Goal: Task Accomplishment & Management: Complete application form

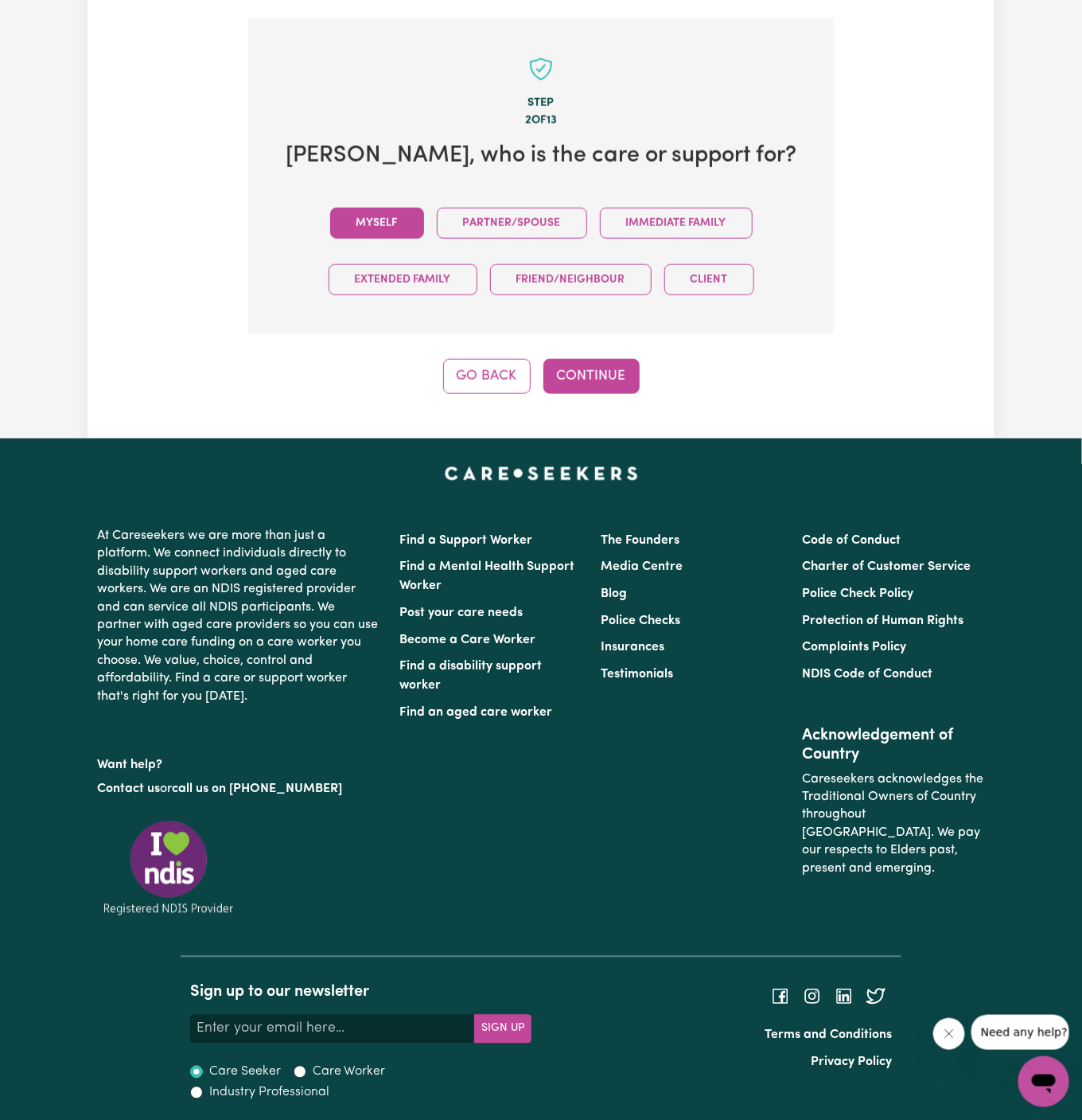
click at [388, 222] on button "Myself" at bounding box center [377, 223] width 94 height 31
click at [608, 383] on button "Continue" at bounding box center [591, 376] width 96 height 35
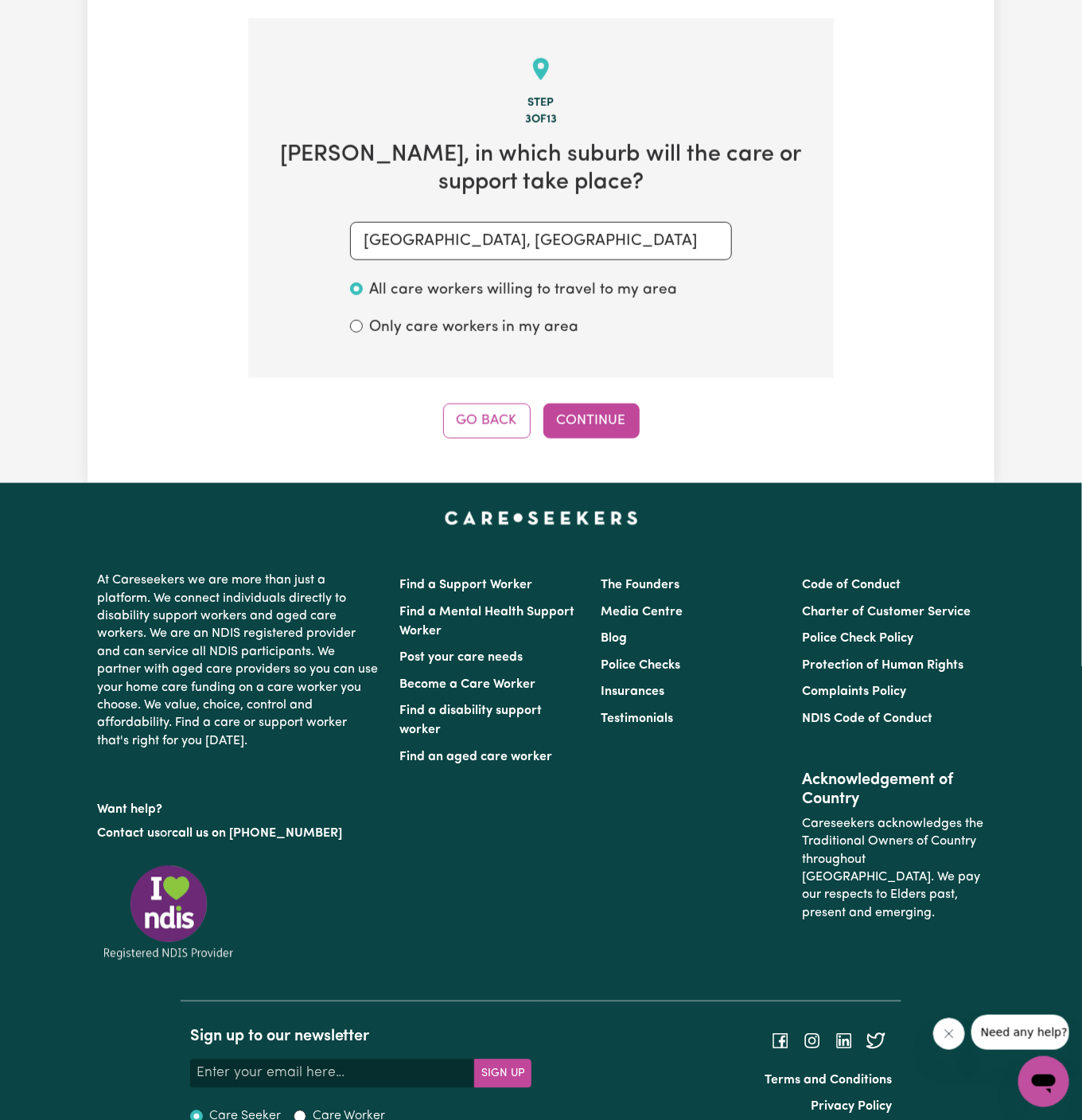
scroll to position [564, 0]
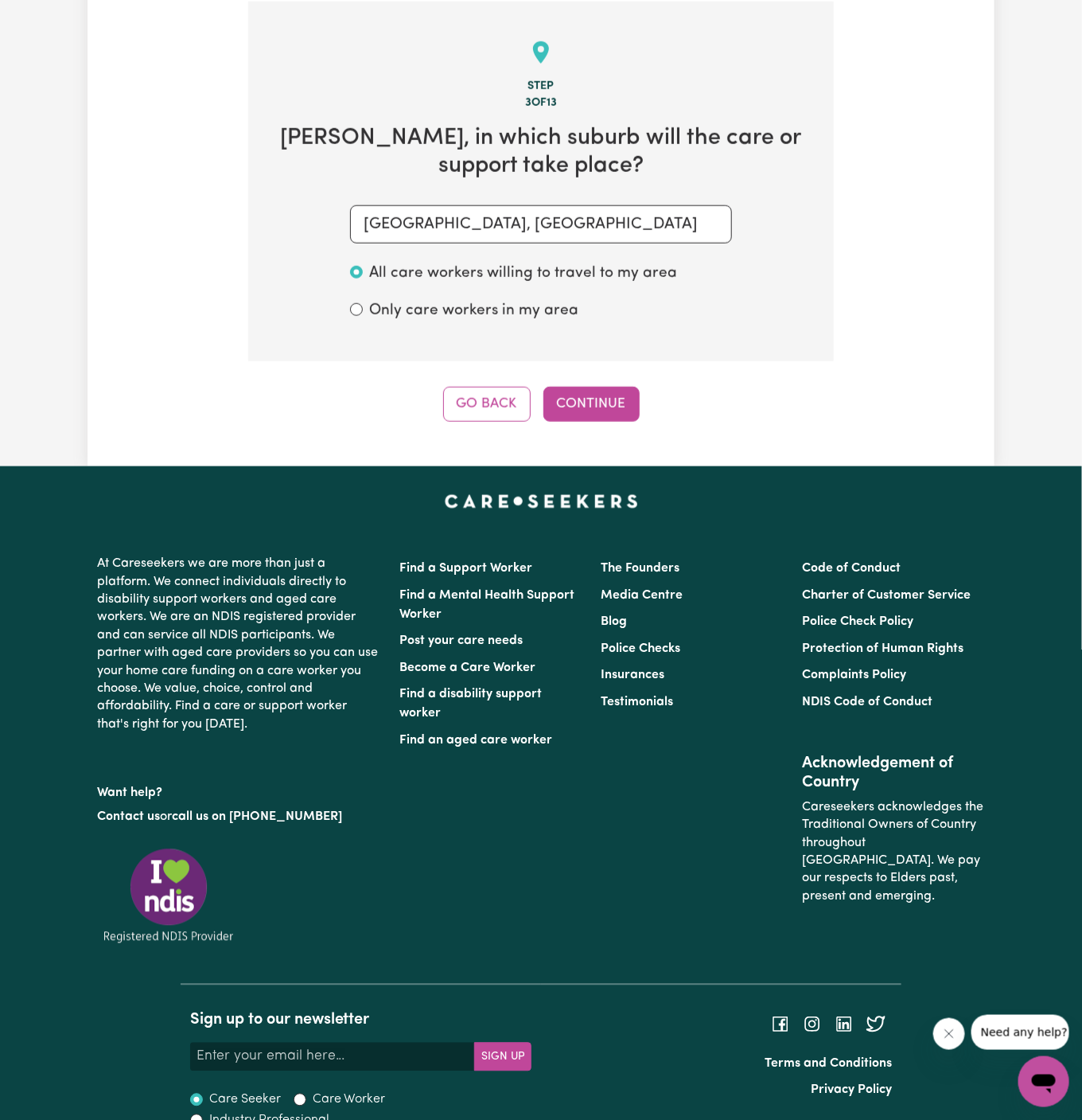
click at [566, 373] on div "Step 3 of 13 Marti , in which suburb will the care or support take place? WARWI…" at bounding box center [541, 211] width 586 height 420
click at [583, 390] on button "Continue" at bounding box center [591, 404] width 96 height 35
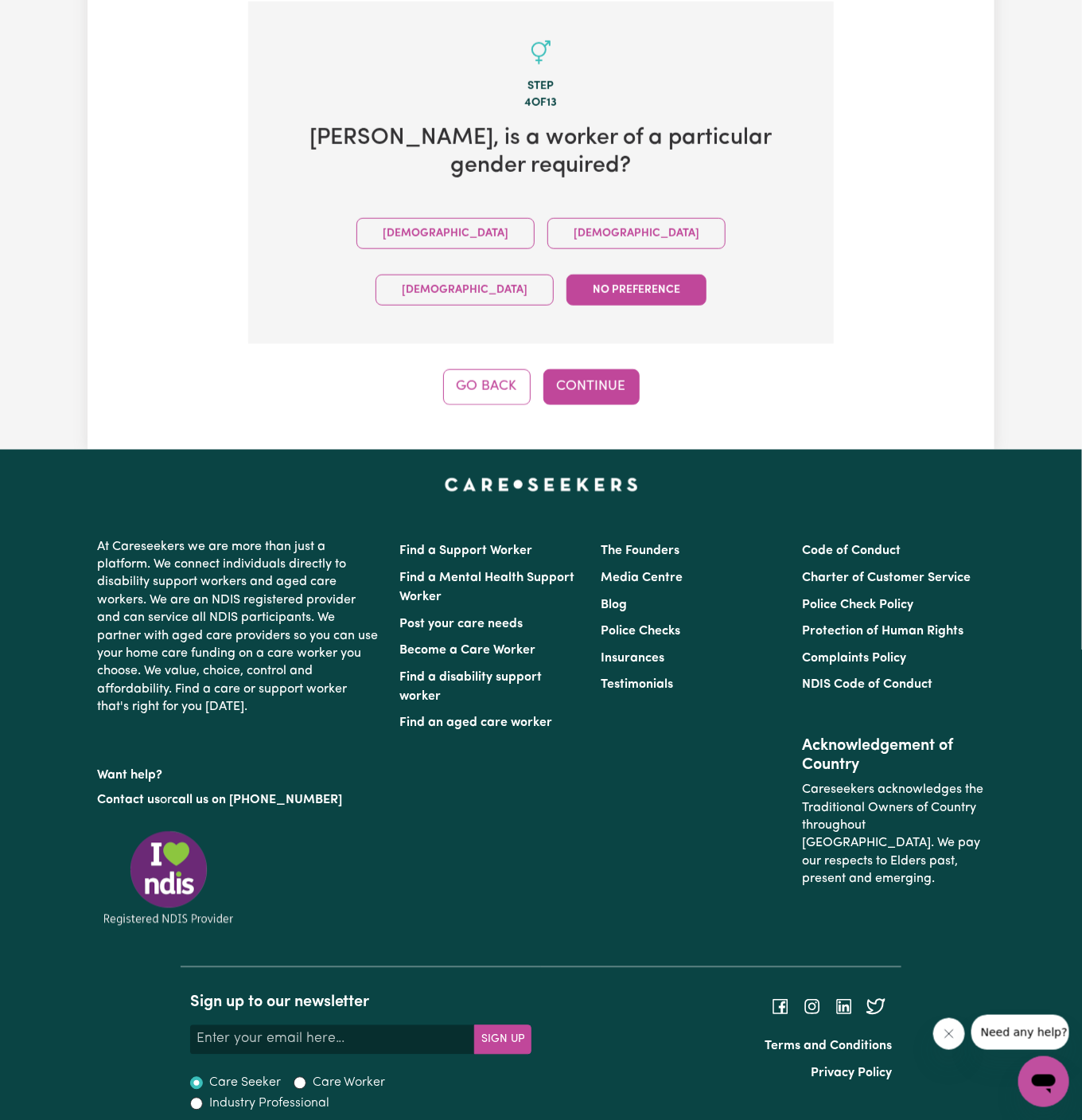
scroll to position [492, 0]
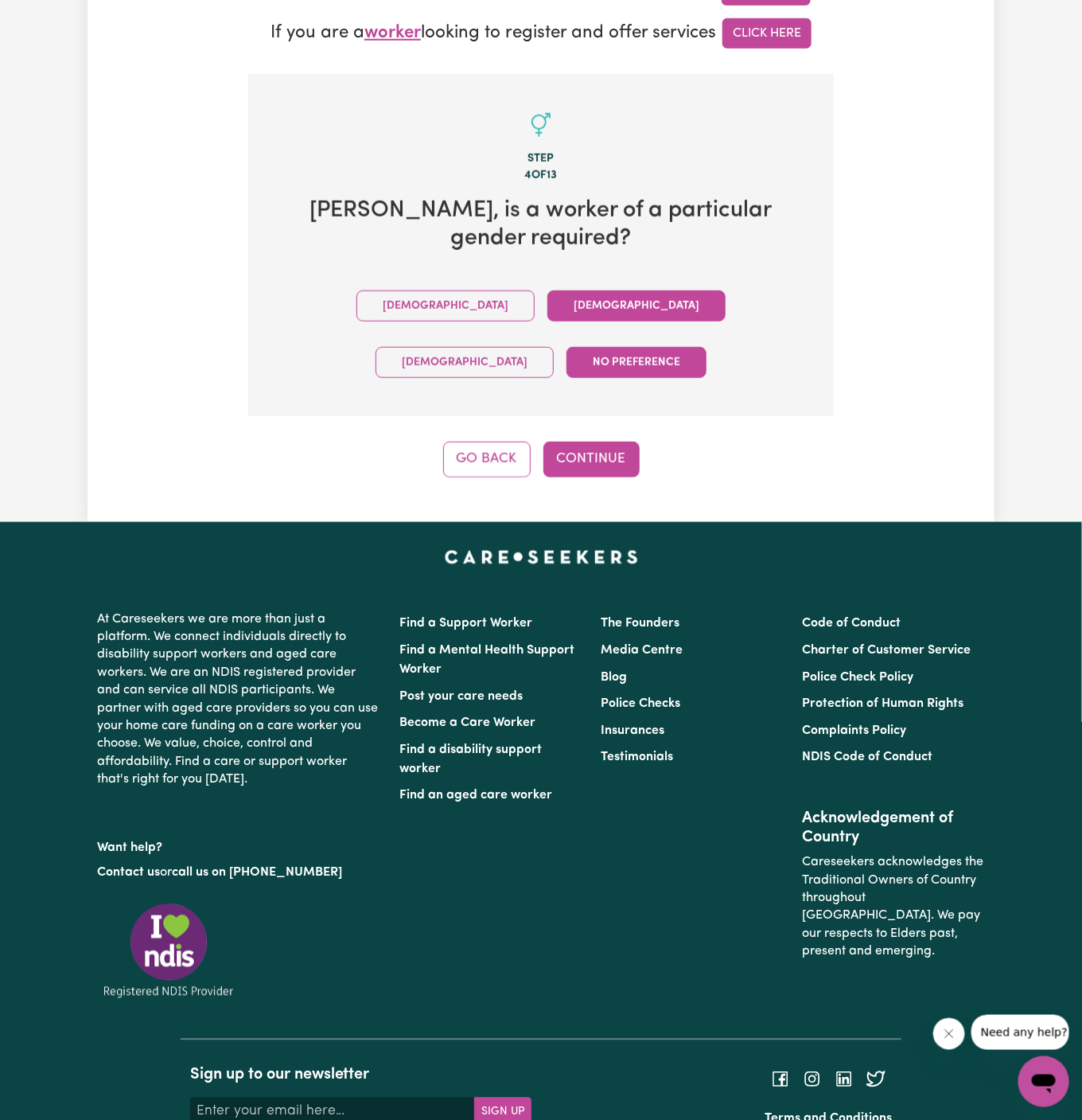
click at [548, 291] on button "Female" at bounding box center [637, 306] width 178 height 31
click at [585, 442] on button "Continue" at bounding box center [591, 459] width 96 height 35
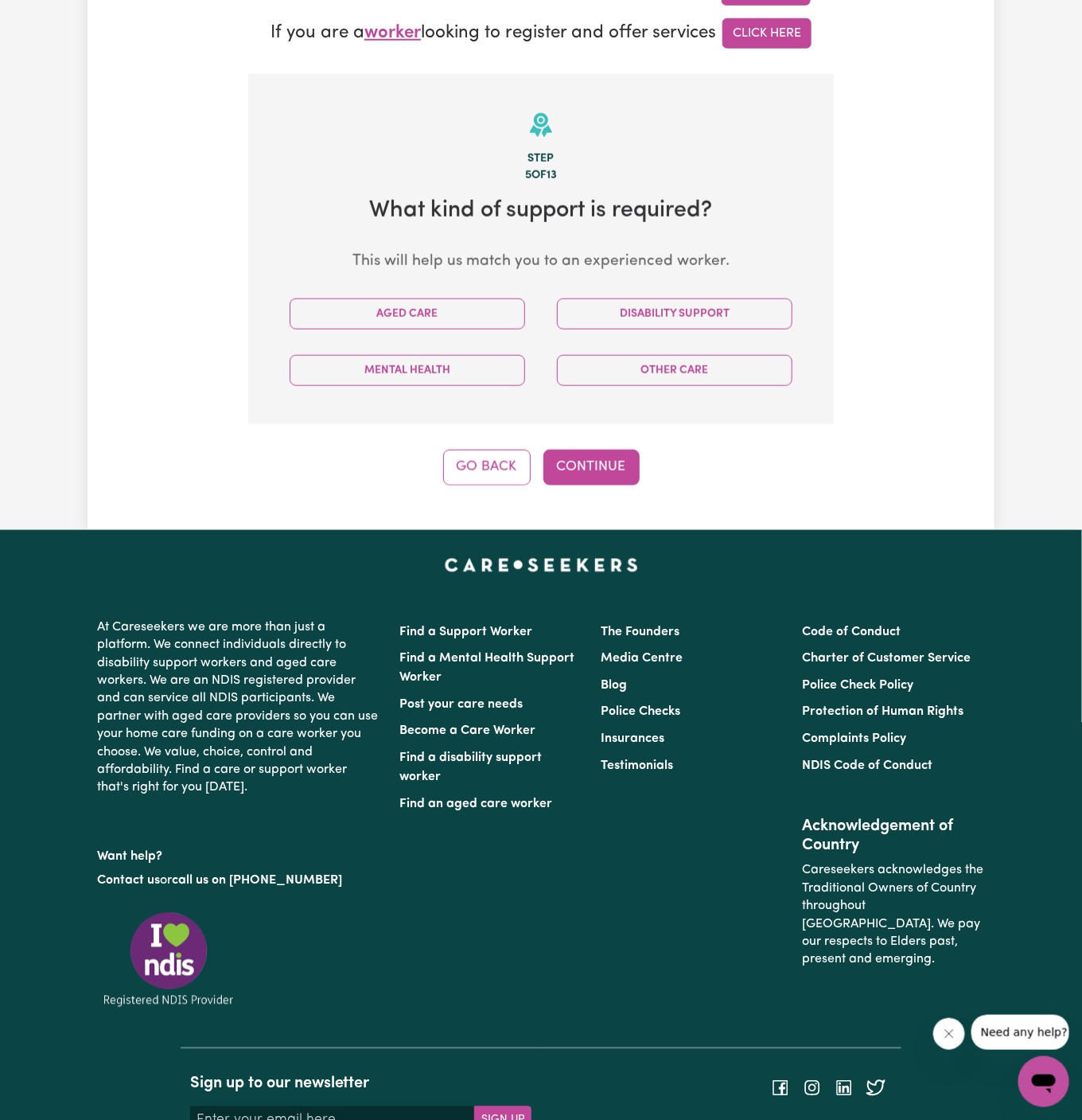
scroll to position [564, 0]
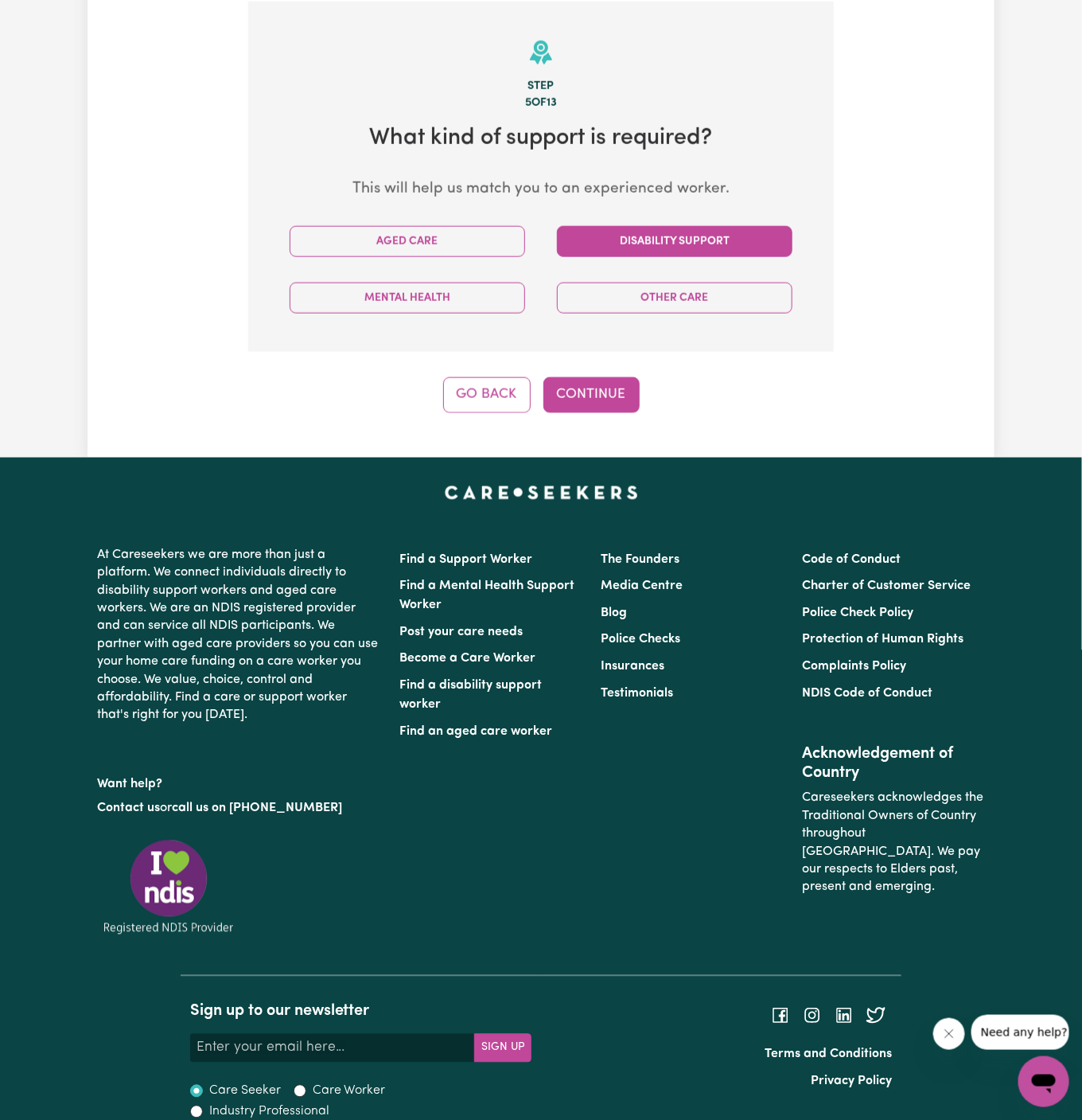
click at [737, 239] on button "Disability Support" at bounding box center [675, 241] width 236 height 31
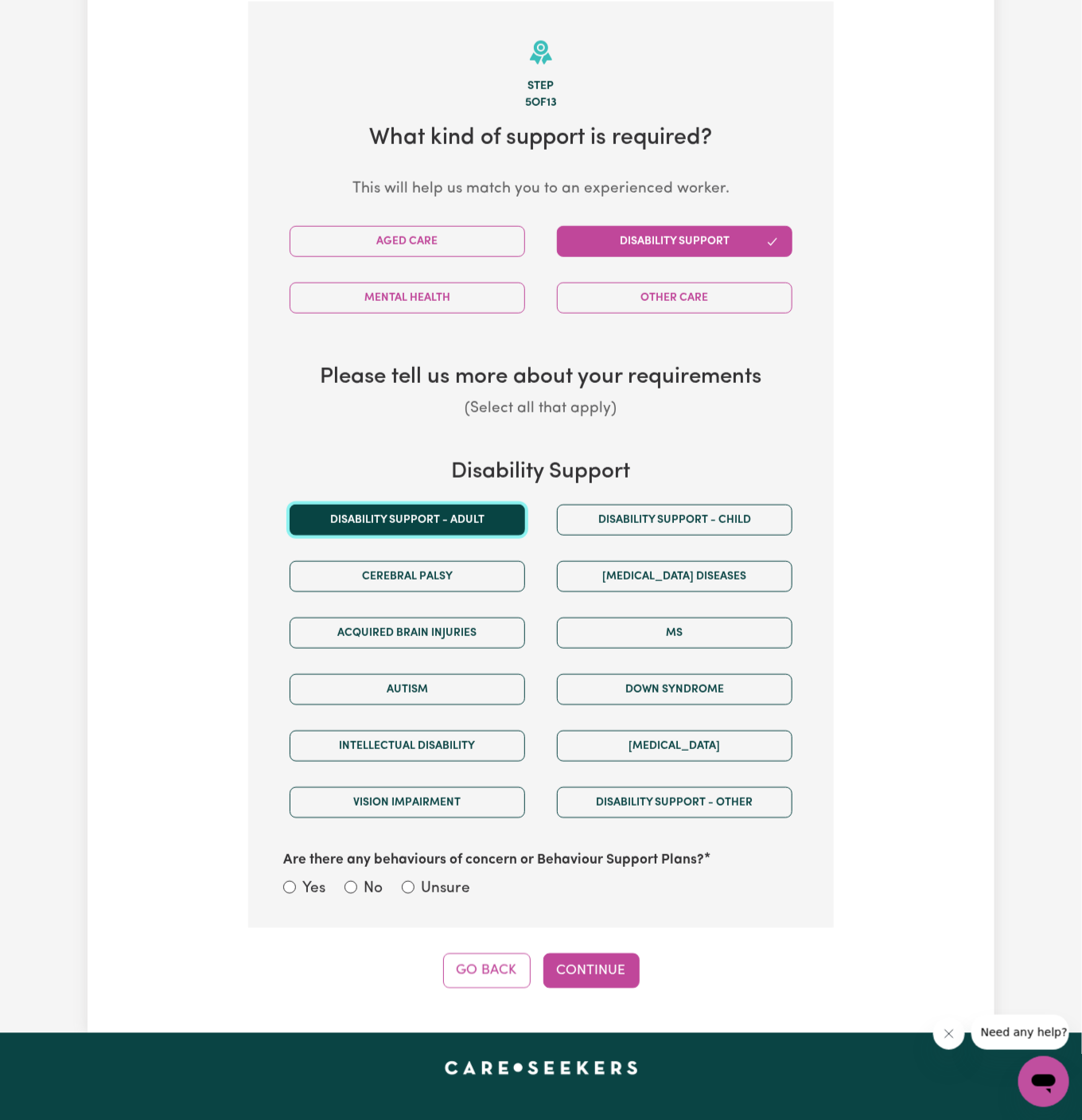
click at [473, 522] on button "Disability support - Adult" at bounding box center [407, 520] width 236 height 31
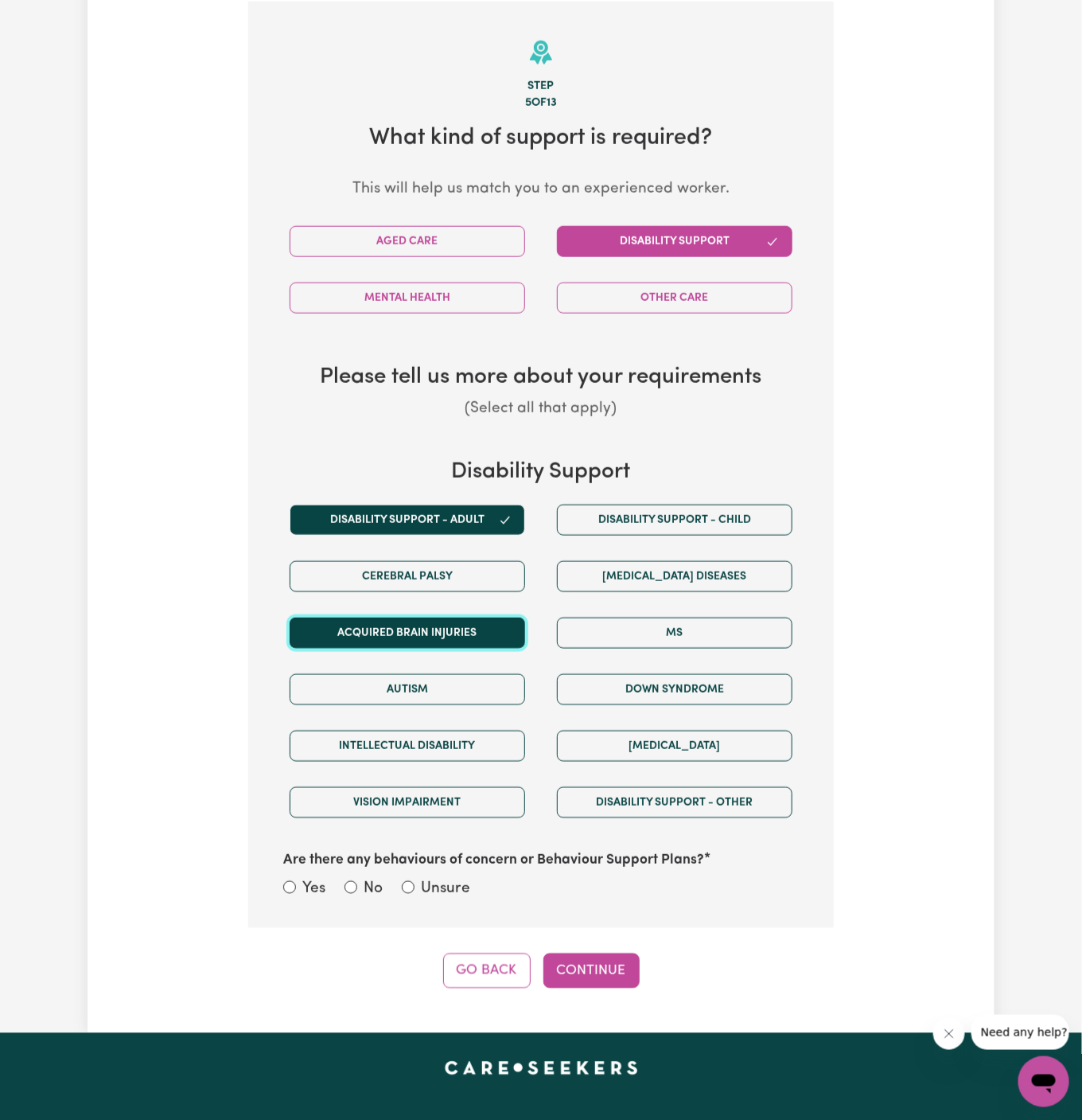
click at [439, 621] on button "Acquired Brain Injuries" at bounding box center [407, 633] width 236 height 31
click at [445, 887] on label "Unsure" at bounding box center [445, 890] width 49 height 23
click at [415, 887] on input "Unsure" at bounding box center [408, 887] width 13 height 13
radio input "true"
click at [599, 963] on button "Continue" at bounding box center [591, 971] width 96 height 35
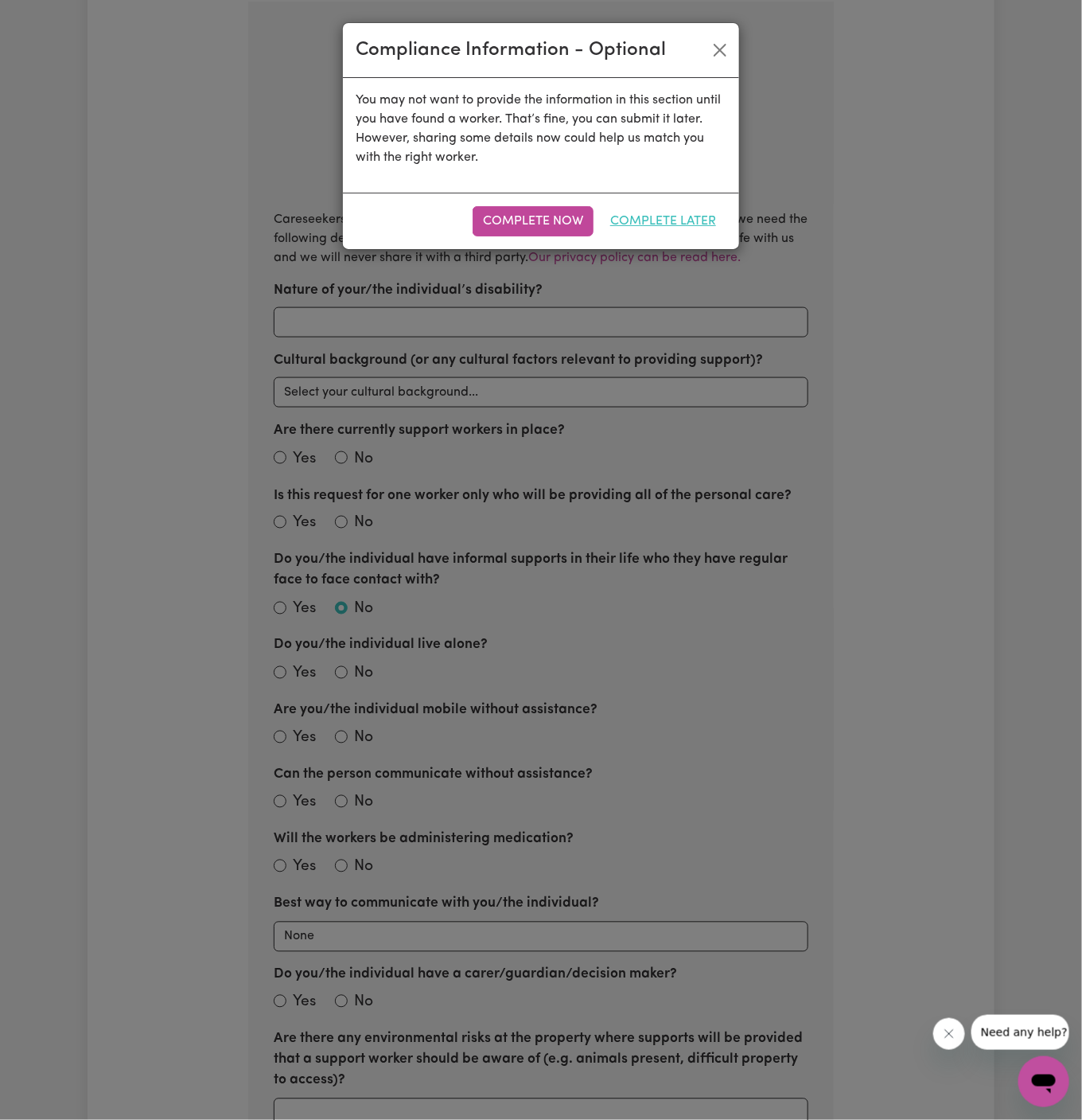
click at [661, 218] on button "Complete Later" at bounding box center [663, 221] width 127 height 31
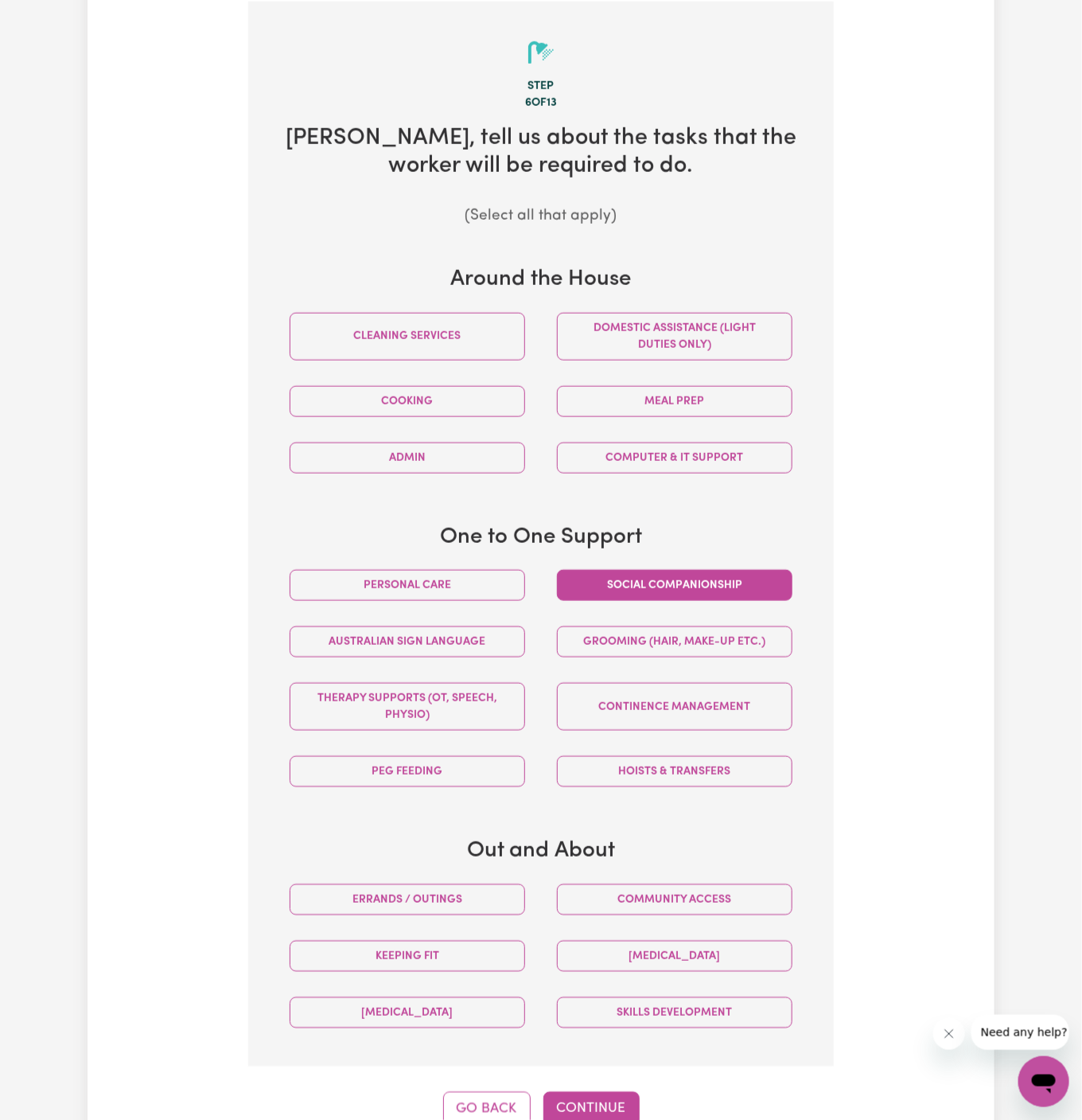
click at [639, 583] on button "Social companionship" at bounding box center [675, 585] width 236 height 31
click at [671, 890] on button "Community access" at bounding box center [675, 900] width 236 height 31
click at [671, 309] on div "Domestic assistance (light duties only)" at bounding box center [675, 336] width 267 height 73
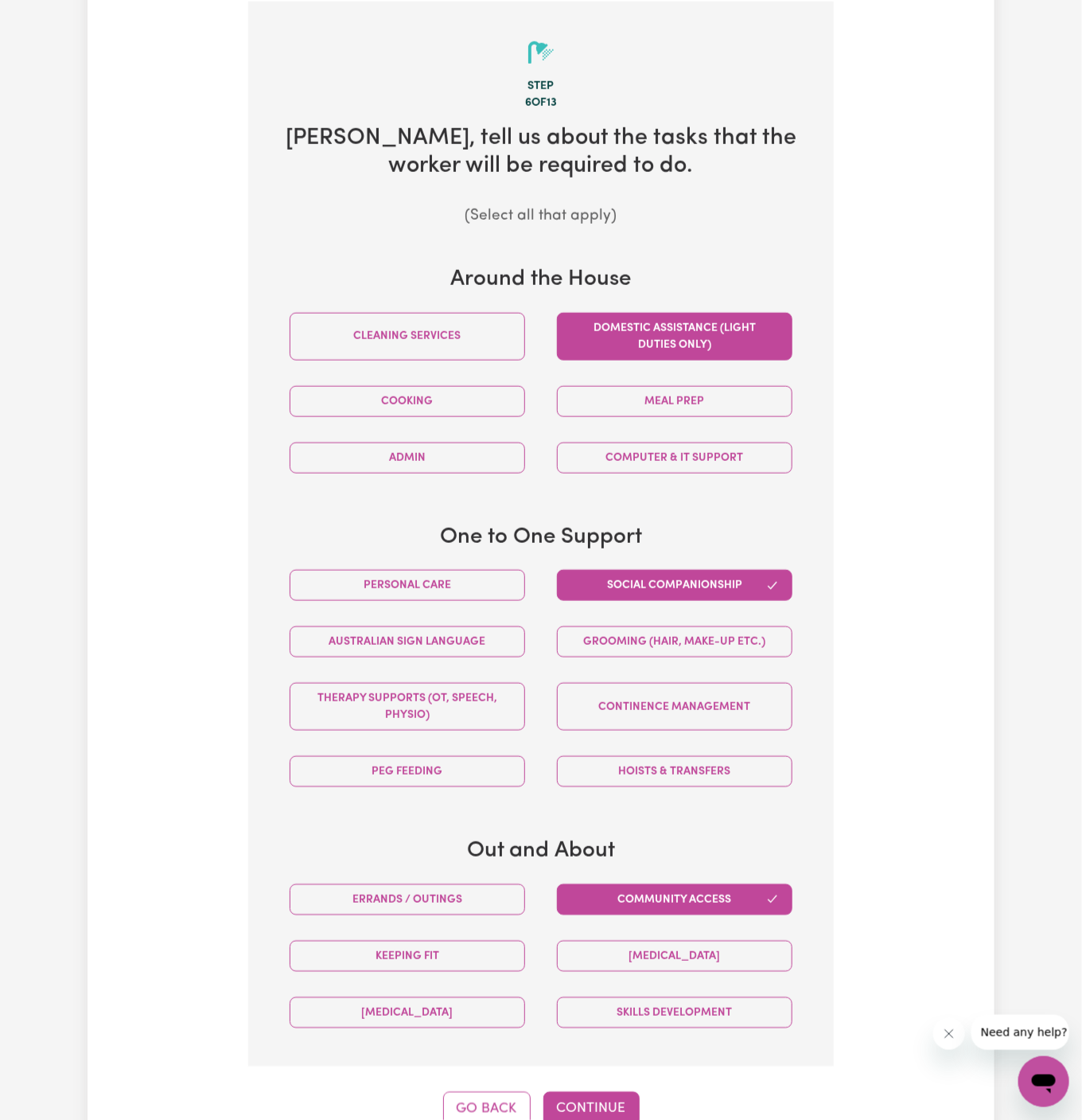
click at [671, 328] on button "Domestic assistance (light duties only)" at bounding box center [675, 336] width 236 height 48
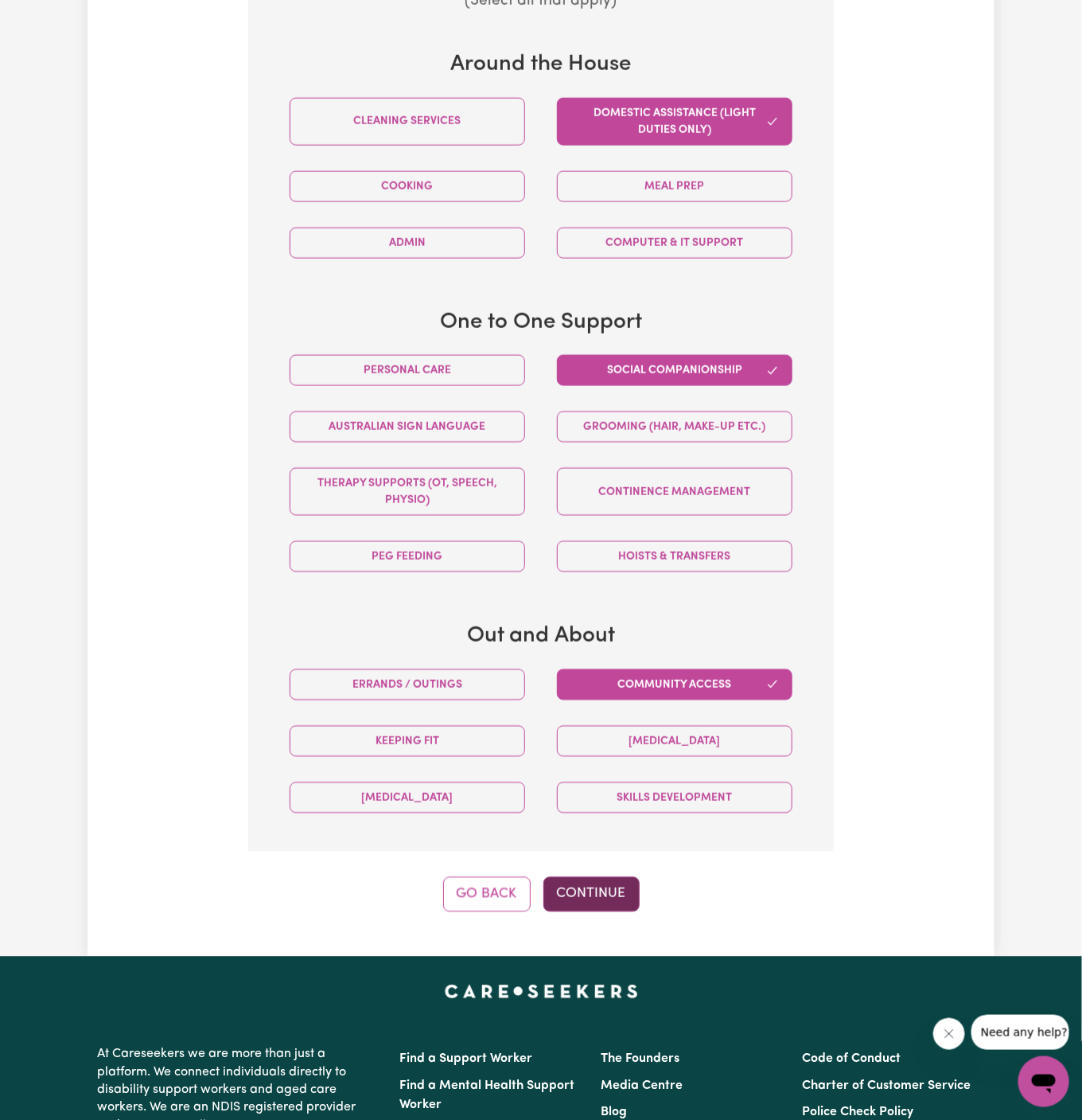
click at [611, 894] on button "Continue" at bounding box center [591, 894] width 96 height 35
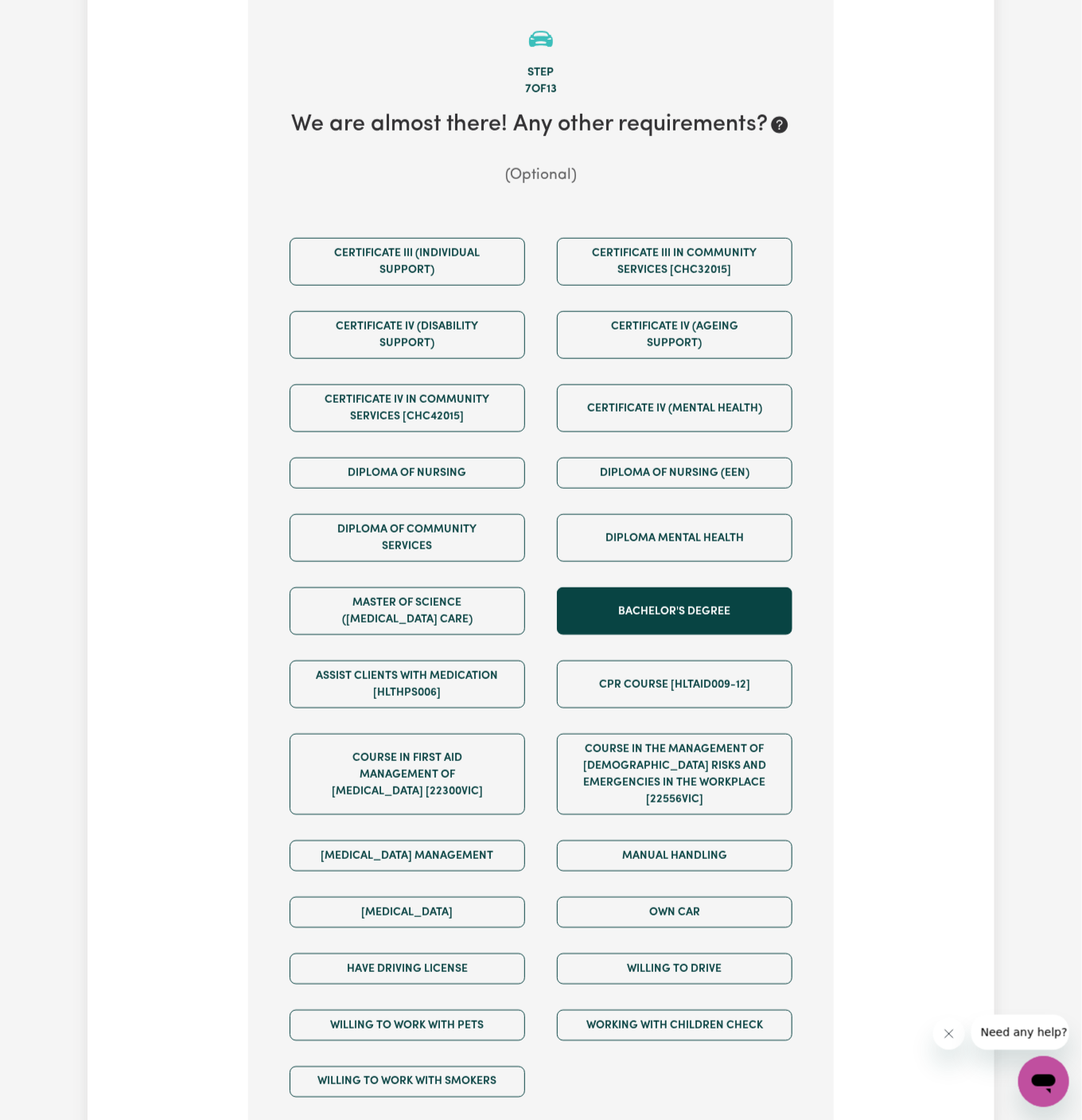
scroll to position [564, 0]
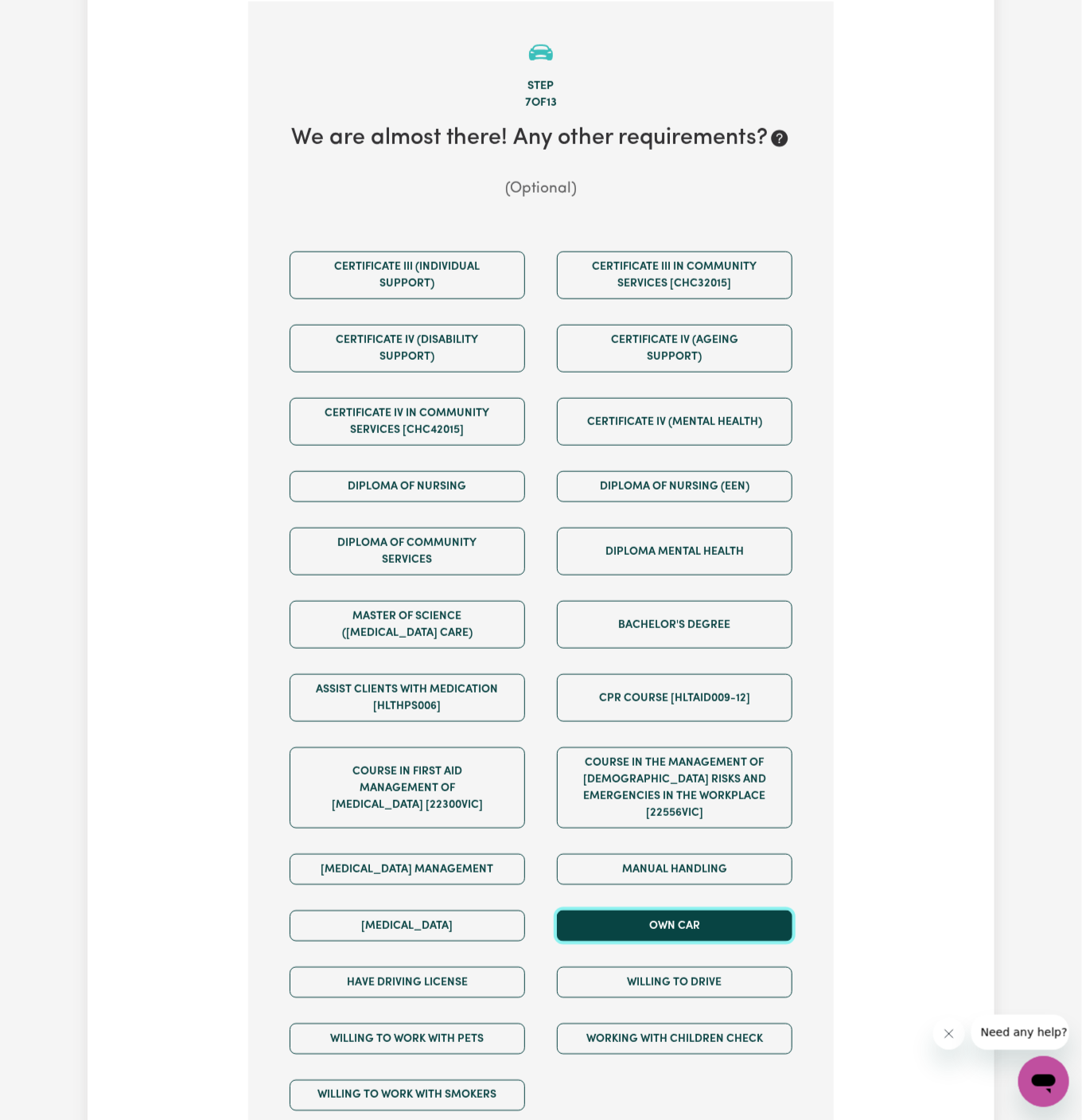
click at [693, 910] on button "Own Car" at bounding box center [675, 926] width 236 height 31
click at [693, 954] on div "Willing to drive" at bounding box center [675, 982] width 267 height 57
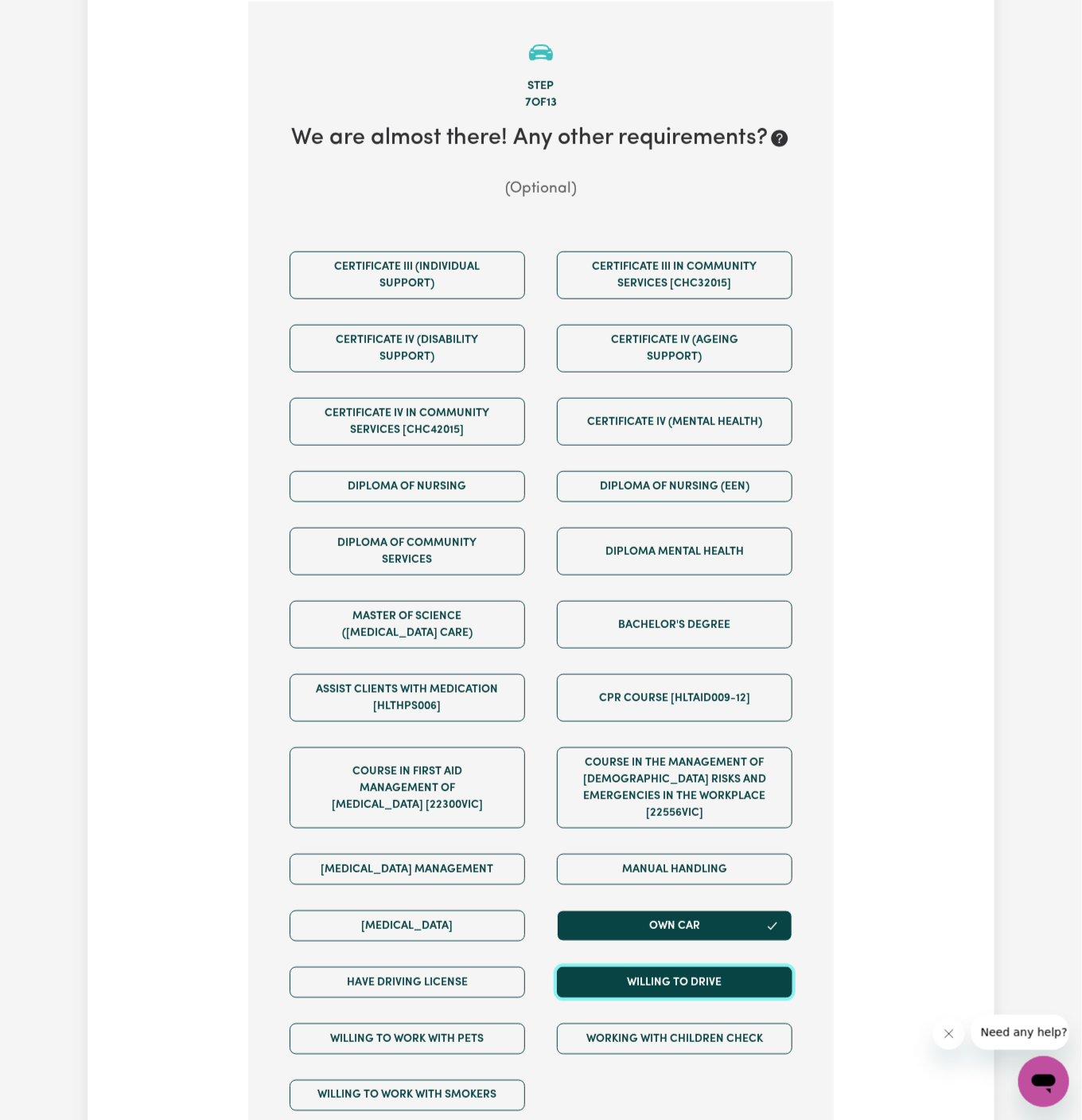
click at [664, 967] on button "Willing to drive" at bounding box center [675, 982] width 236 height 31
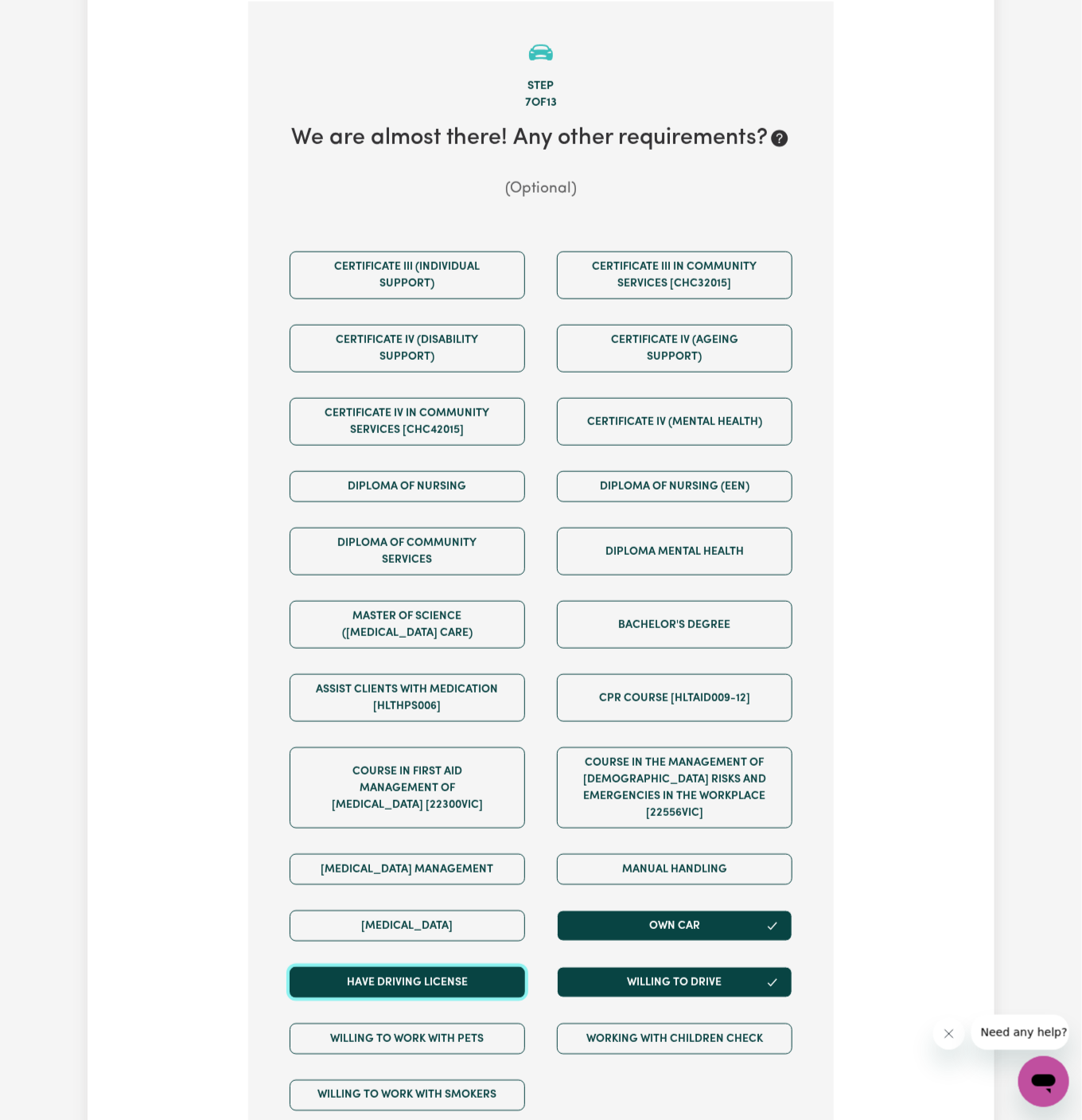
click at [488, 967] on button "Have driving license" at bounding box center [407, 982] width 236 height 31
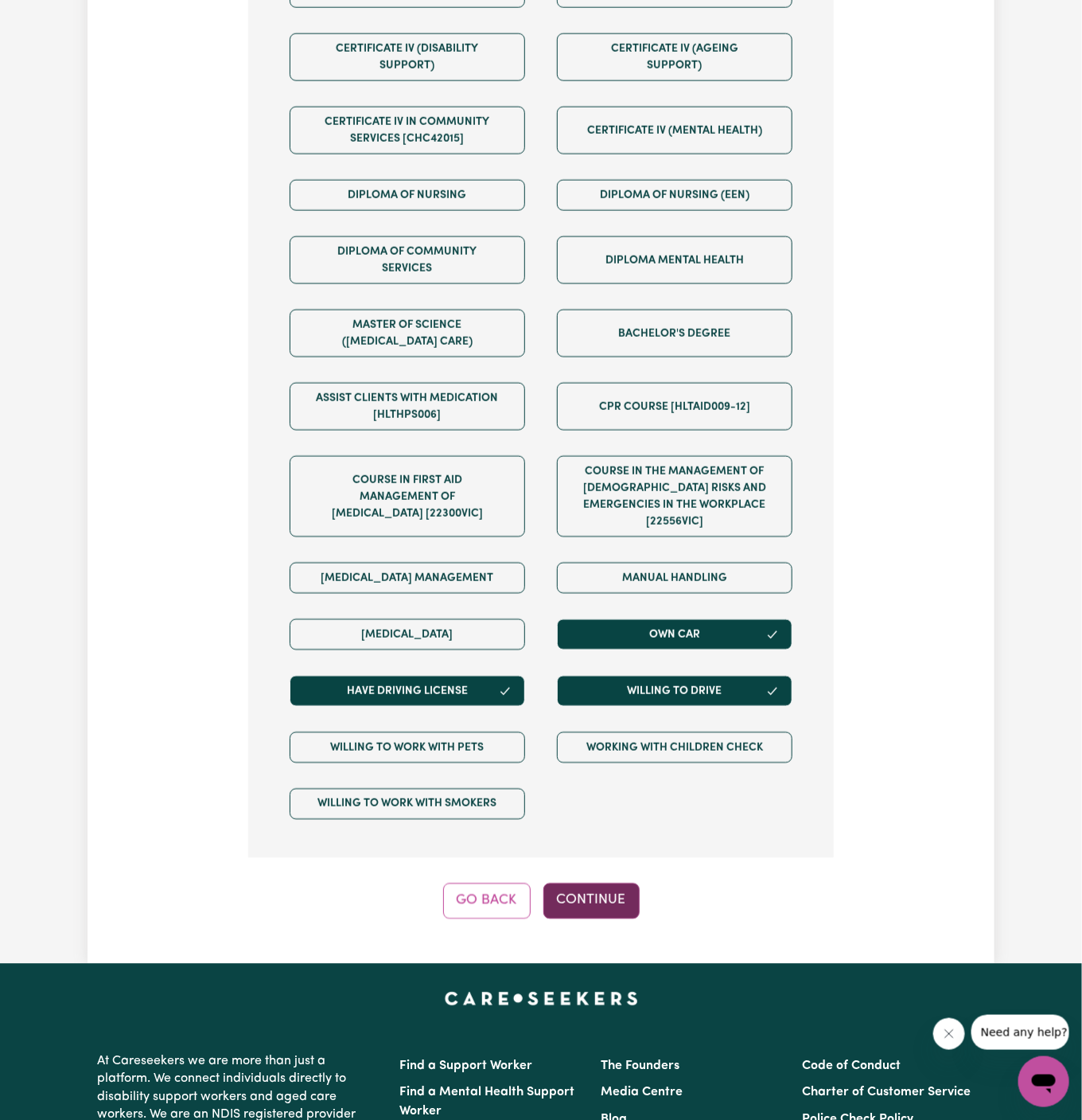
click at [598, 883] on button "Continue" at bounding box center [591, 900] width 96 height 35
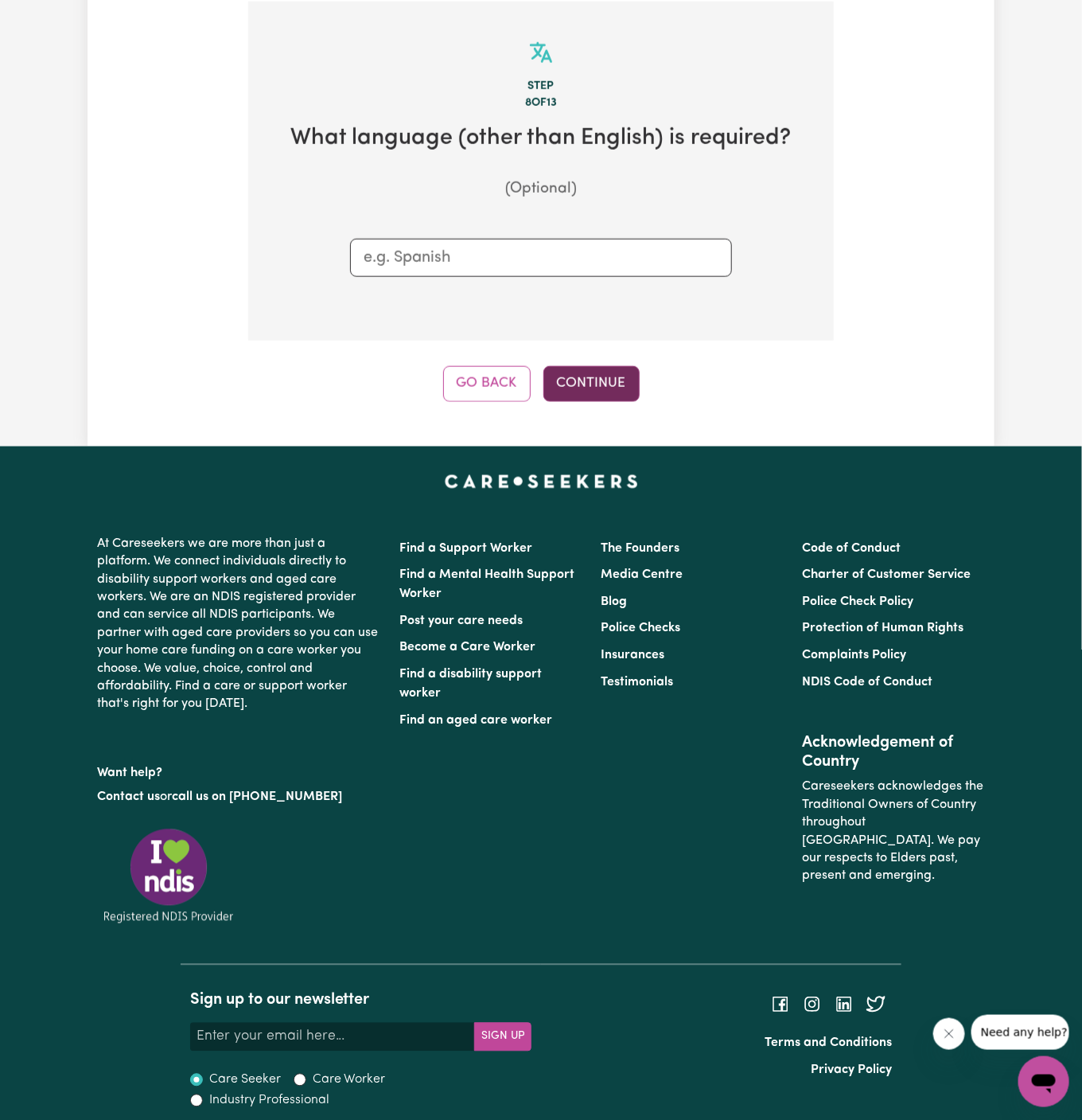
click at [606, 378] on button "Continue" at bounding box center [591, 383] width 96 height 35
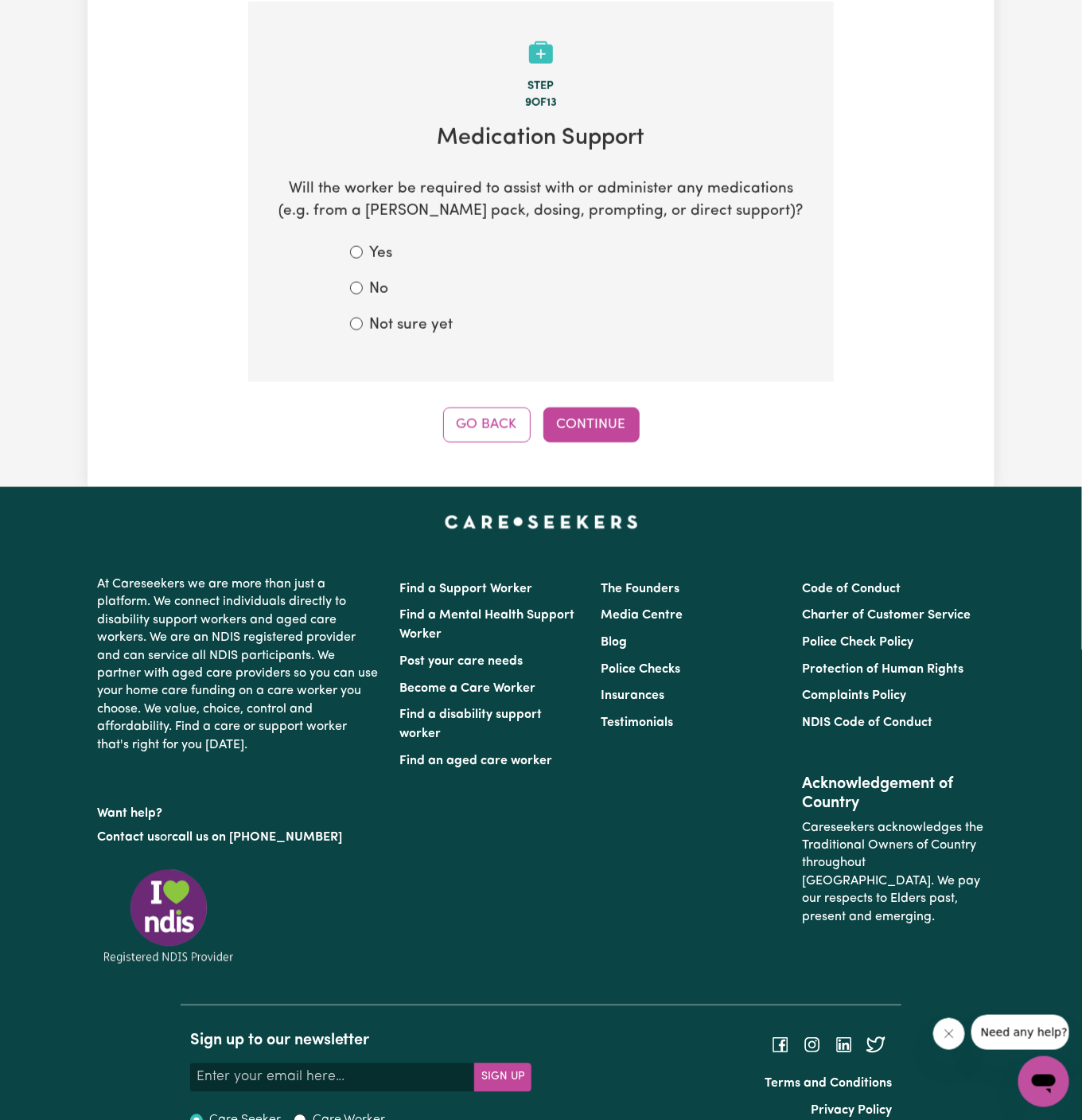
click at [383, 300] on form "Yes No Not sure yet" at bounding box center [541, 290] width 382 height 94
click at [377, 289] on label "No" at bounding box center [379, 291] width 19 height 23
click at [362, 289] on input "No" at bounding box center [356, 288] width 13 height 13
radio input "true"
click at [614, 432] on button "Continue" at bounding box center [591, 425] width 96 height 35
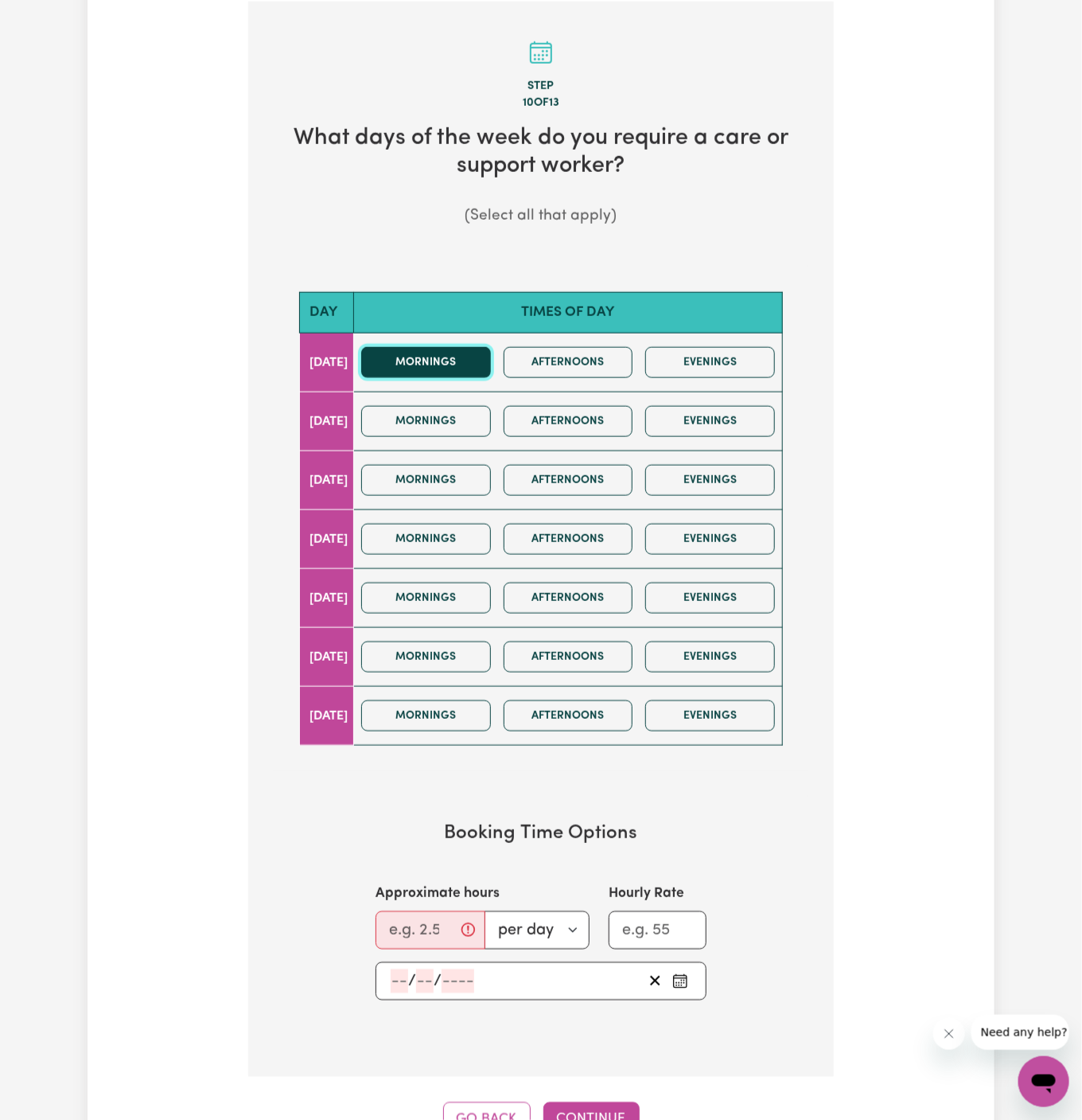
click at [452, 359] on button "Mornings" at bounding box center [426, 363] width 130 height 31
click at [616, 360] on button "Afternoons" at bounding box center [568, 363] width 130 height 31
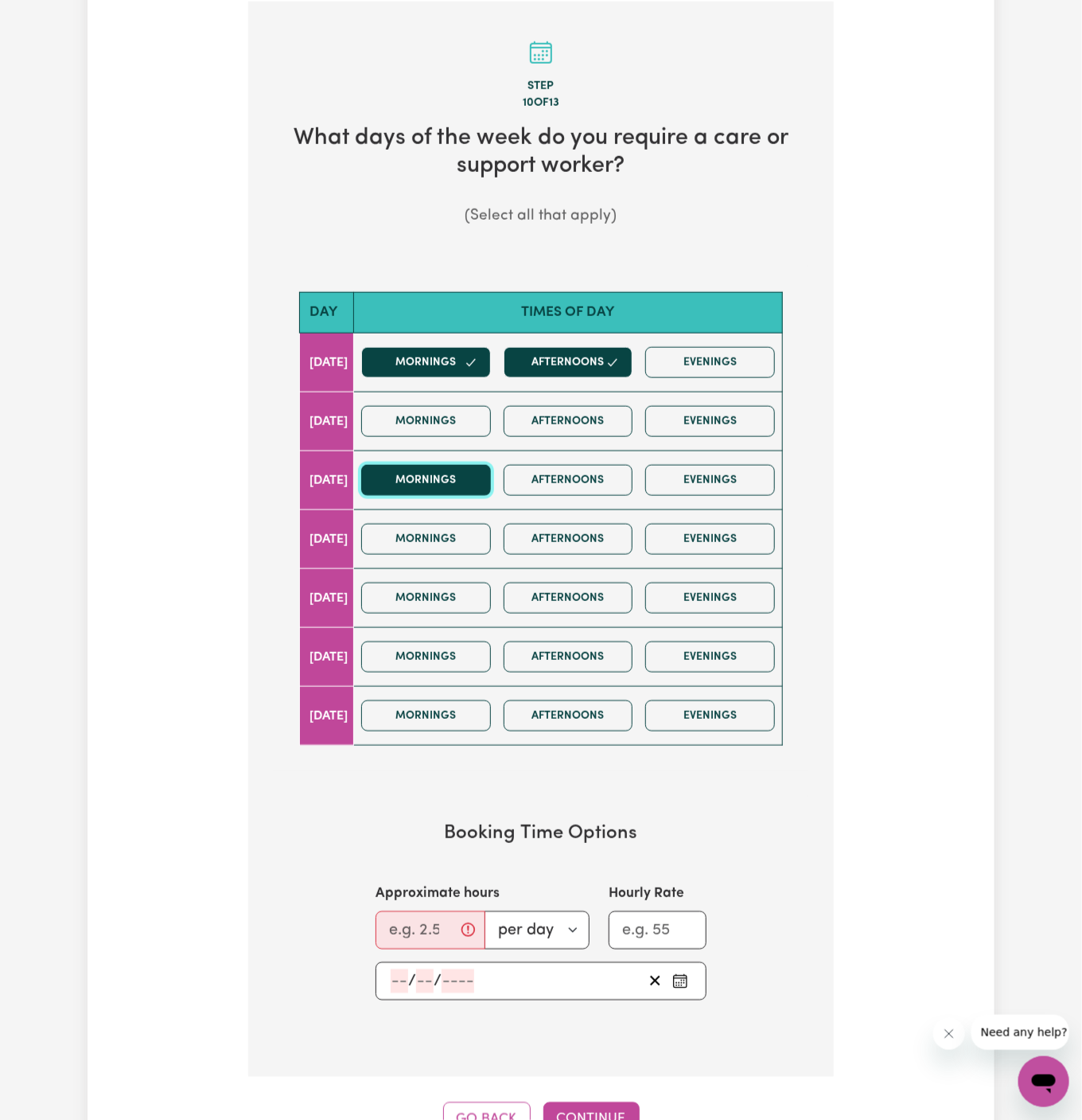
click at [491, 487] on button "Mornings" at bounding box center [426, 480] width 130 height 31
click at [567, 485] on button "Afternoons" at bounding box center [568, 480] width 130 height 31
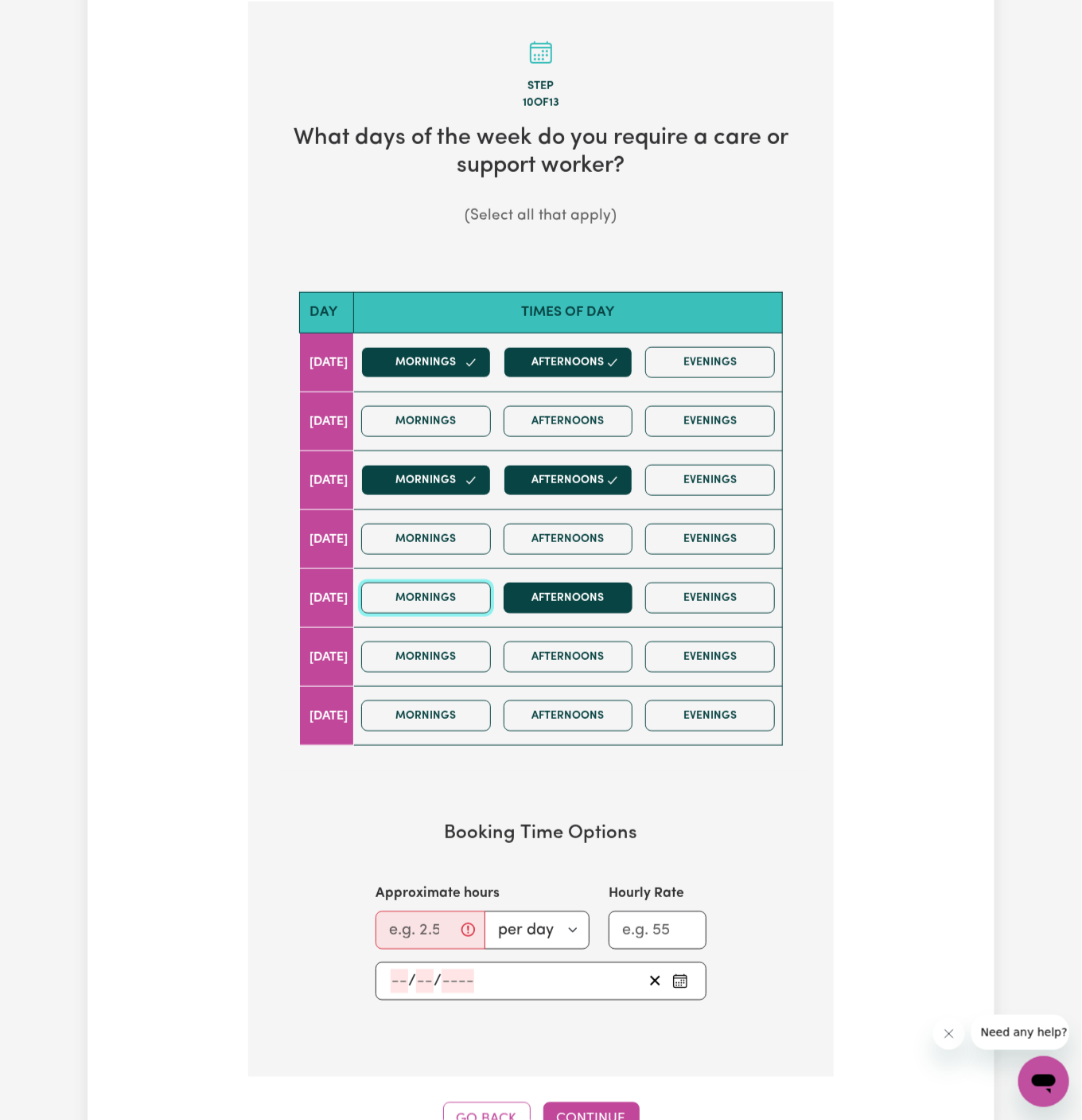
drag, startPoint x: 486, startPoint y: 593, endPoint x: 523, endPoint y: 593, distance: 37.0
click at [488, 593] on button "Mornings" at bounding box center [426, 598] width 130 height 31
click at [541, 593] on button "Afternoons" at bounding box center [568, 598] width 130 height 31
click at [426, 913] on input "Approximate hours" at bounding box center [431, 930] width 110 height 38
type input "3"
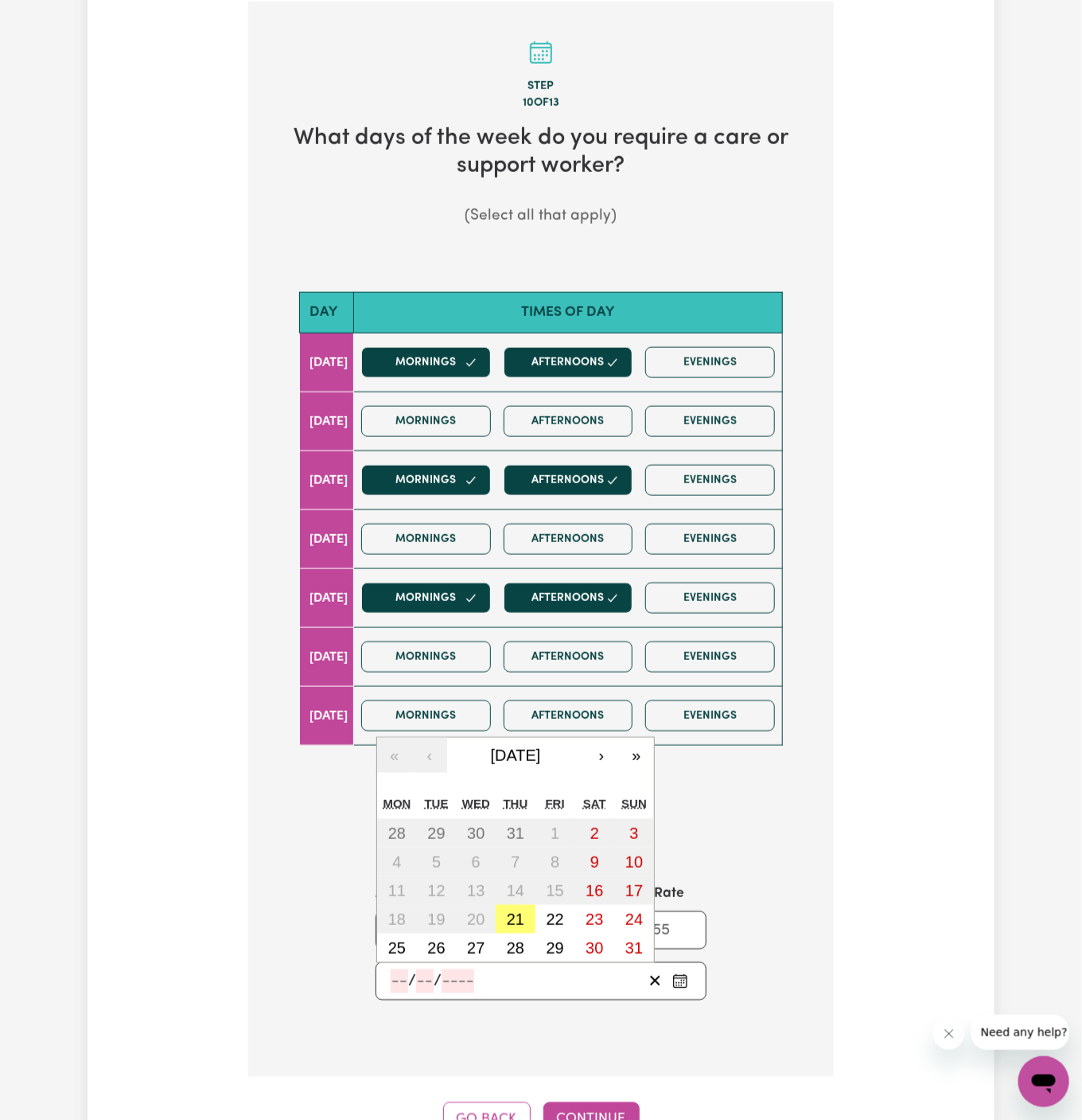
click at [400, 971] on input "number" at bounding box center [398, 981] width 17 height 24
click at [521, 910] on abbr "21" at bounding box center [515, 918] width 17 height 17
type input "2025-08-21"
type input "21"
type input "8"
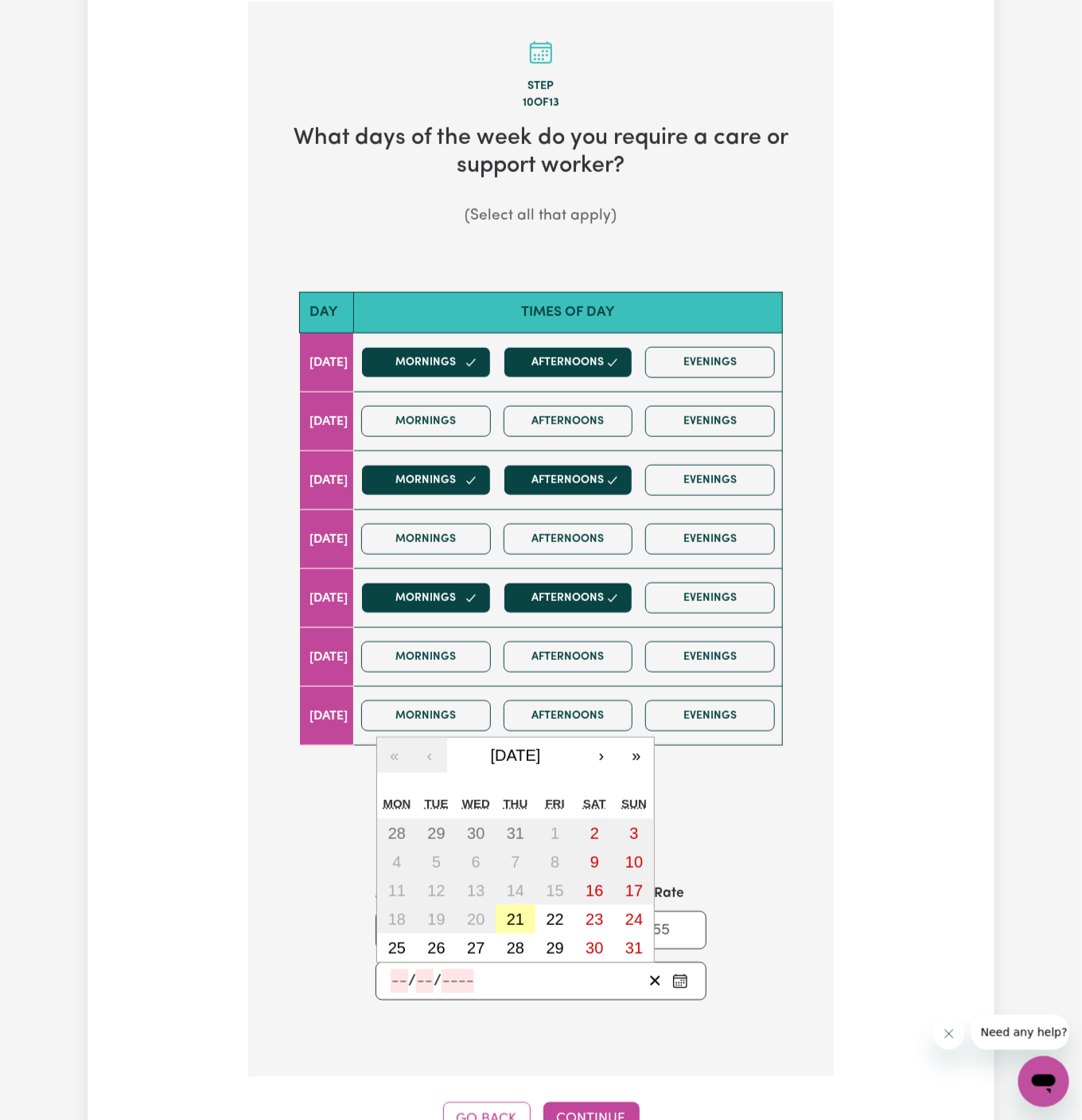
type input "2025"
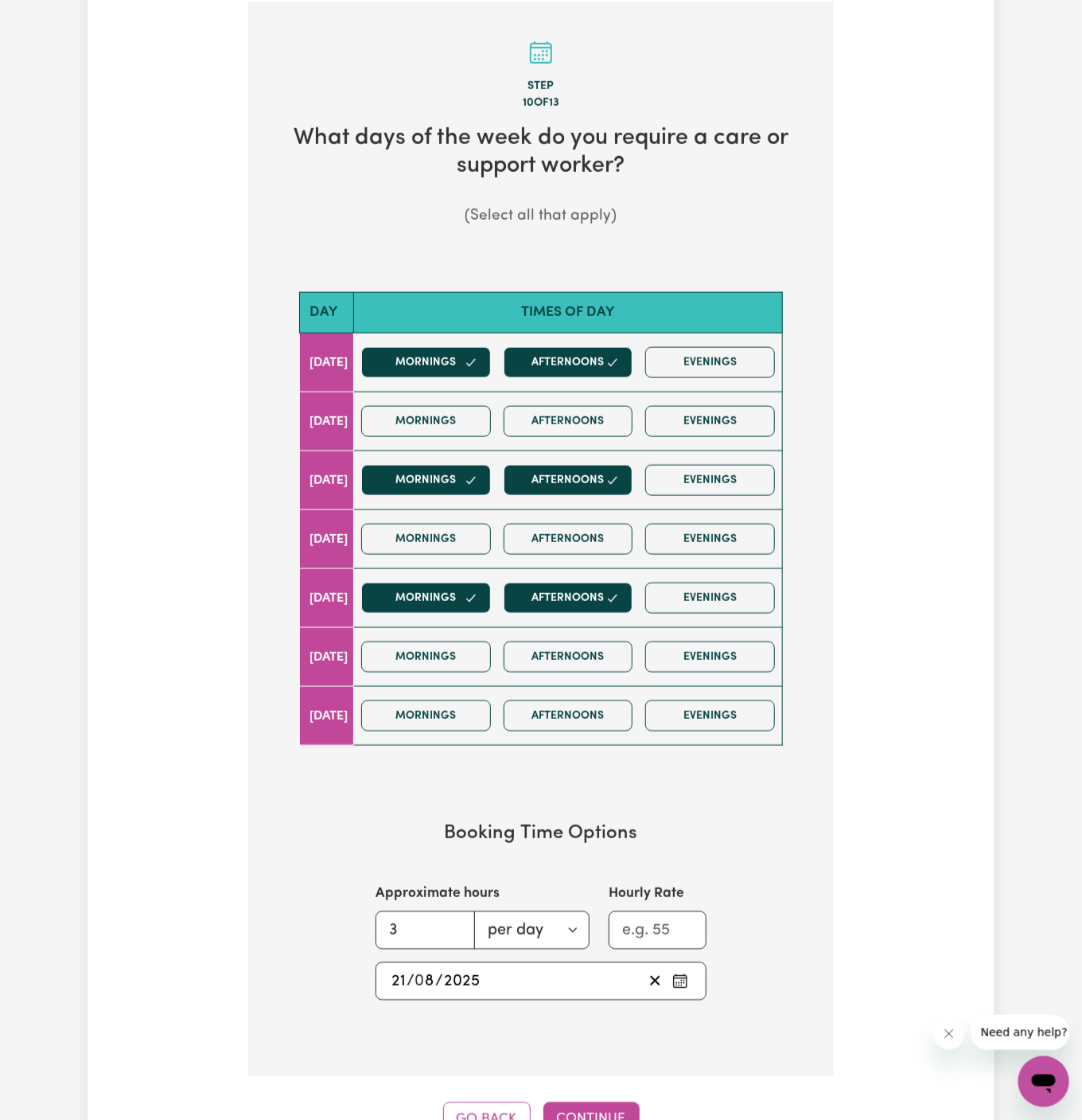
click at [385, 970] on div "2025-08-21 21 / 0 8 / 2025 « ‹ August 2025 › » Mon Tue Wed Thu Fri Sat Sun 28 2…" at bounding box center [541, 981] width 331 height 38
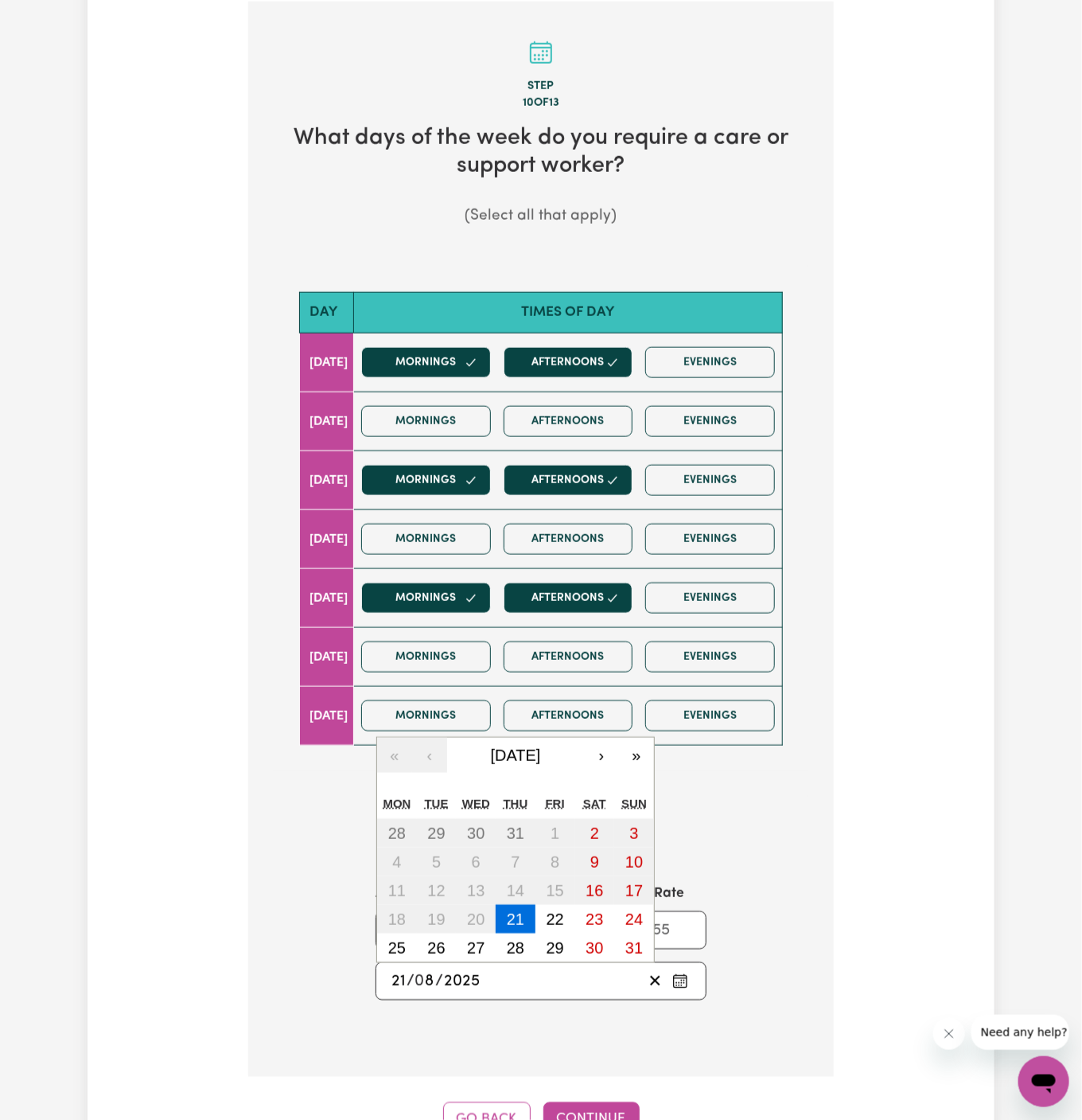
click at [395, 970] on input "21" at bounding box center [398, 981] width 16 height 24
click at [547, 913] on abbr "22" at bounding box center [555, 918] width 17 height 17
type input "2025-08-22"
type input "22"
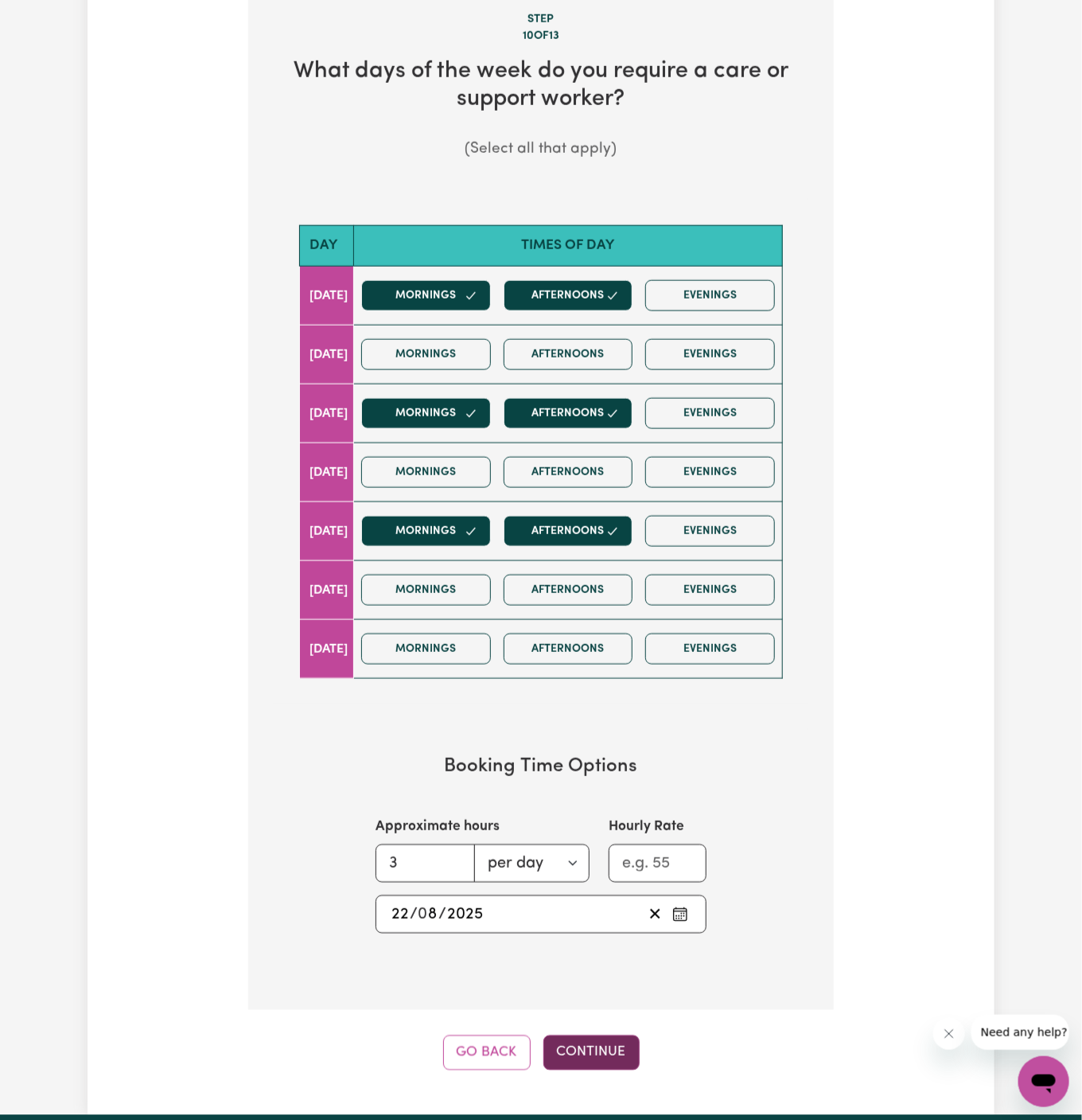
click at [578, 1035] on button "Continue" at bounding box center [591, 1053] width 96 height 35
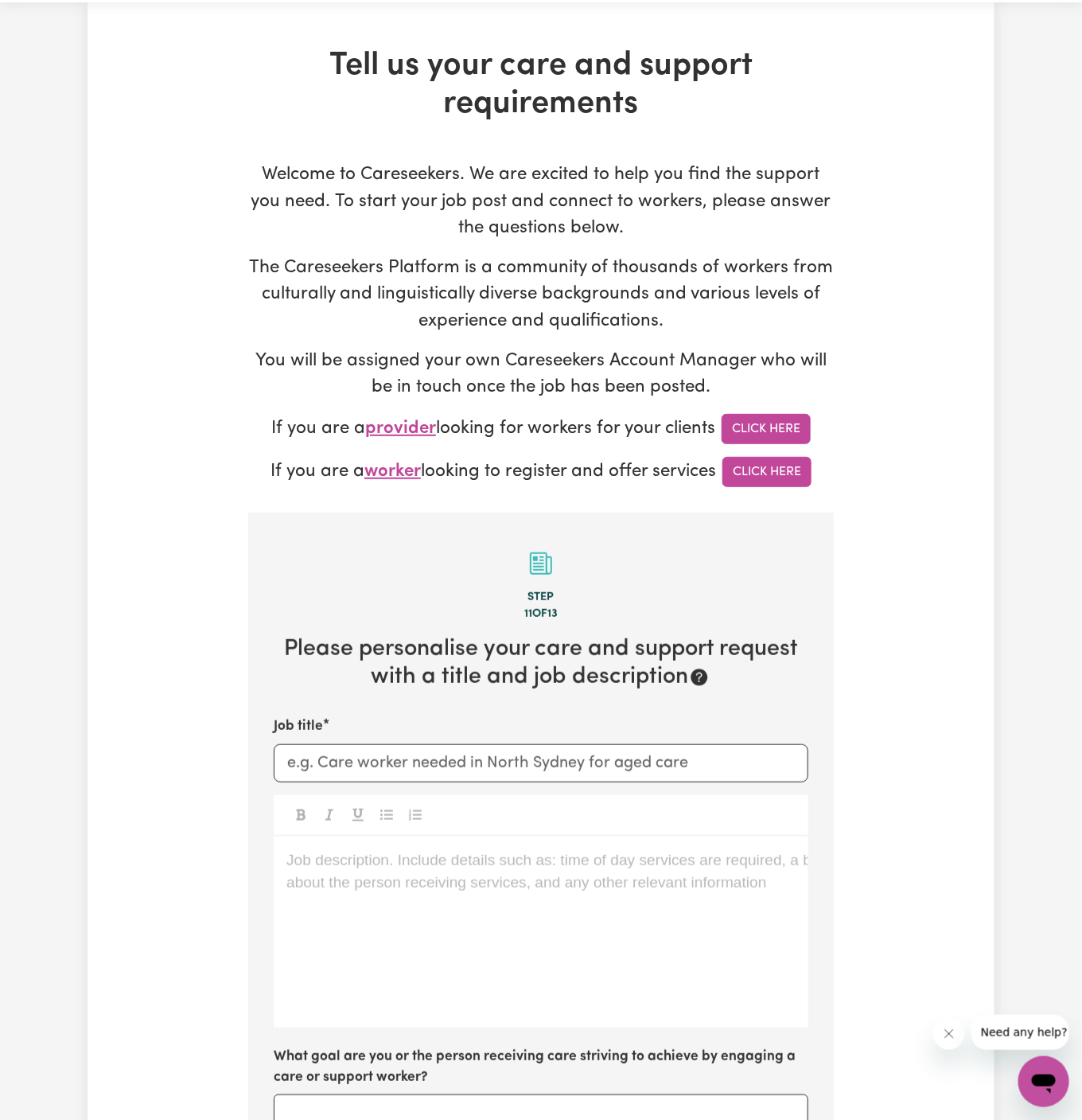
scroll to position [72, 0]
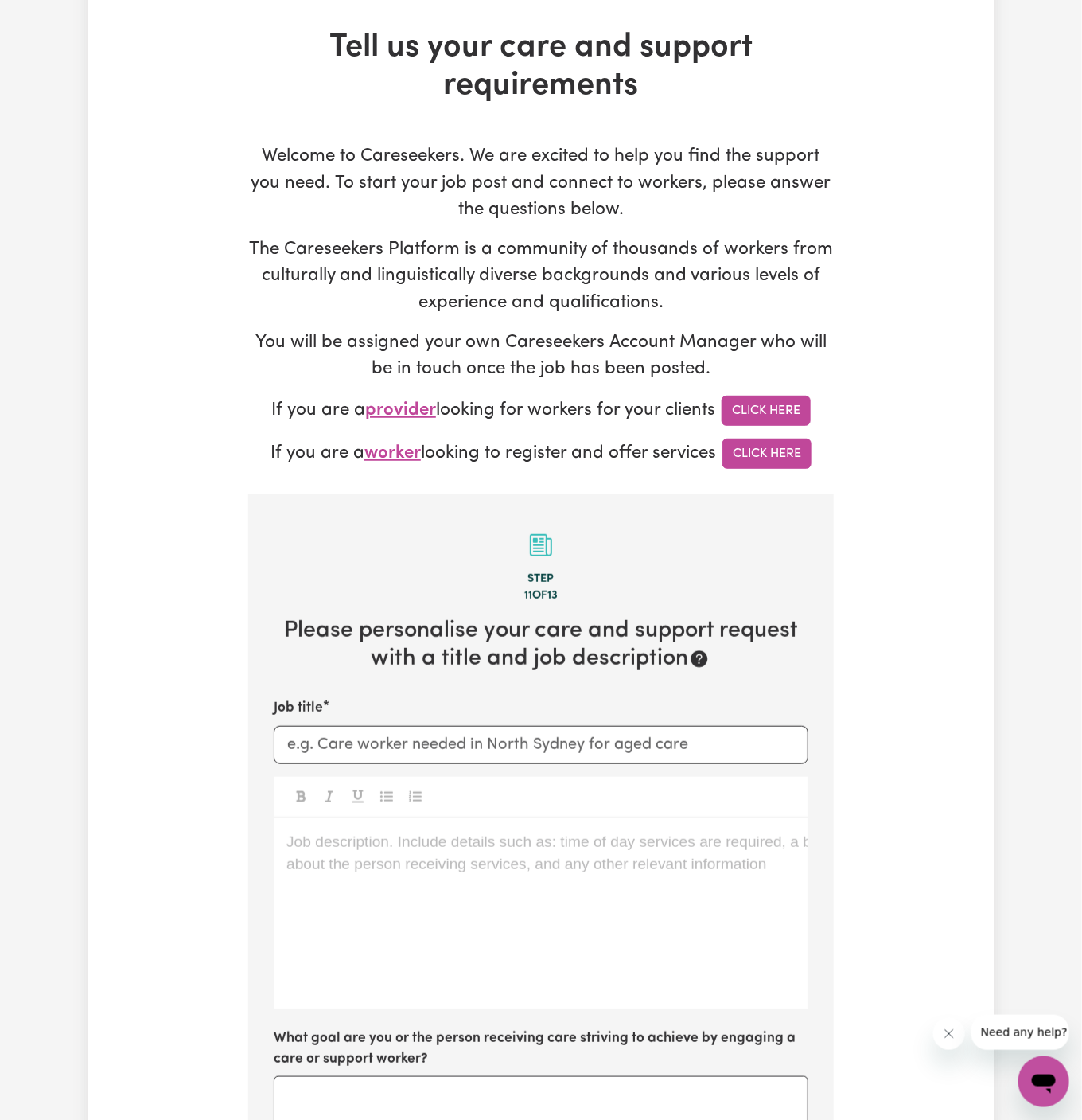
click at [514, 887] on div "Job description. Include details such as: time of day services are required, a …" at bounding box center [541, 913] width 535 height 191
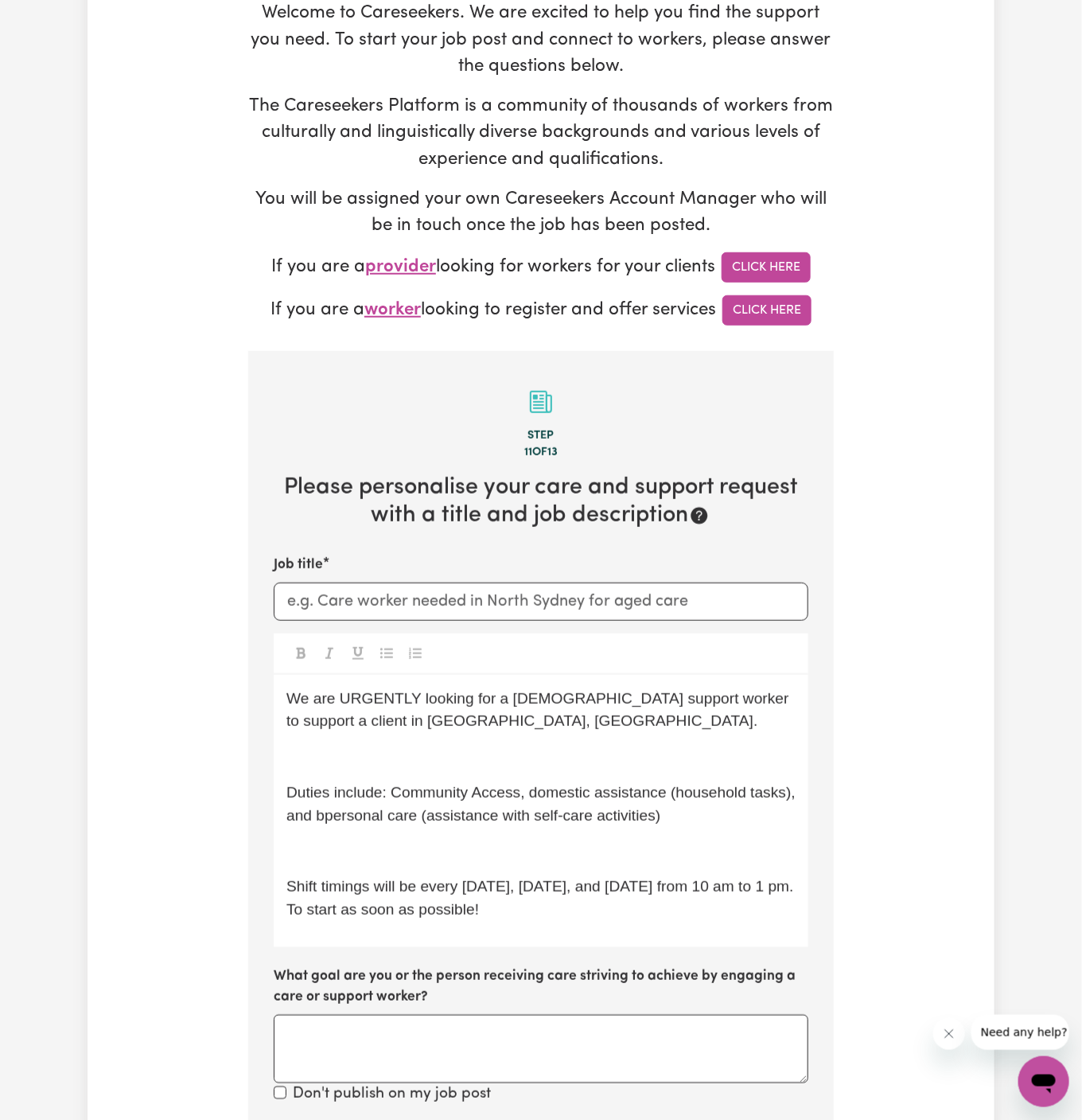
scroll to position [239, 0]
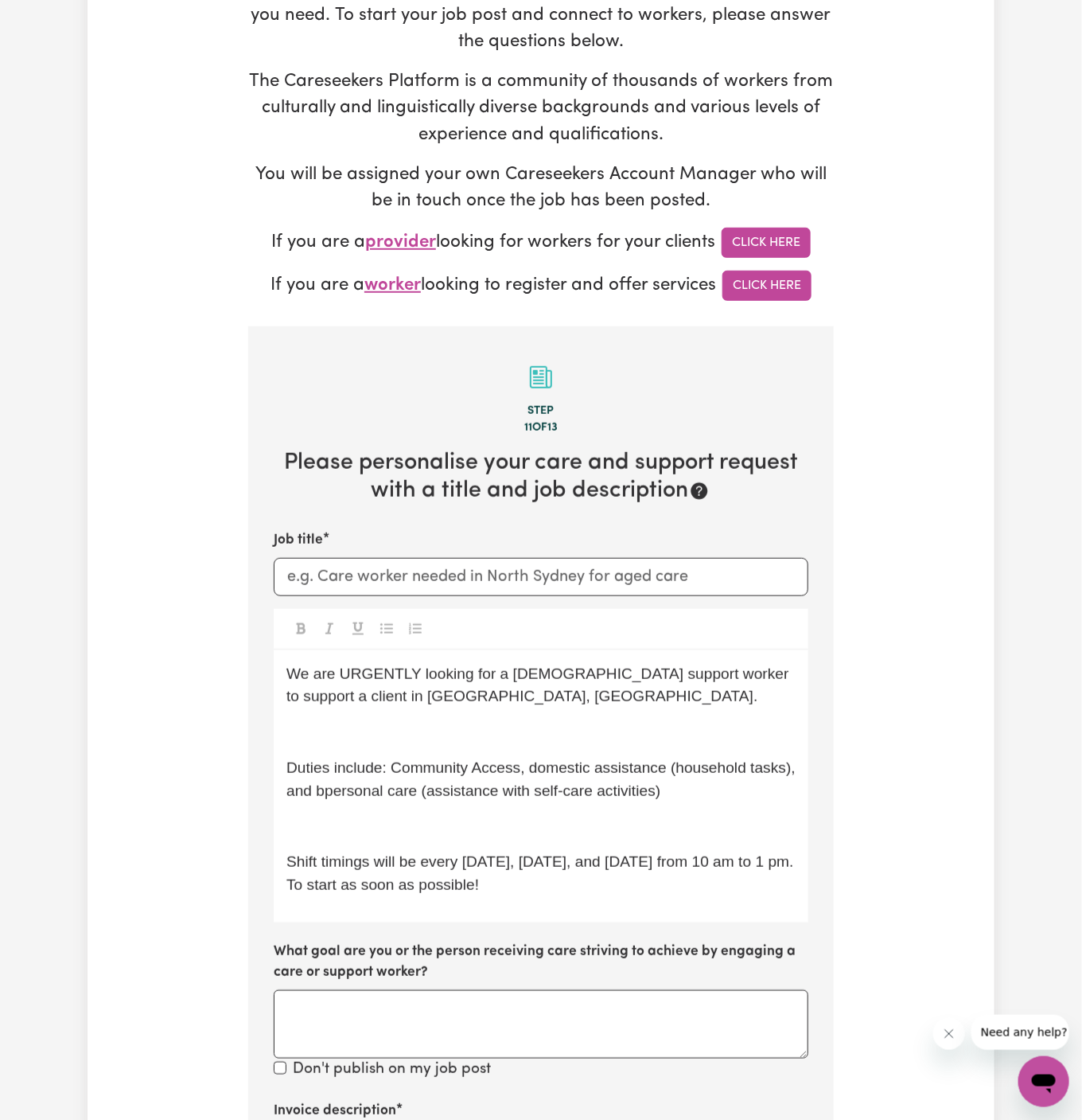
click at [461, 713] on div "We are URGENTLY looking for a male support worker to support a client in Blackt…" at bounding box center [541, 786] width 535 height 273
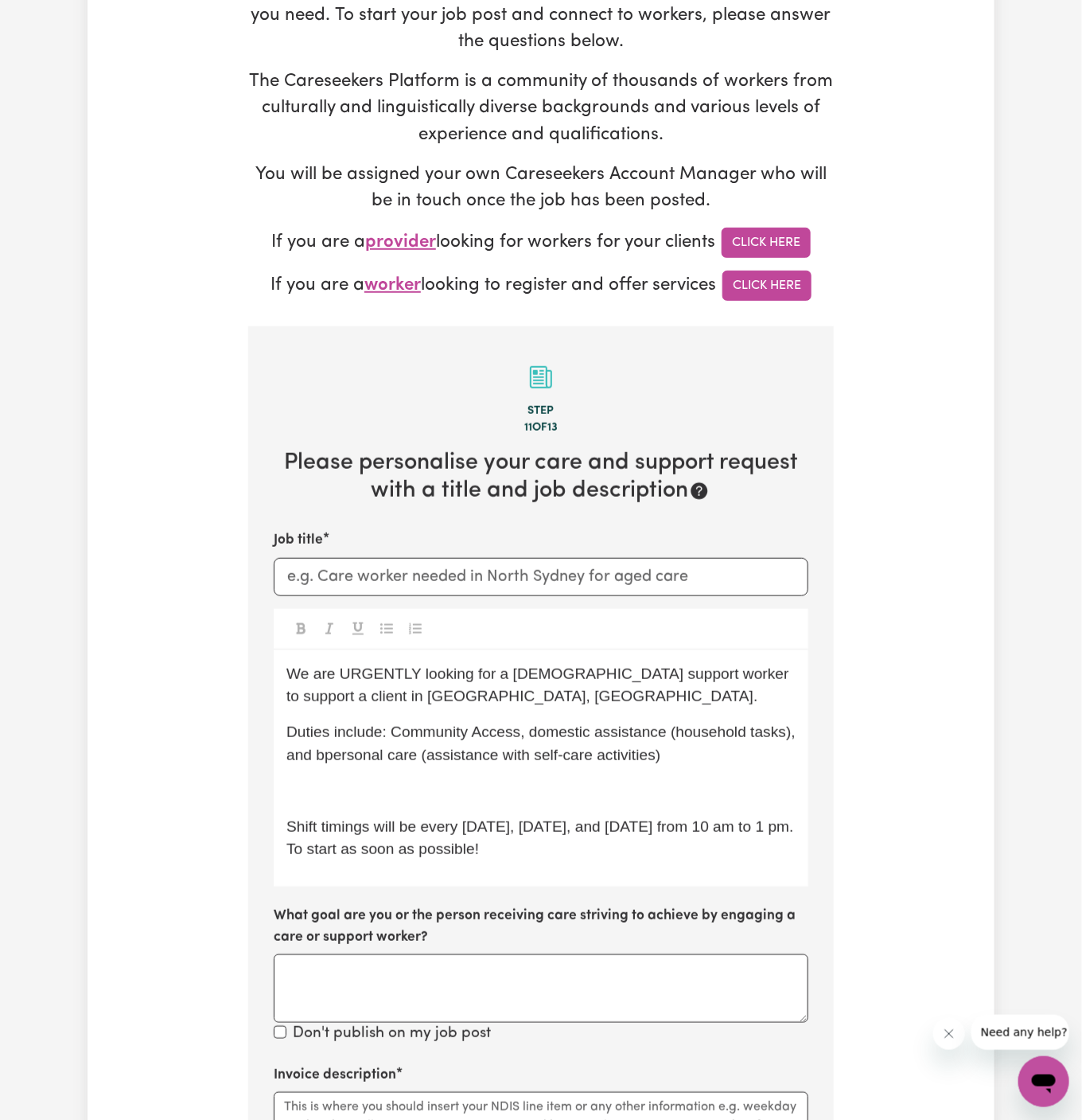
click at [479, 786] on p "﻿" at bounding box center [541, 792] width 509 height 23
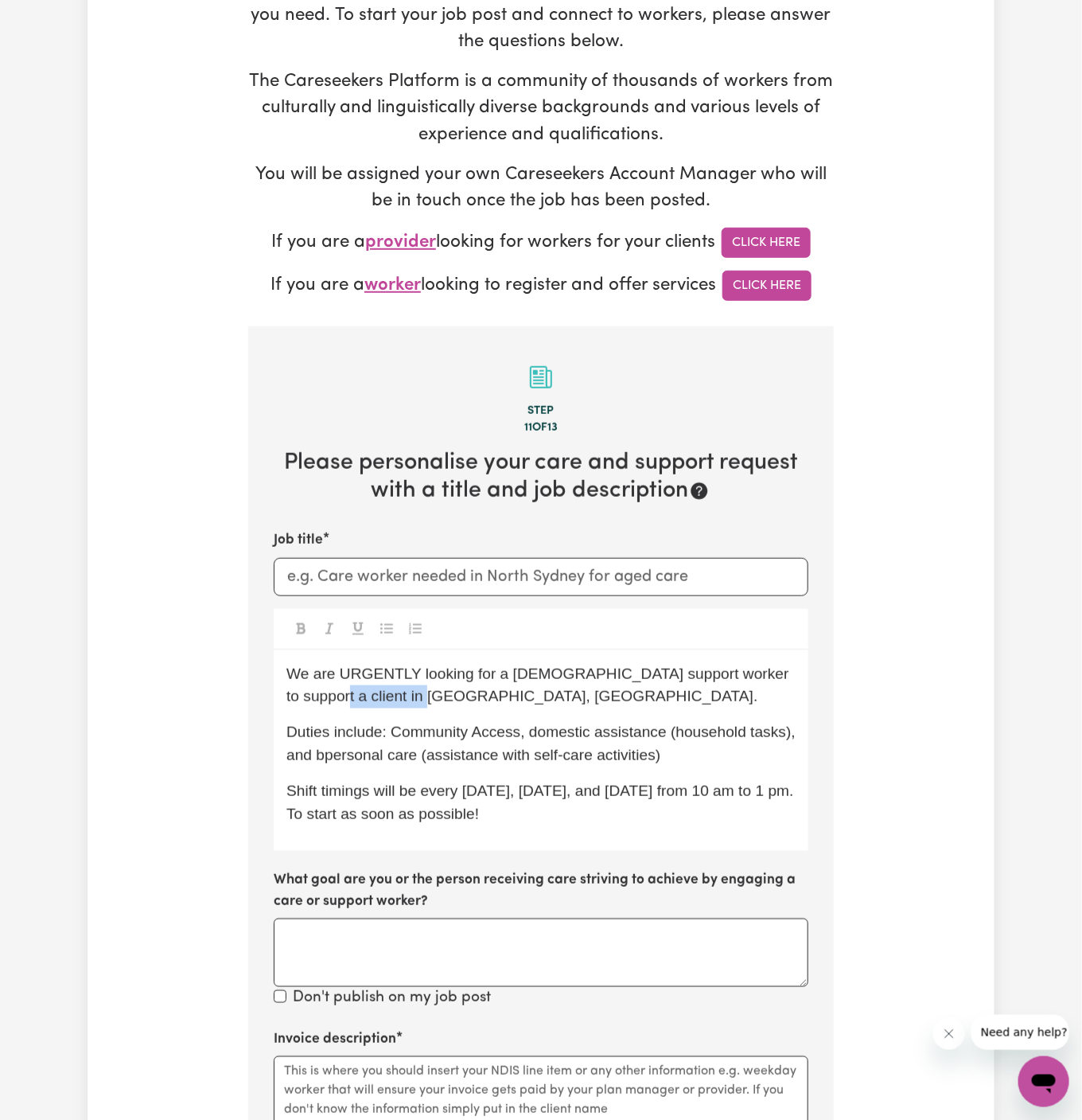
drag, startPoint x: 395, startPoint y: 697, endPoint x: 259, endPoint y: 697, distance: 136.0
click at [259, 697] on section "Step 11 of 13 Please personalise your care and support request with a title and…" at bounding box center [541, 918] width 586 height 1182
click at [358, 763] on p "Duties include: Community Access, domestic assistance (household tasks), and bp…" at bounding box center [541, 744] width 509 height 46
click at [456, 783] on span "Shift timings will be every Monday, Wednesday, and Friday from 10 am to 1 pm. T…" at bounding box center [541, 802] width 512 height 40
click at [472, 596] on div "Job title We are URGENTLY looking for a male support worker to support a client…" at bounding box center [541, 769] width 535 height 479
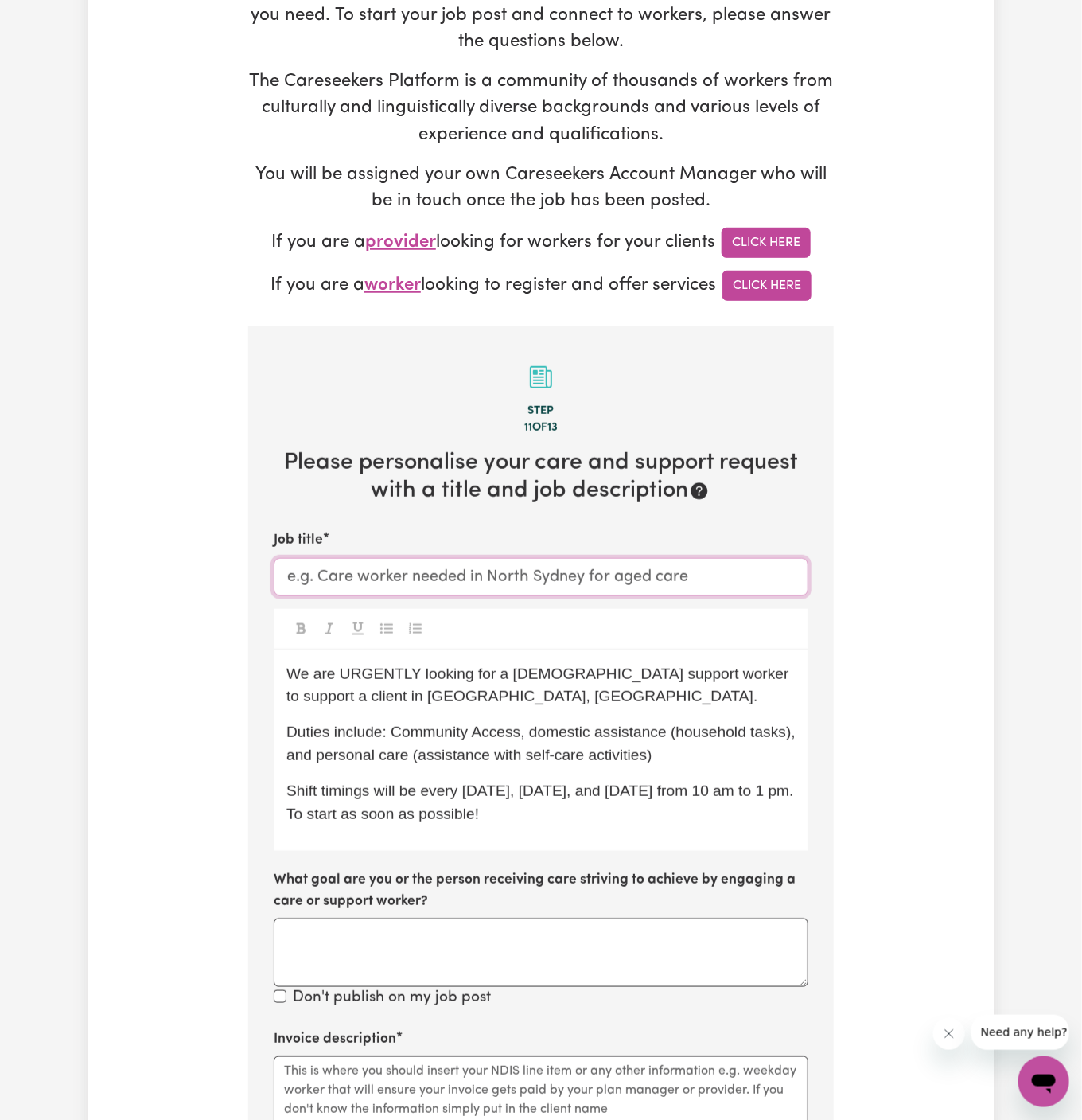
click at [514, 586] on input "Job title" at bounding box center [541, 577] width 535 height 38
paste input "Warwick Farm, NSW"
type input "Female Support Worker Needed In Warwick Farm, NSW"
click at [507, 673] on span "We are URGENTLY looking for a male support worker to support a client in Warwic…" at bounding box center [540, 685] width 507 height 40
click at [660, 698] on p "We are URGENTLY looking for a female support worker to support a client in Warw…" at bounding box center [541, 685] width 509 height 46
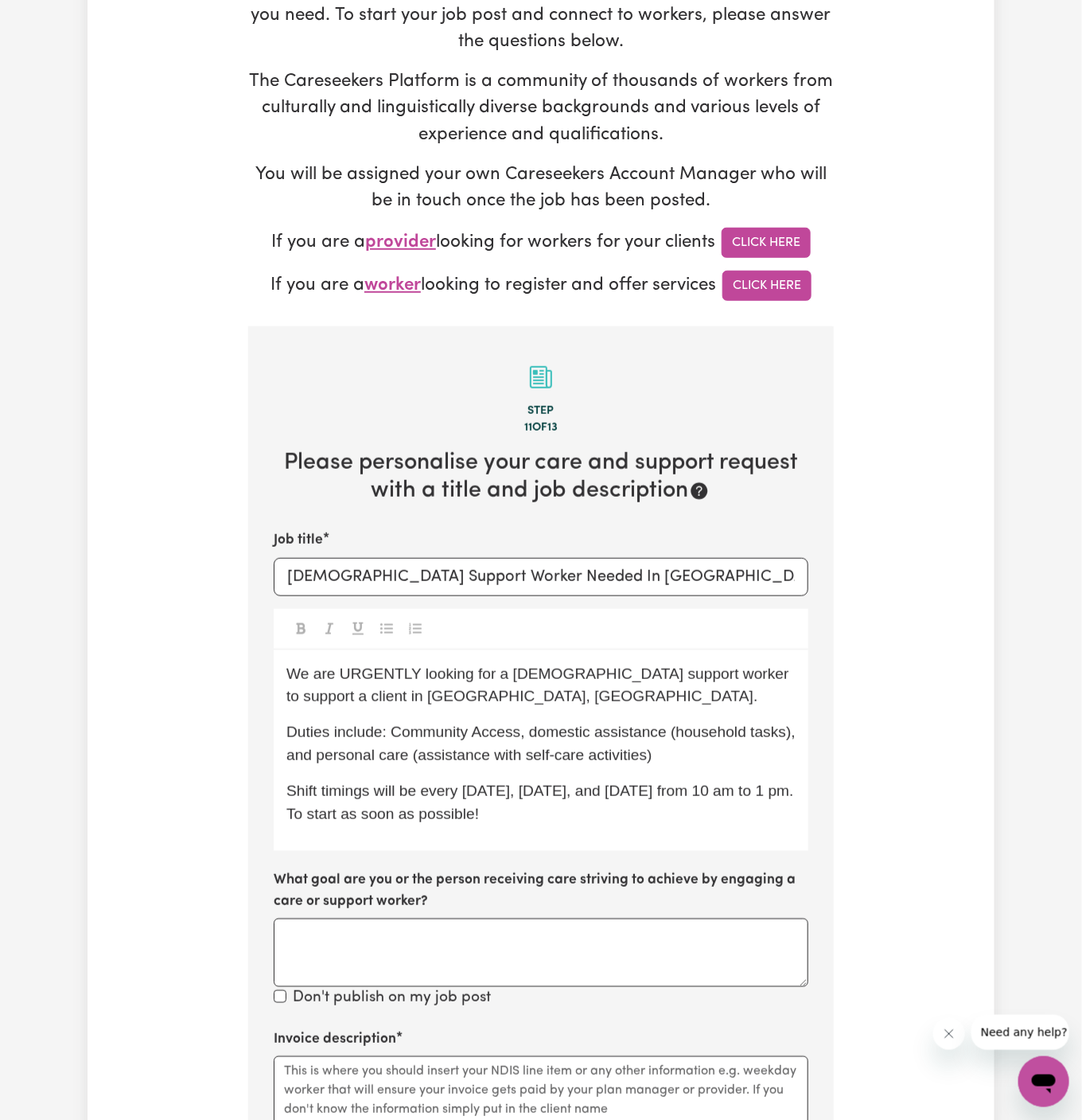
click at [482, 724] on span "Duties include: Community Access, domestic assistance (household tasks), and pe…" at bounding box center [542, 743] width 514 height 40
click at [401, 732] on span "Duties include: Community access, domestic assistance (household tasks), and pe…" at bounding box center [542, 743] width 513 height 40
click at [472, 759] on span "Duties include: community access, domestic assistance (household tasks), and pe…" at bounding box center [541, 743] width 509 height 40
click at [611, 749] on span "Duties include: community access, domestic assistance (household tasks), and pe…" at bounding box center [541, 743] width 509 height 40
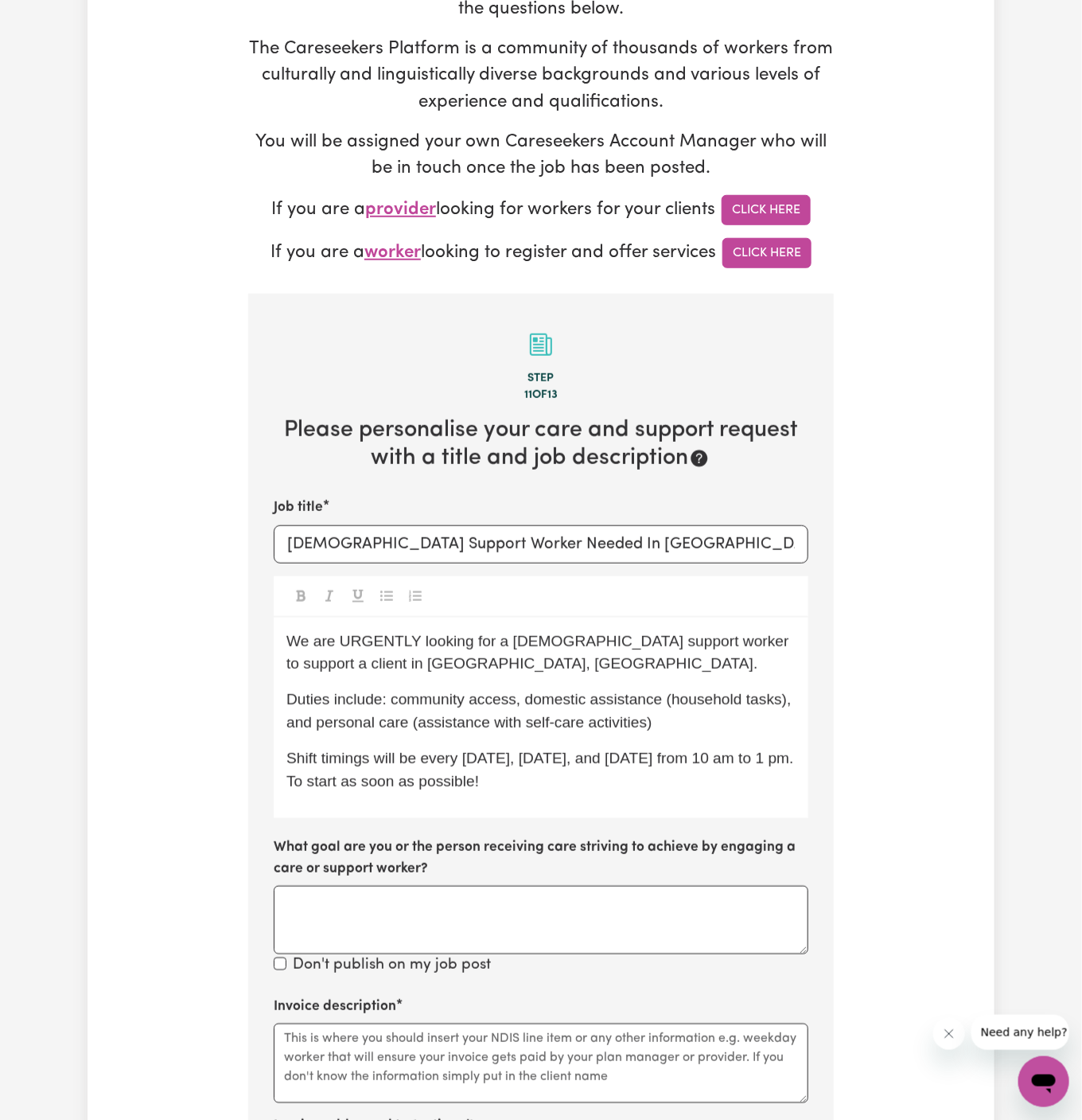
scroll to position [296, 0]
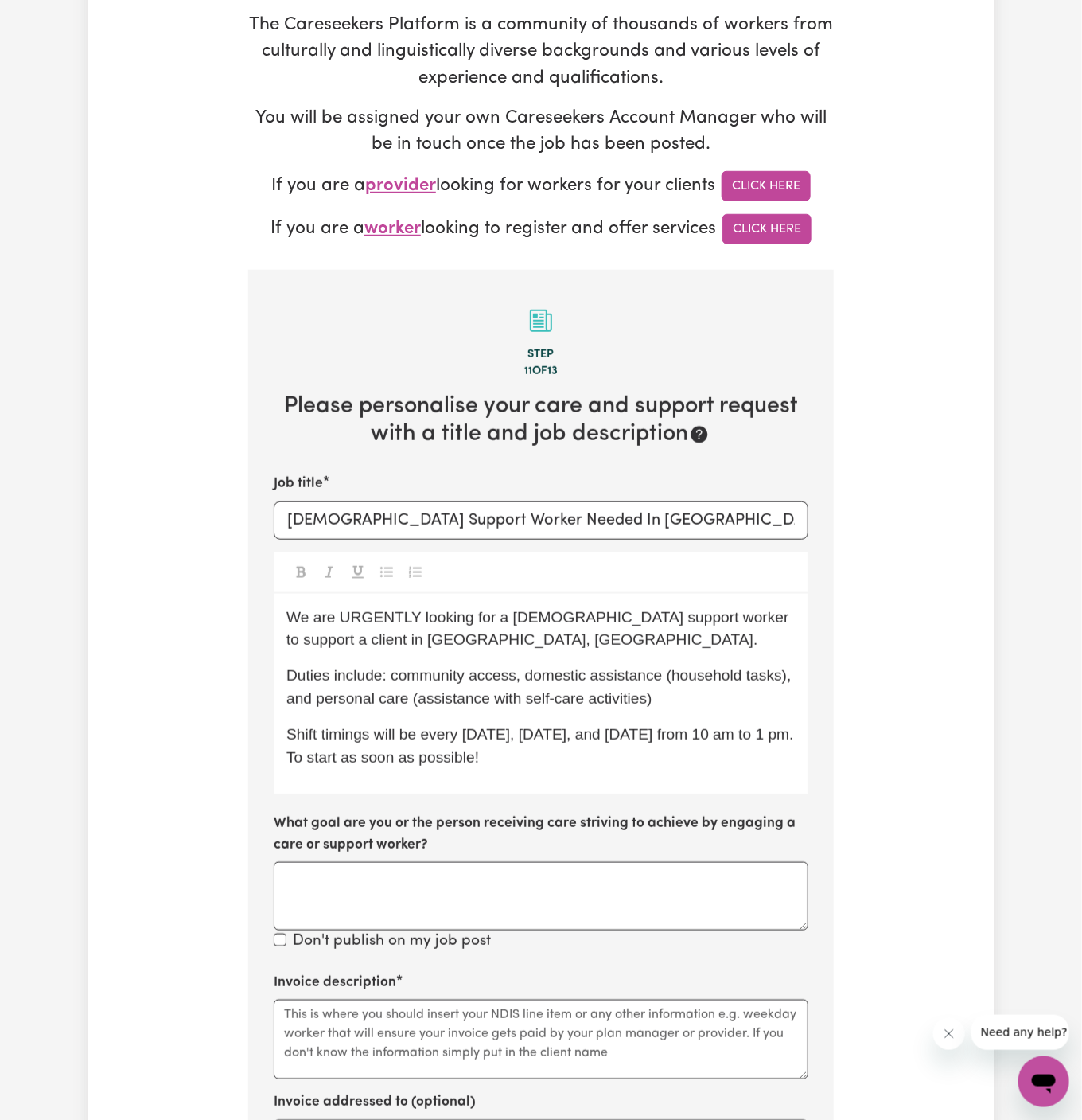
click at [540, 763] on p "Shift timings will be every Monday, Wednesday, and Friday from 10 am to 1 pm. T…" at bounding box center [541, 746] width 509 height 46
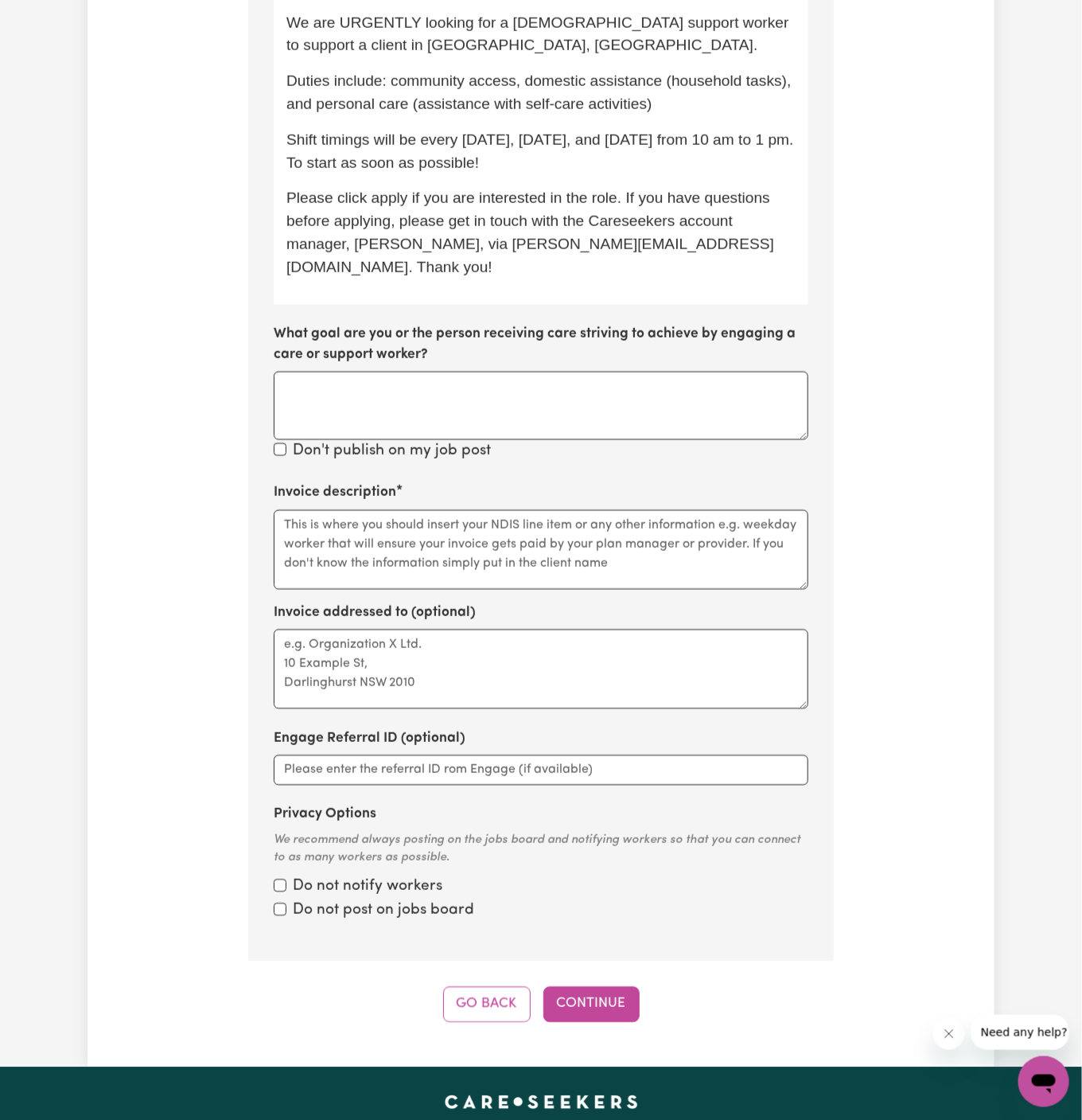
scroll to position [915, 0]
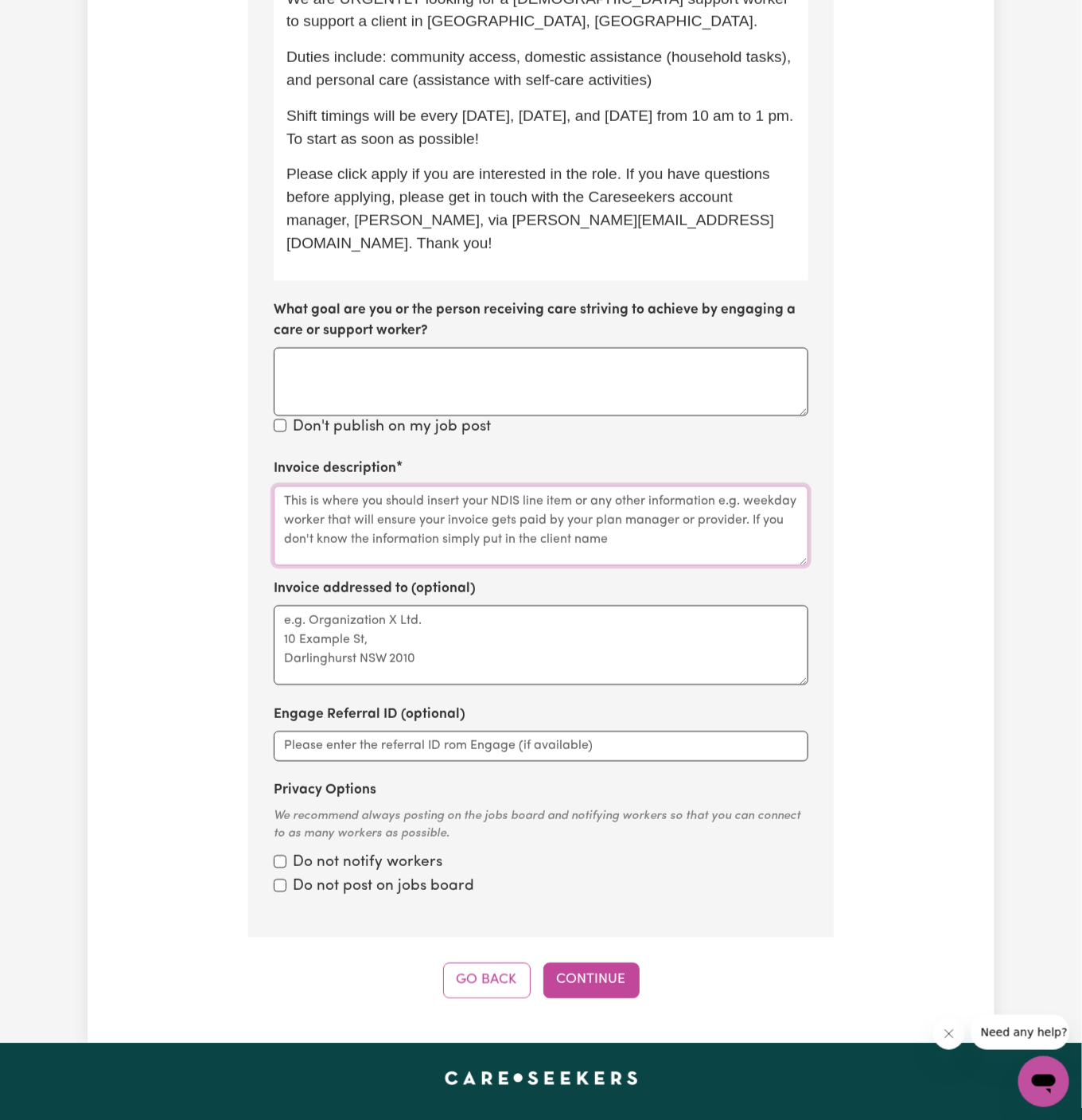
click at [507, 503] on textarea "Invoice description" at bounding box center [541, 526] width 535 height 79
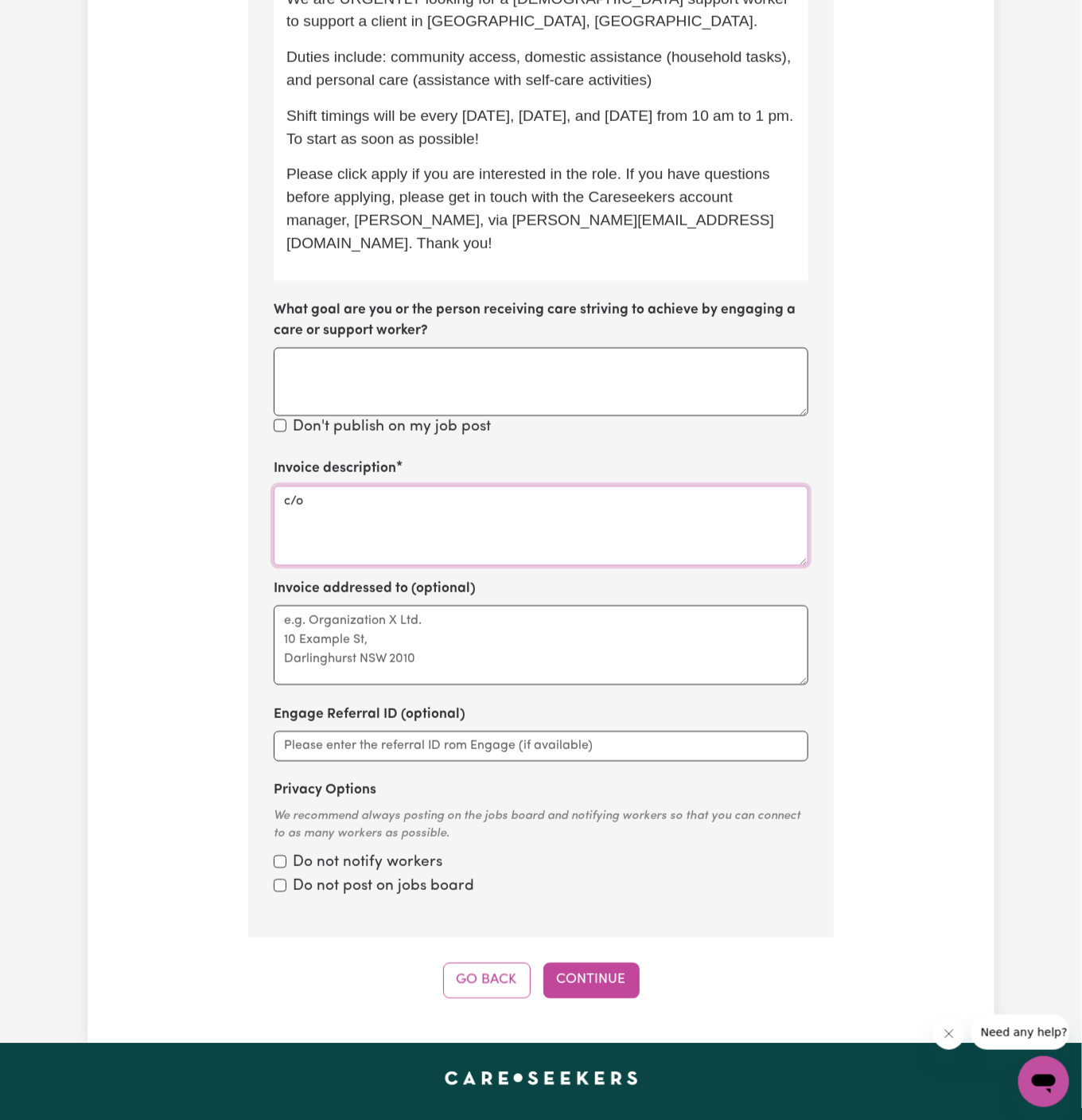
paste textarea "Chosen Family"
click at [345, 487] on textarea "c/o Chosen Family" at bounding box center [541, 526] width 535 height 79
type textarea "c/o Chosen Family"
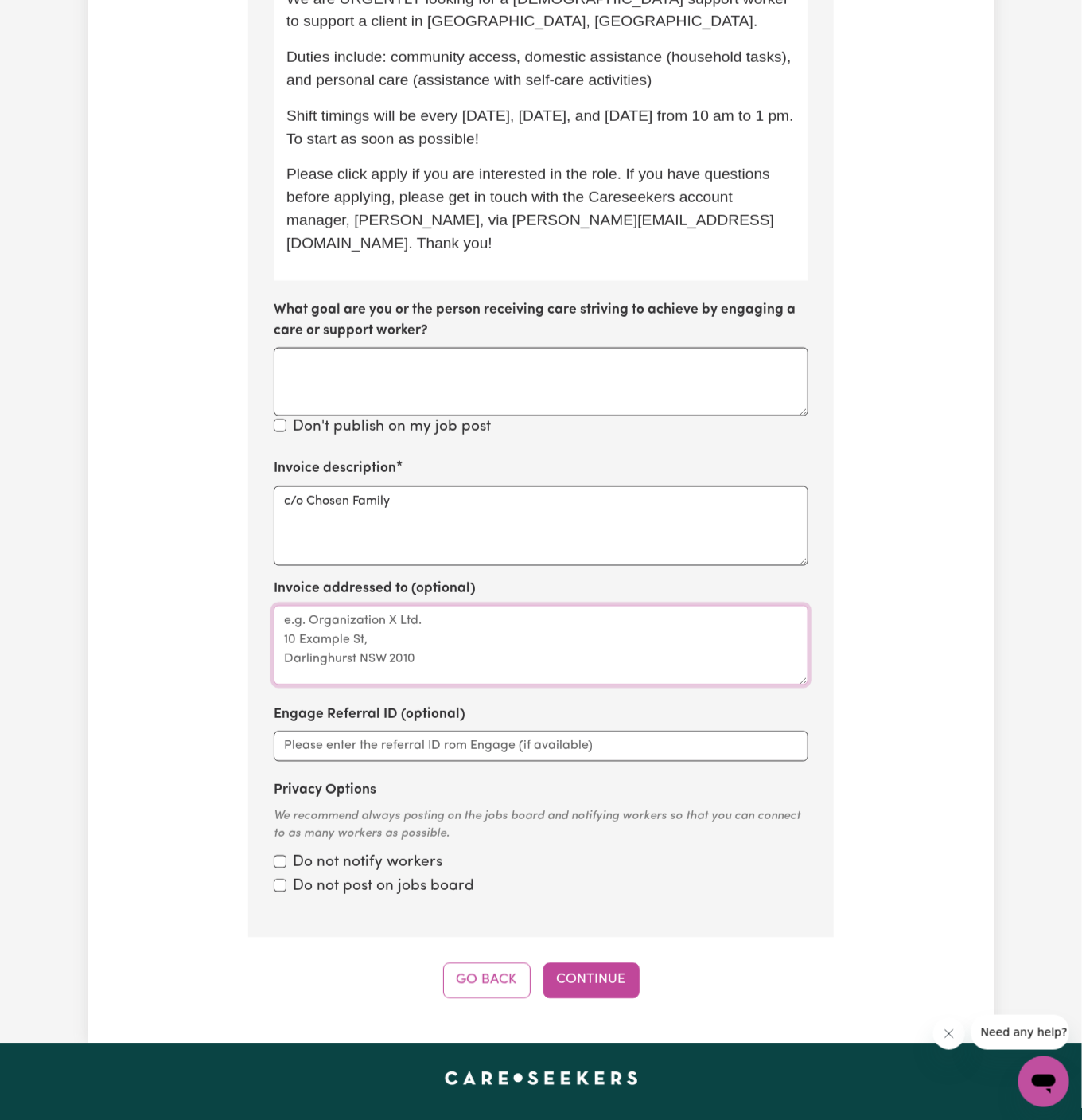
click at [375, 605] on textarea "Invoice addressed to (optional)" at bounding box center [541, 645] width 535 height 79
paste textarea "c/o Chosen Family"
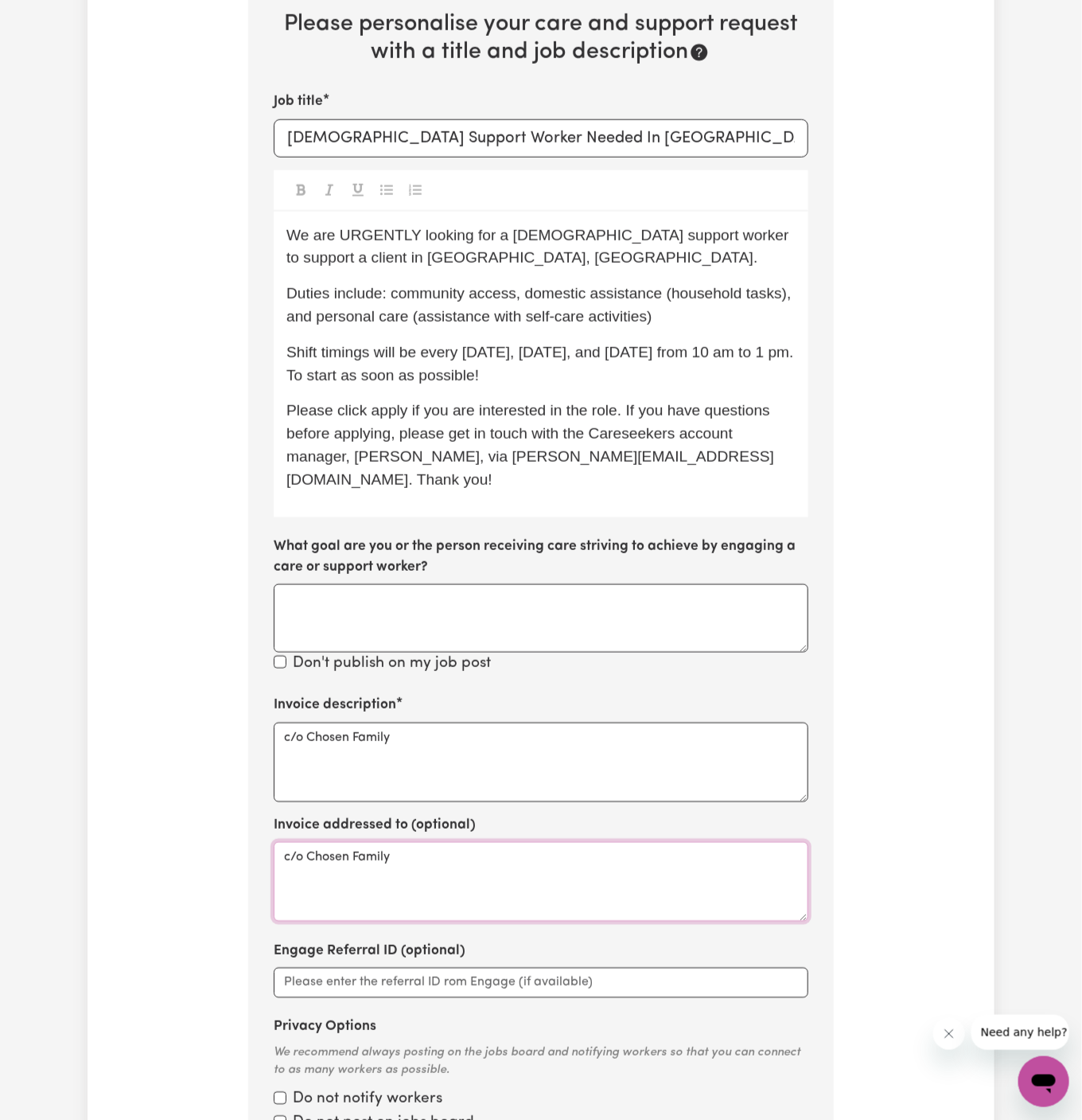
scroll to position [681, 0]
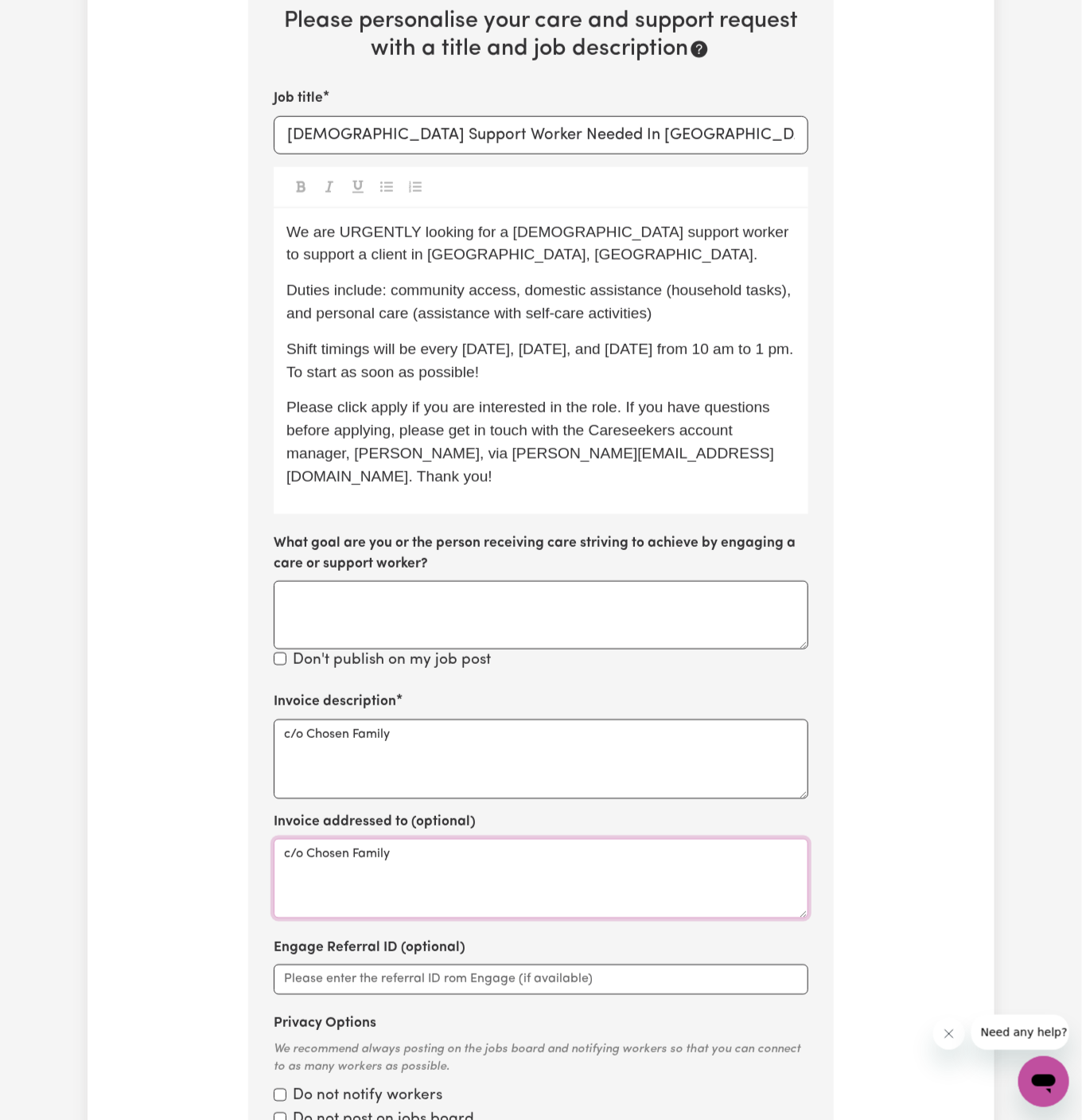
type textarea "c/o Chosen Family"
click at [539, 355] on p "Shift timings will be every Monday, Wednesday, and Friday from 10 am to 1 pm. T…" at bounding box center [541, 361] width 509 height 46
click at [560, 363] on p "Shift timings will be every Monday, Wednesday, and Friday from 10 am to 1 pm. T…" at bounding box center [541, 361] width 509 height 46
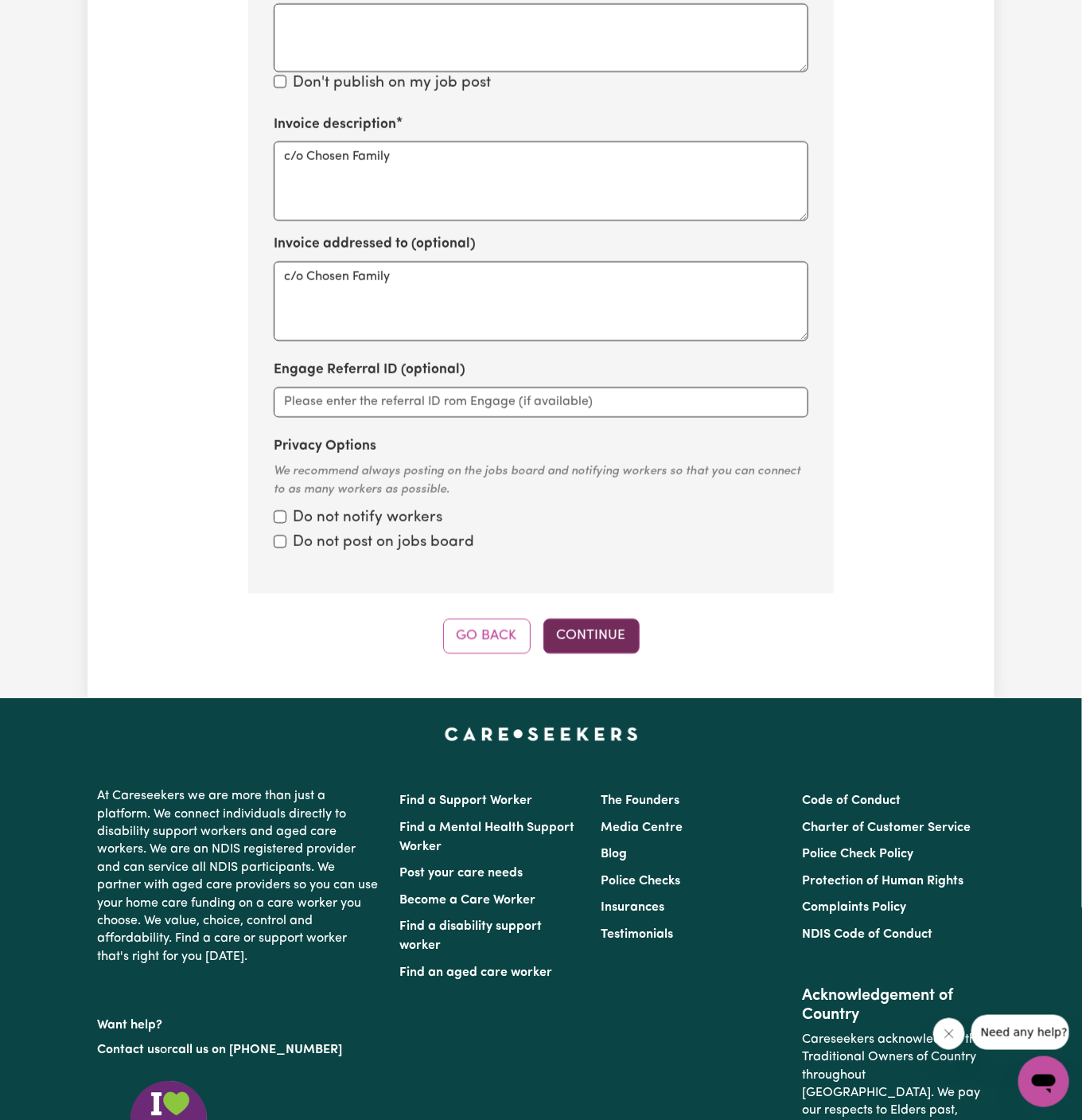
click at [592, 618] on button "Continue" at bounding box center [591, 635] width 96 height 35
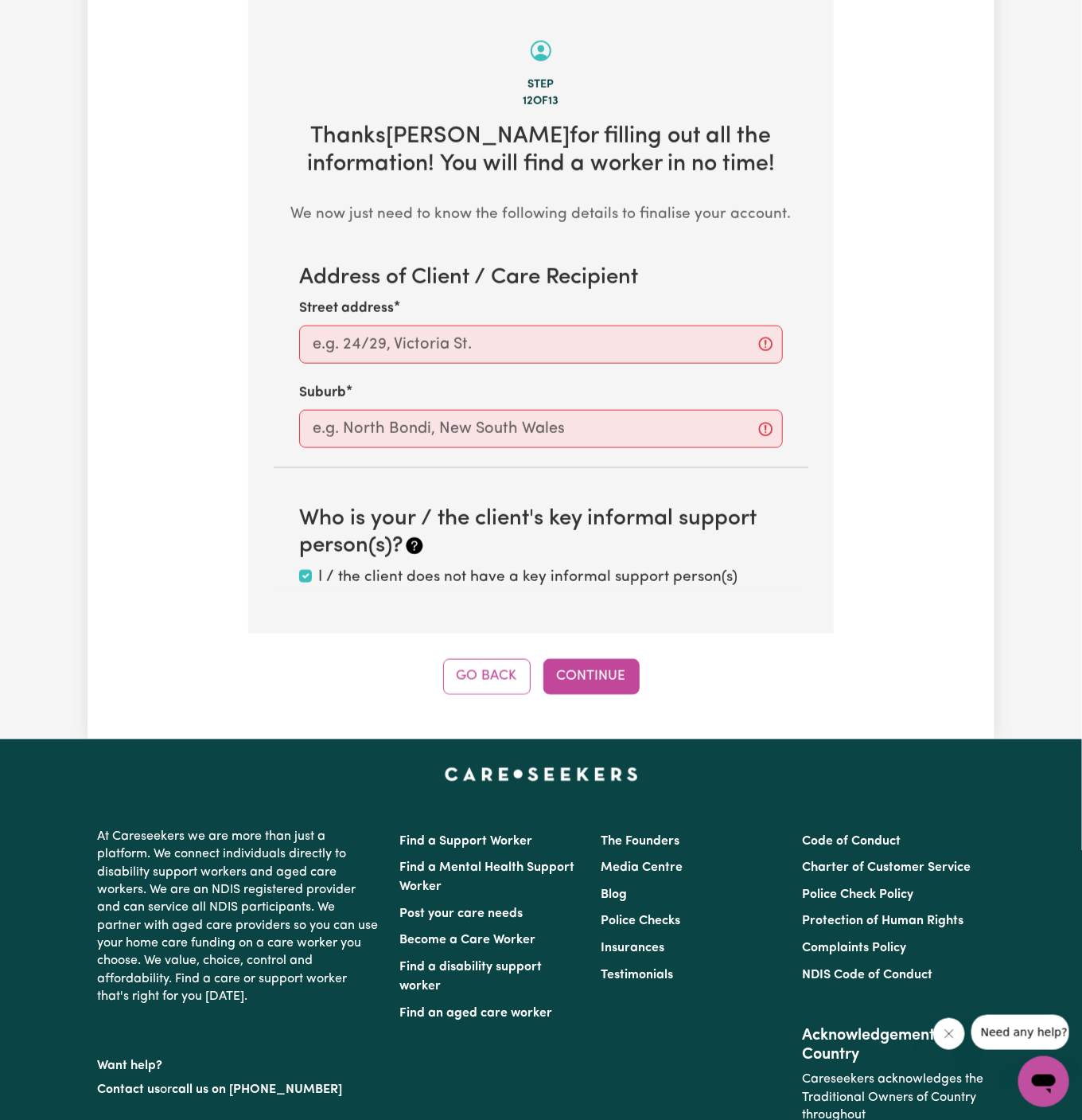
scroll to position [564, 0]
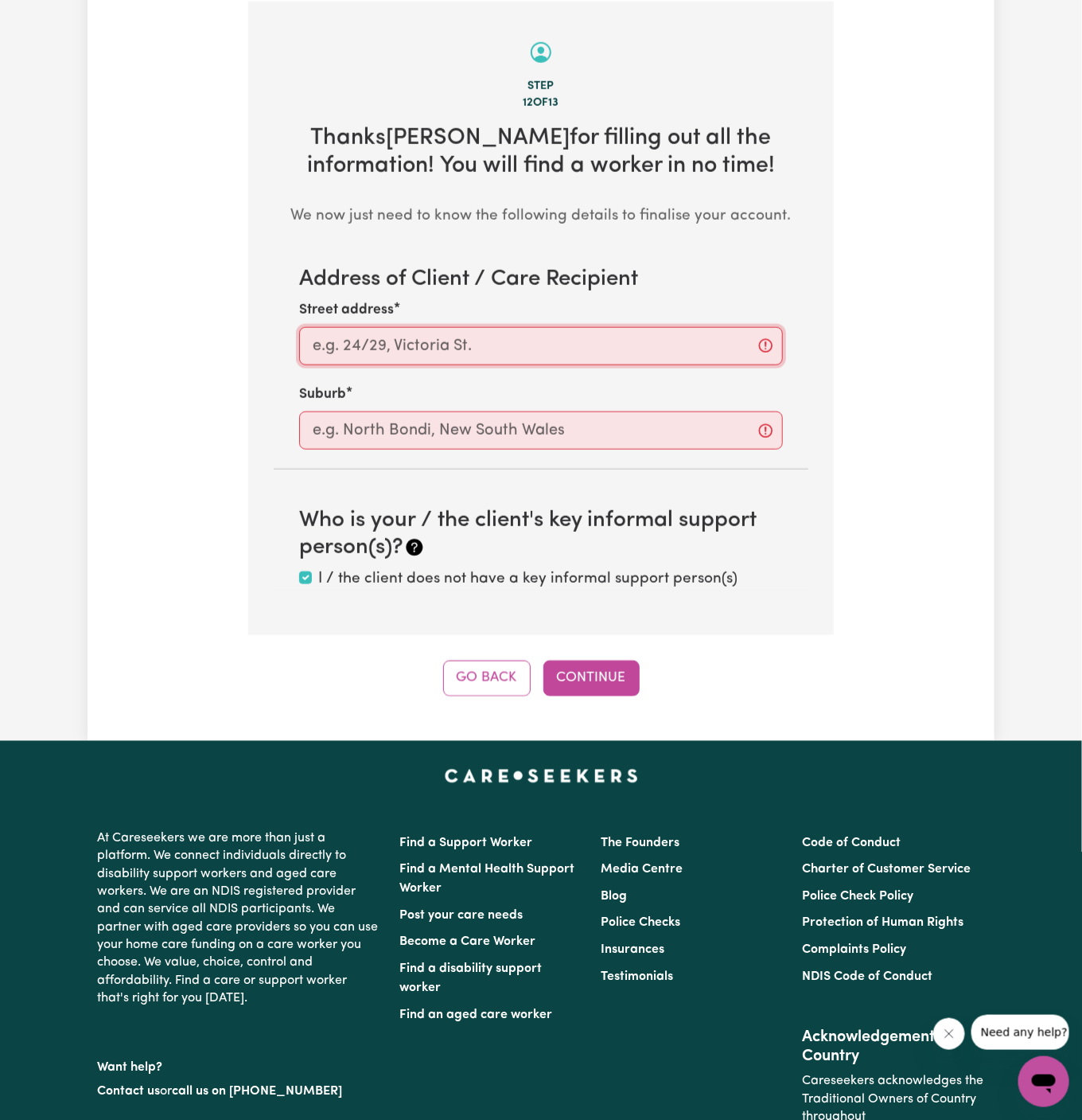
click at [479, 347] on input "Street address" at bounding box center [541, 346] width 484 height 38
paste input "Warwick Farm"
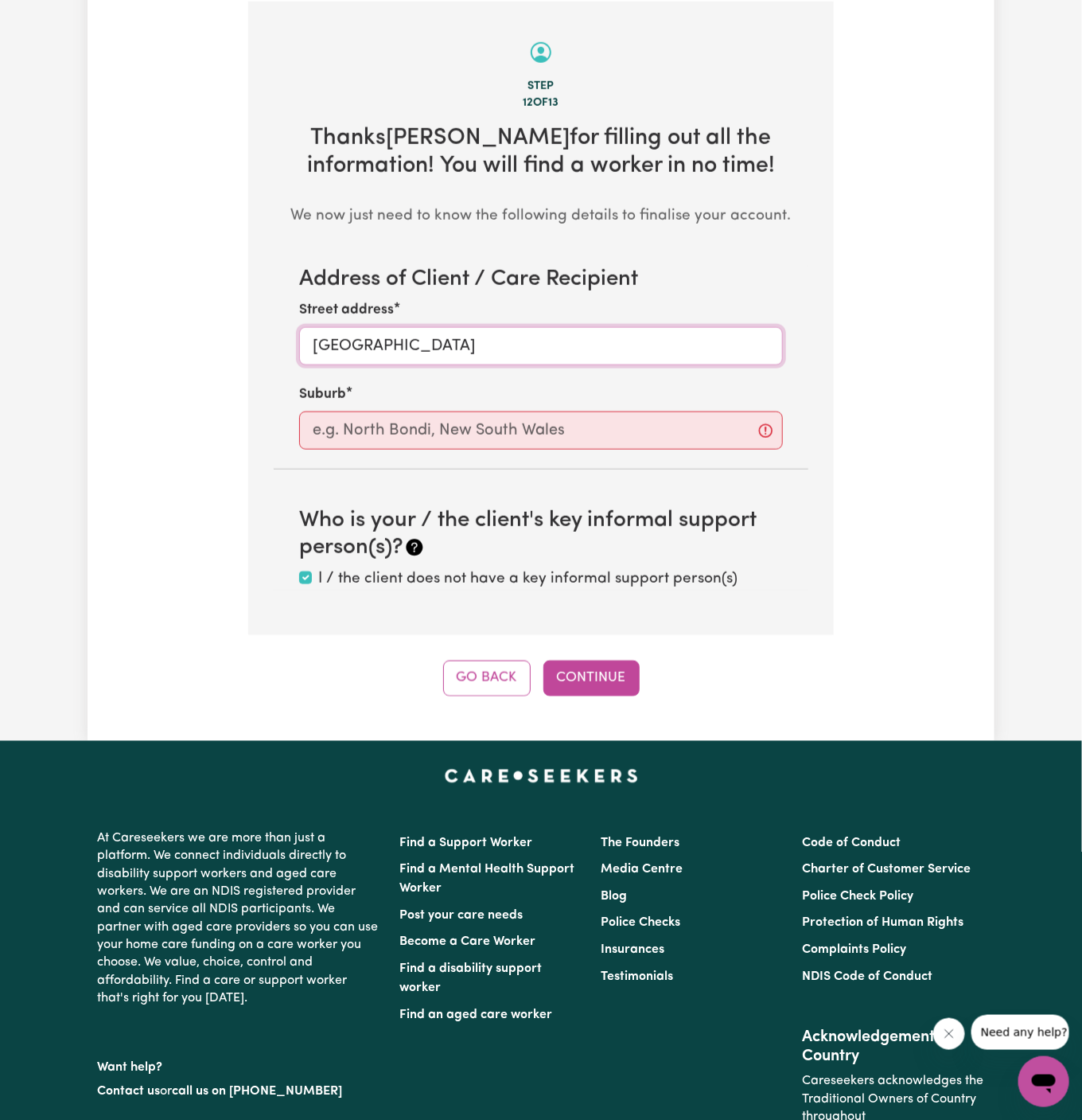
type input "Warwick Farm"
click at [470, 422] on input "text" at bounding box center [541, 430] width 484 height 38
paste input "Warwick Farm"
type input "Warwick Farm"
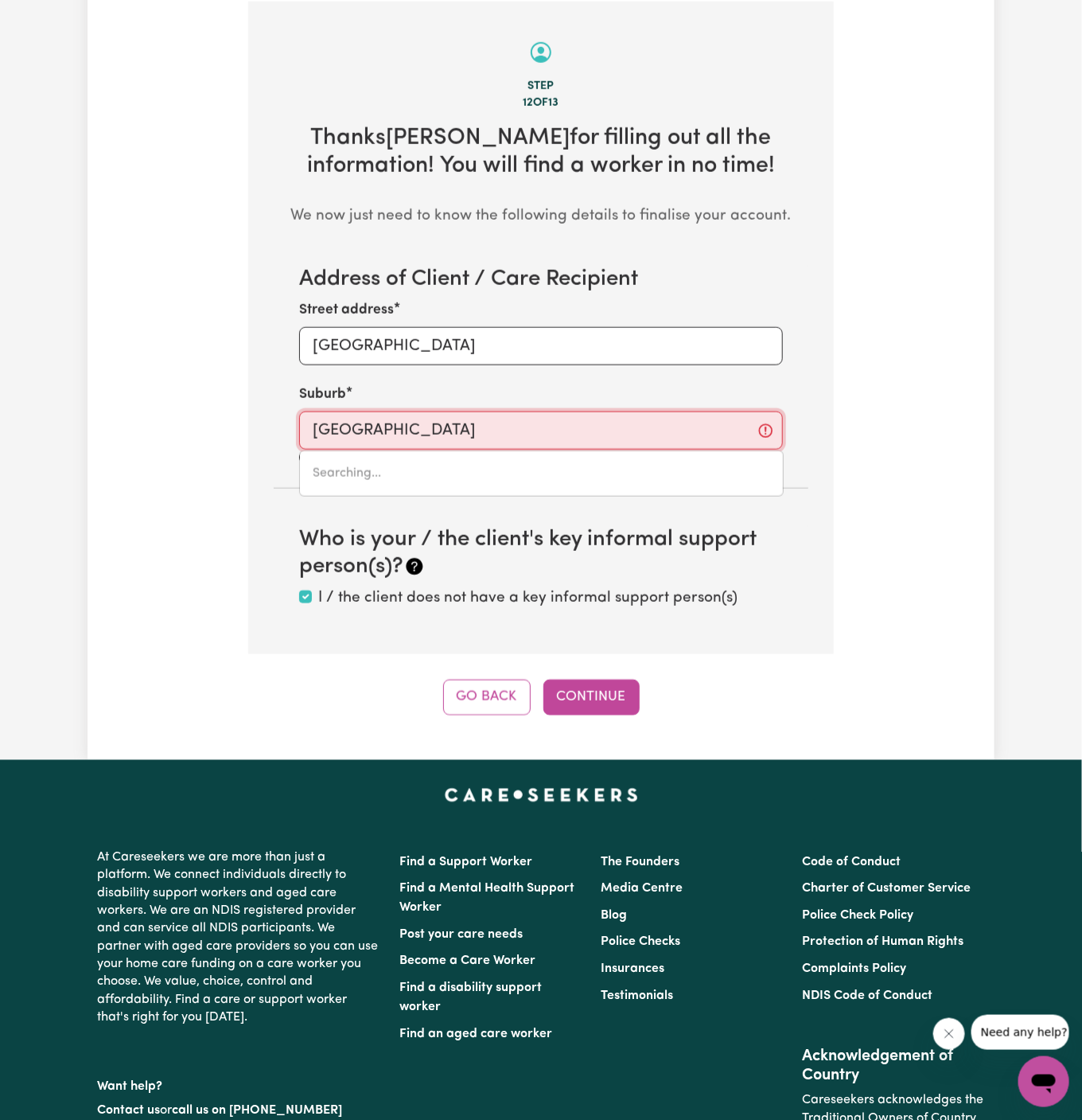
type input "Warwick Farm, New South Wales, 2170"
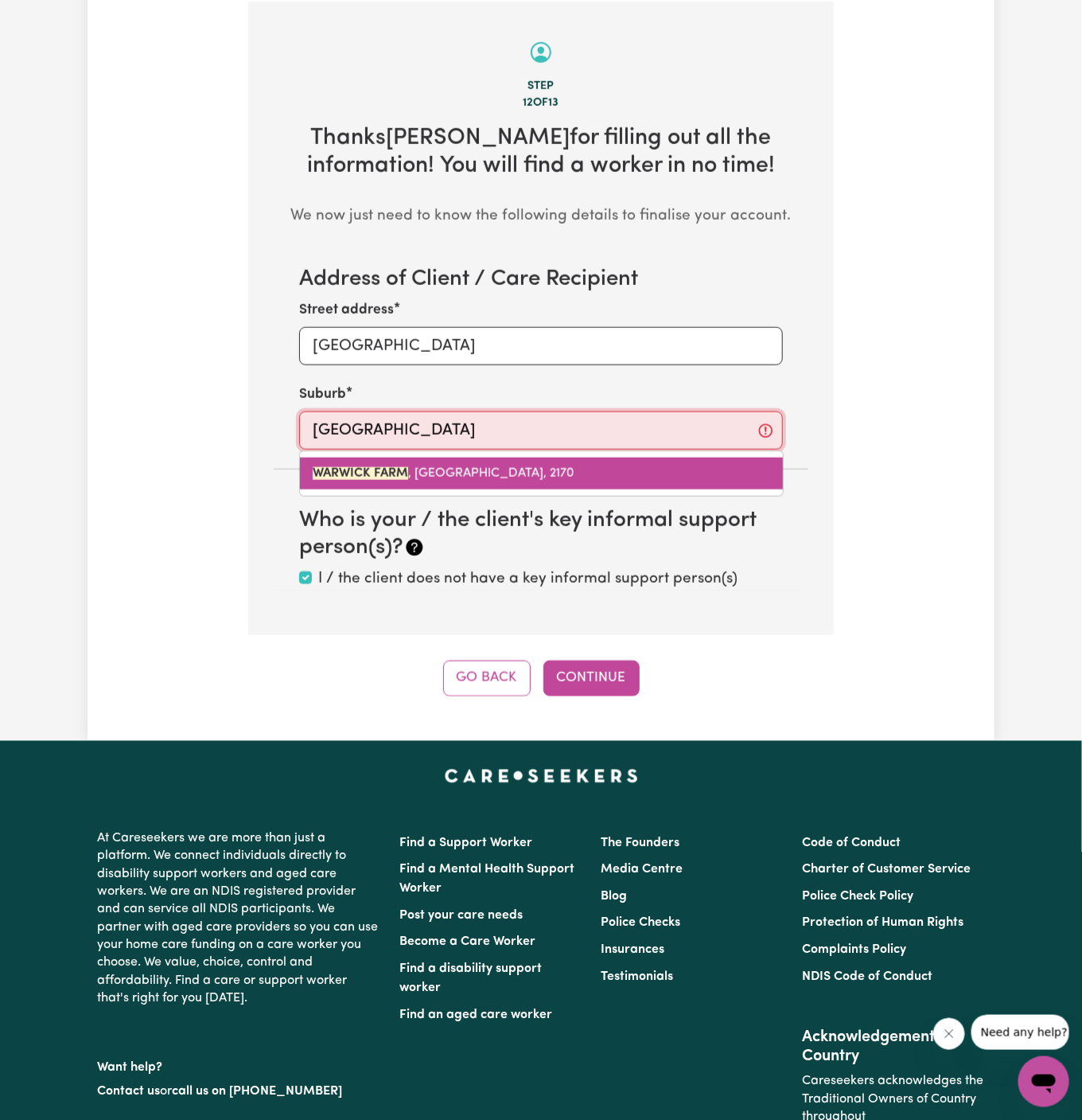
click at [490, 472] on span "WARWICK FARM , New South Wales, 2170" at bounding box center [443, 473] width 262 height 13
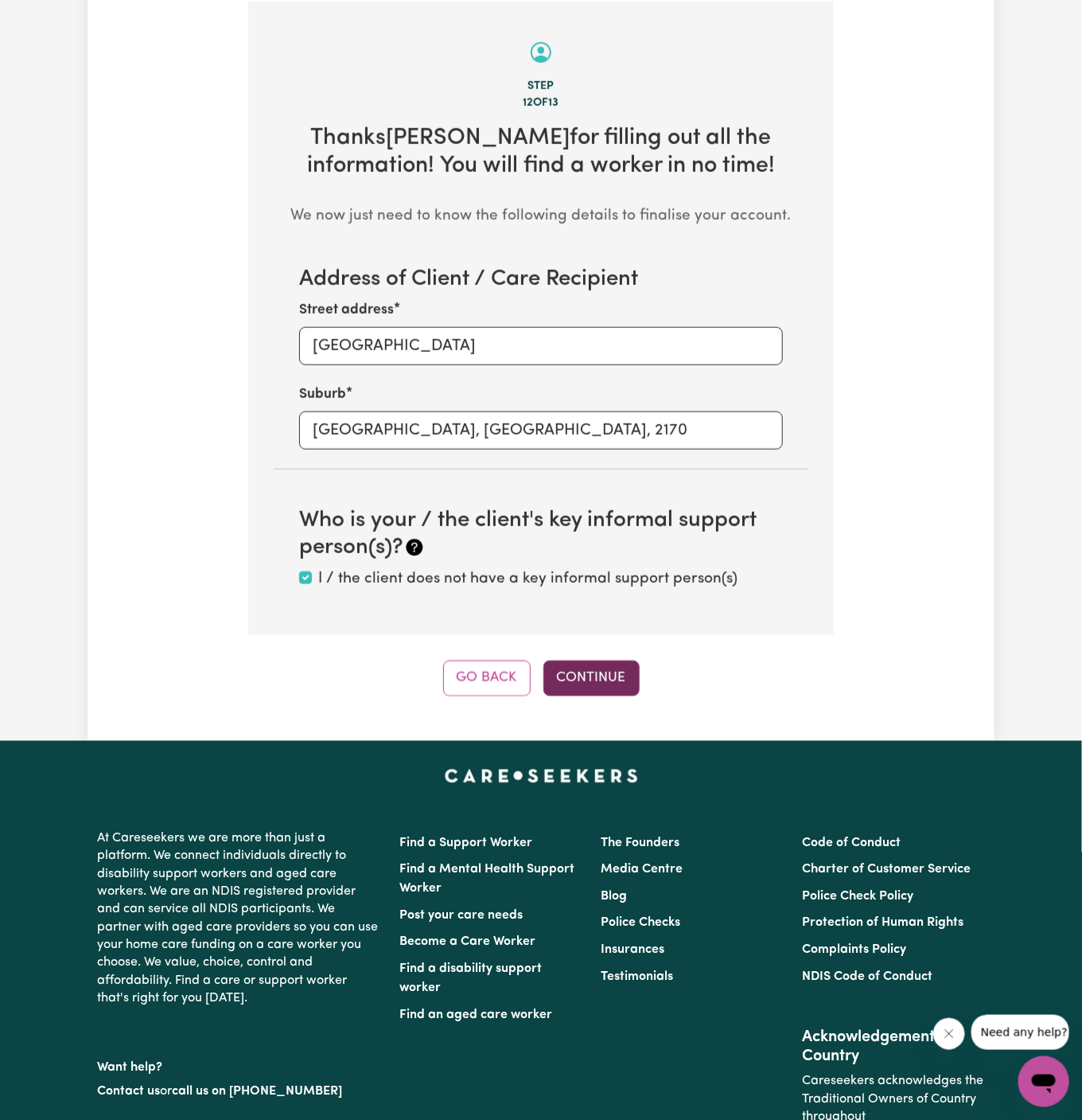
click at [583, 671] on button "Continue" at bounding box center [591, 677] width 96 height 35
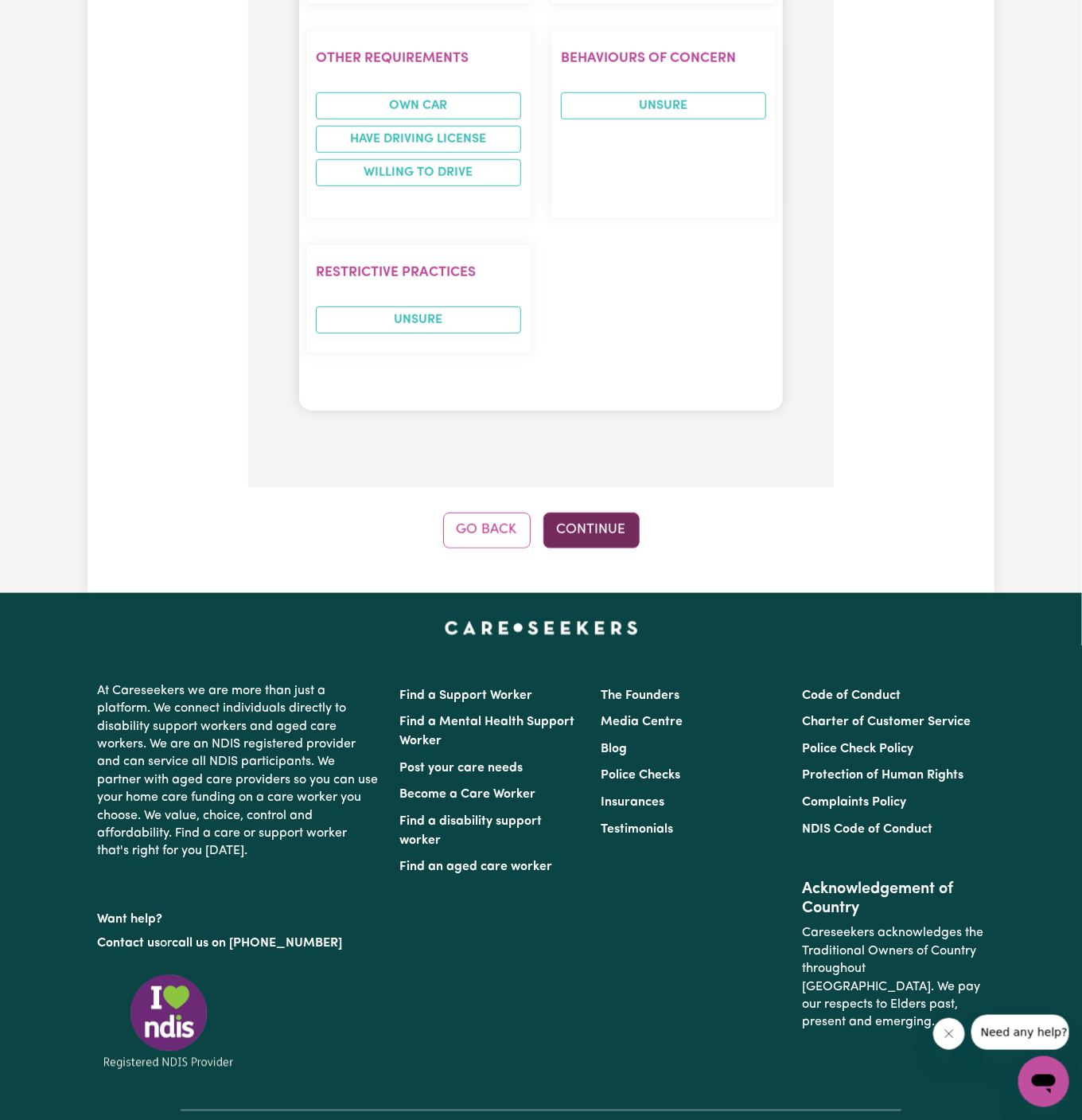
click at [610, 513] on button "Continue" at bounding box center [591, 530] width 96 height 35
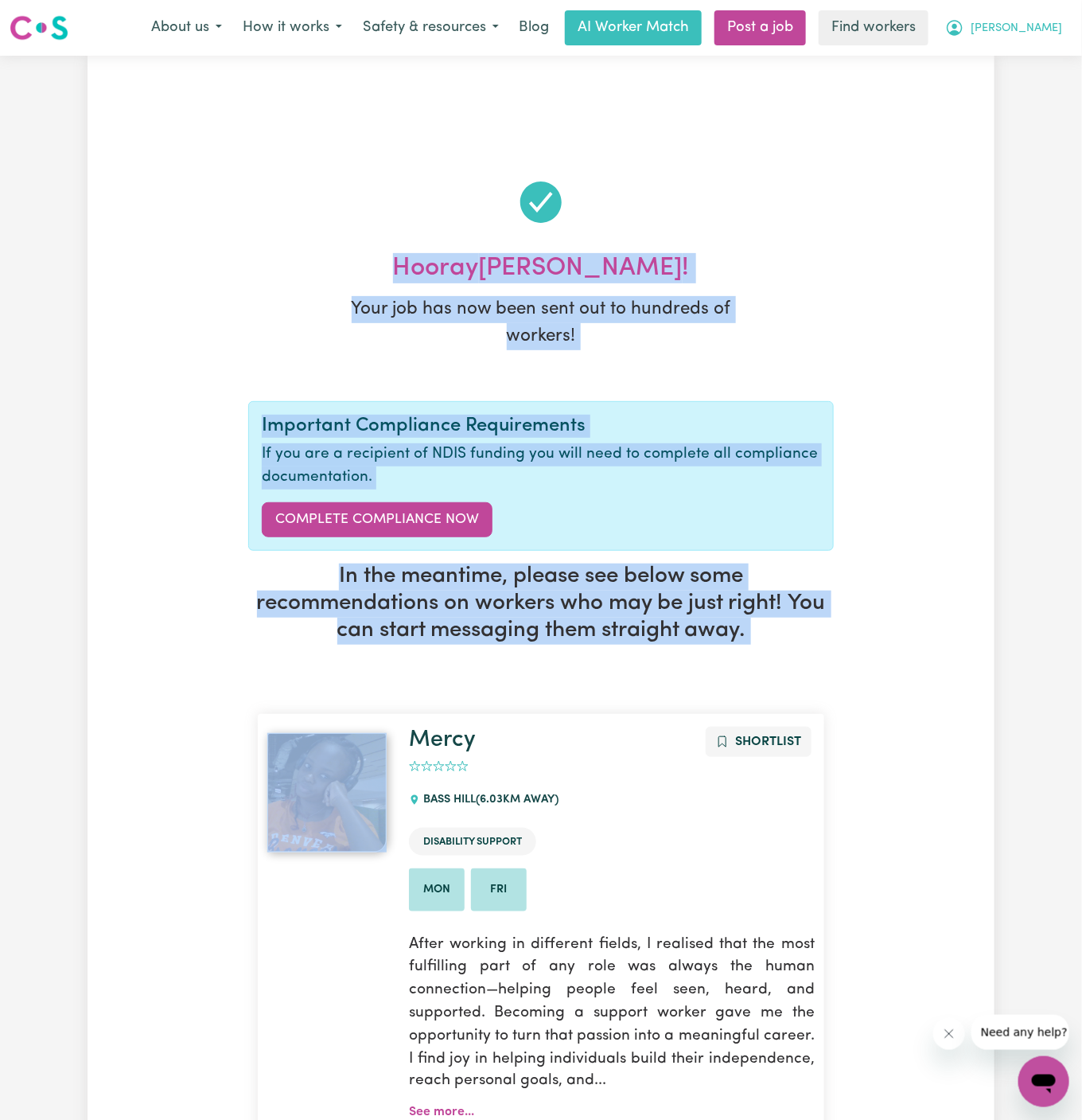
drag, startPoint x: 1037, startPoint y: 662, endPoint x: 1057, endPoint y: 23, distance: 639.3
click at [1057, 23] on span "[PERSON_NAME]" at bounding box center [1016, 28] width 92 height 17
click at [1022, 55] on link "My Dashboard" at bounding box center [1009, 62] width 126 height 31
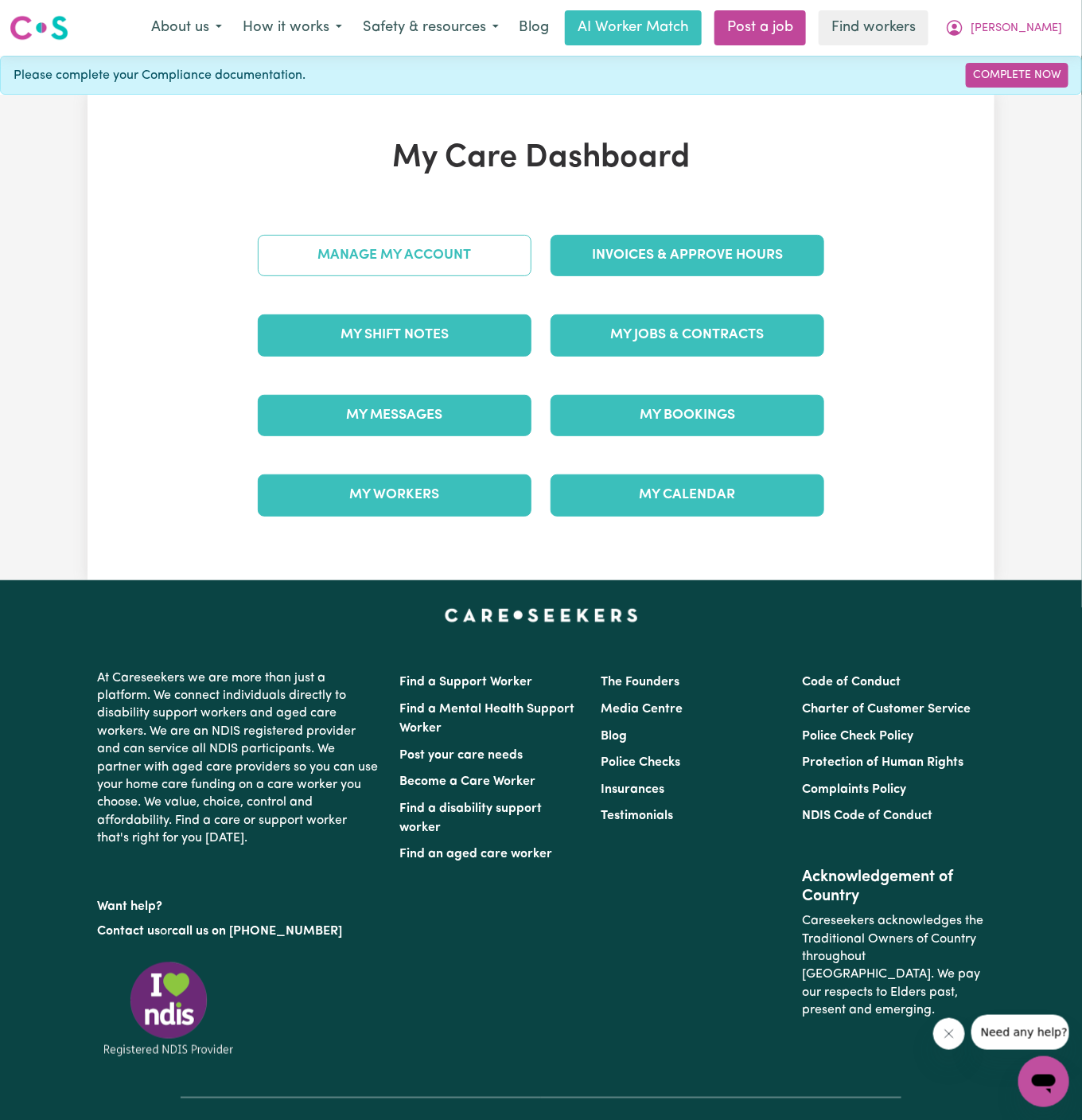
click at [494, 218] on div "Manage My Account" at bounding box center [395, 255] width 293 height 79
click at [445, 253] on link "Manage My Account" at bounding box center [395, 255] width 273 height 41
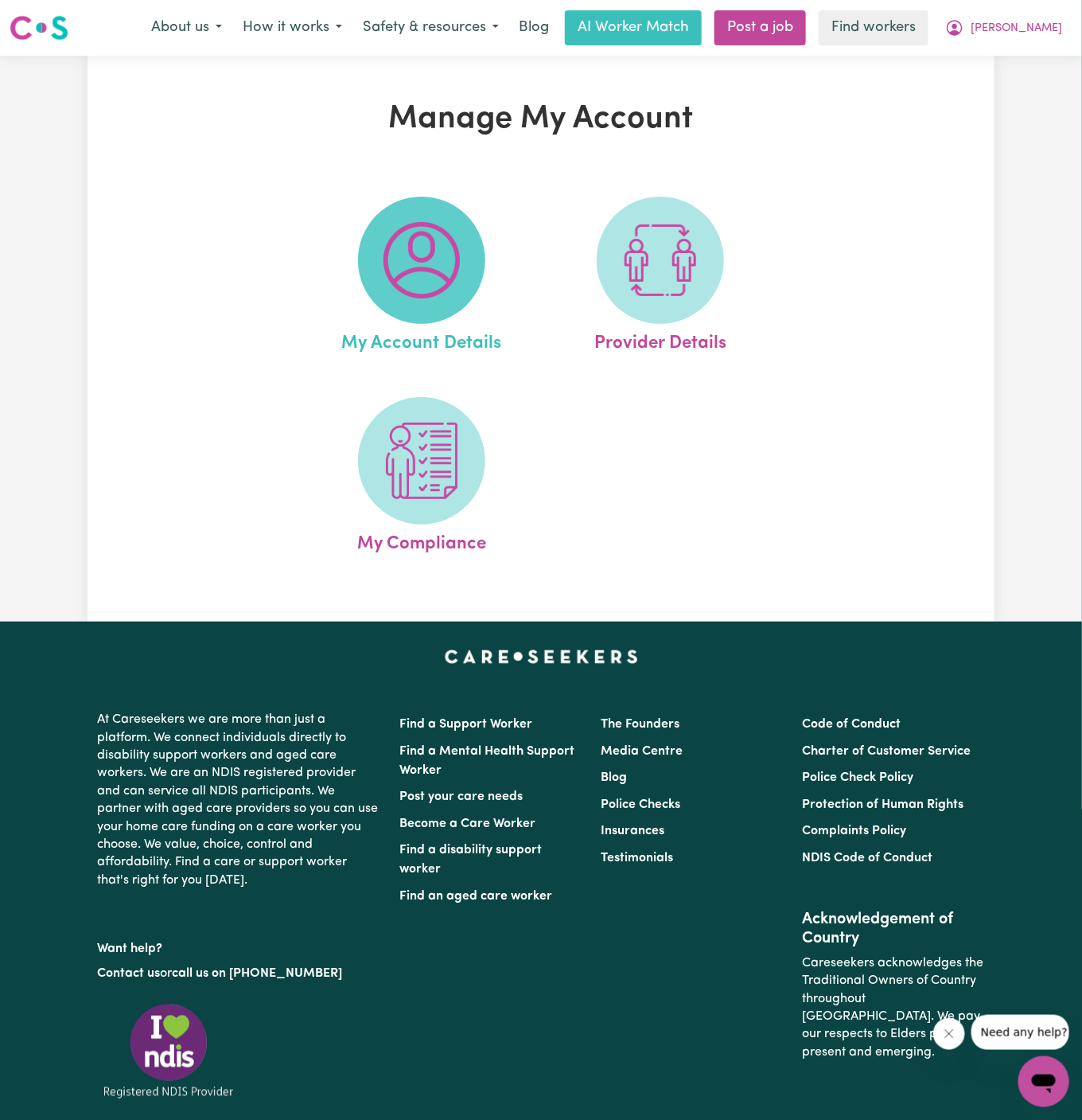
click at [425, 250] on img at bounding box center [421, 260] width 76 height 76
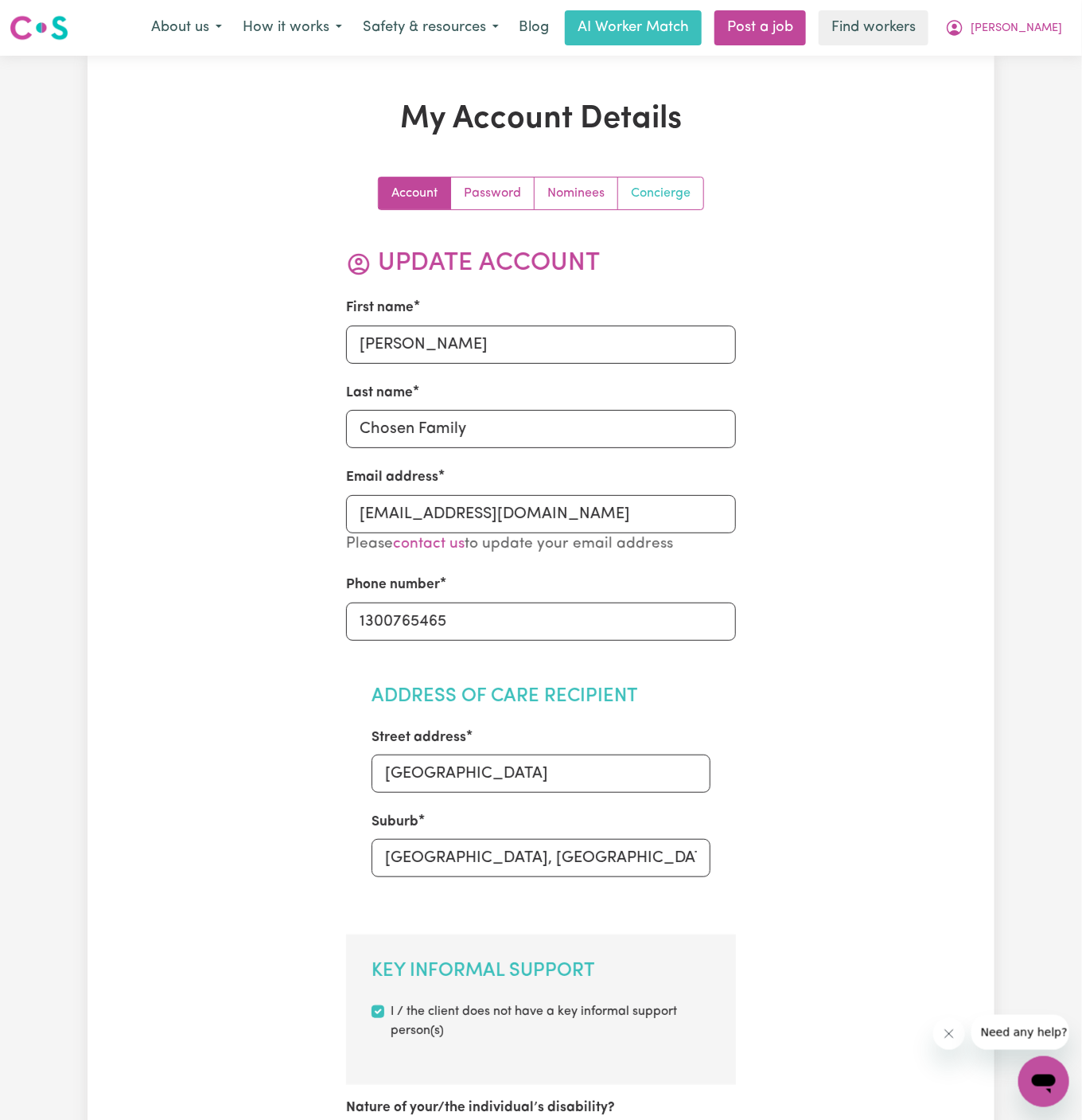
click at [657, 199] on link "Concierge" at bounding box center [660, 193] width 85 height 31
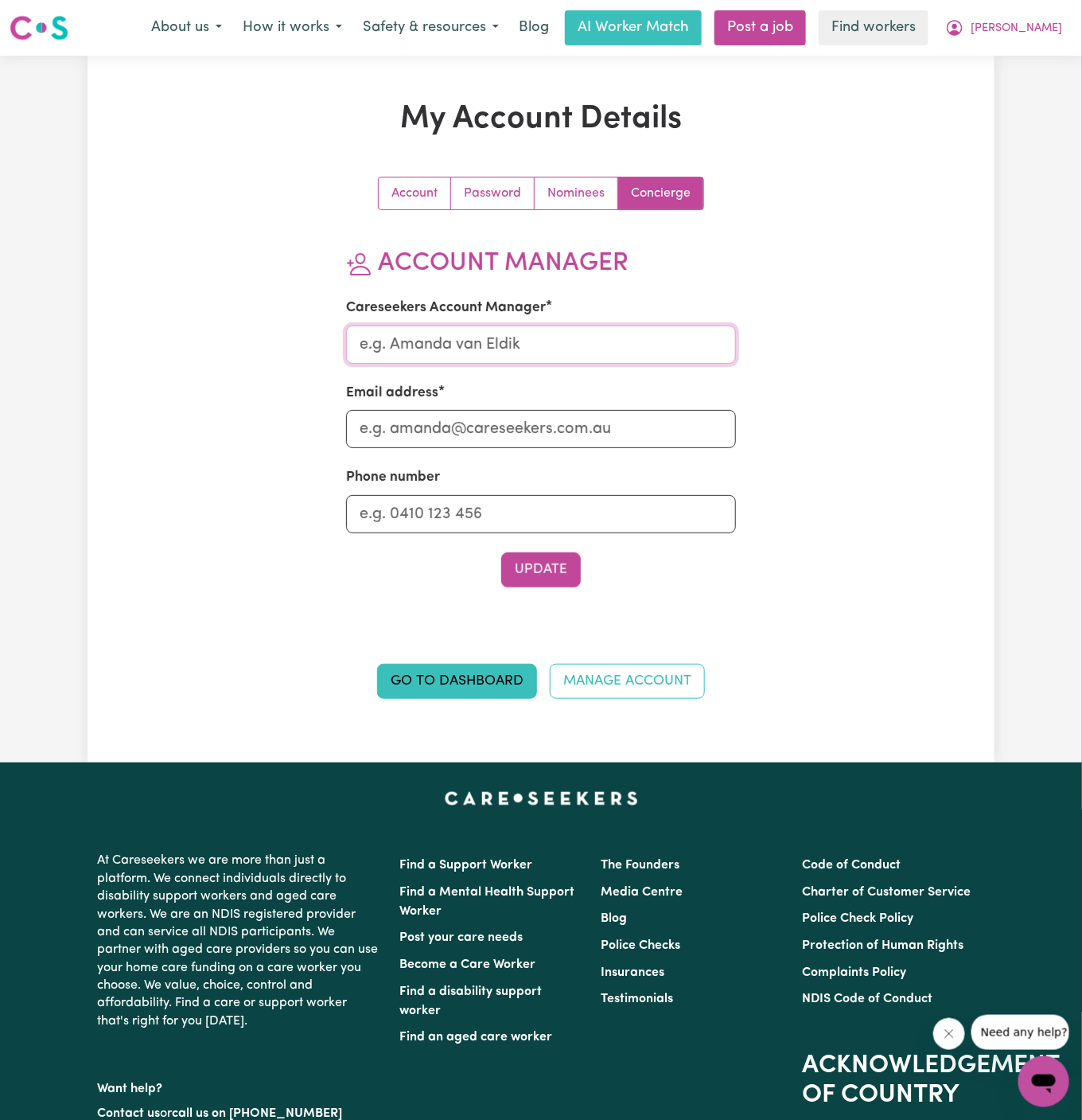
click at [628, 340] on input "Careseekers Account Manager" at bounding box center [541, 345] width 390 height 38
type input "Dyan"
click at [569, 435] on input "Email address" at bounding box center [541, 429] width 390 height 38
type input "dyan@careseekers.com.au"
click at [543, 507] on input "Phone number" at bounding box center [541, 514] width 390 height 38
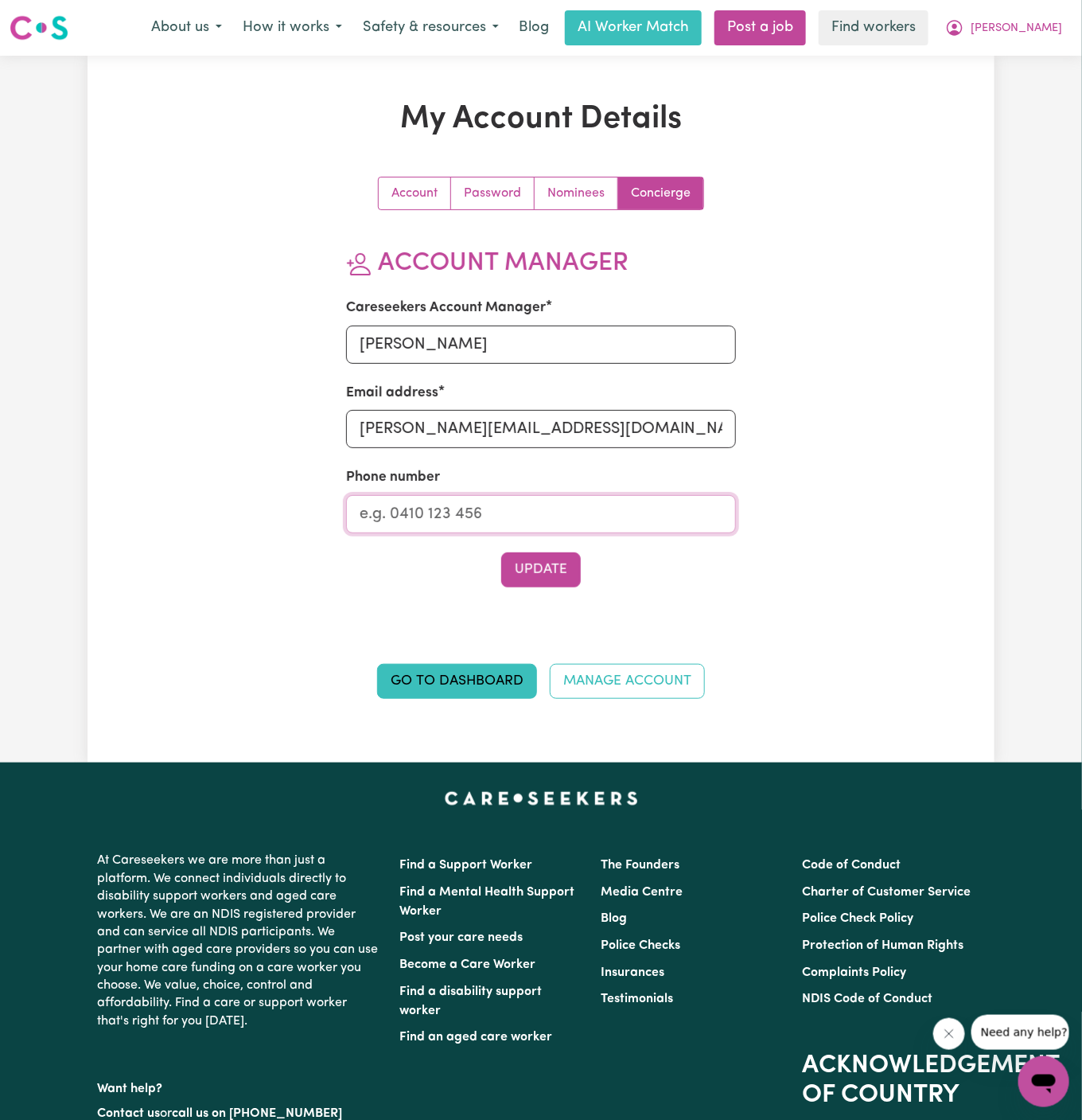
type input "1300765465"
click at [542, 561] on button "Update" at bounding box center [541, 569] width 79 height 35
click at [1051, 32] on span "[PERSON_NAME]" at bounding box center [1016, 28] width 92 height 17
click at [1051, 60] on link "My Dashboard" at bounding box center [1009, 62] width 126 height 31
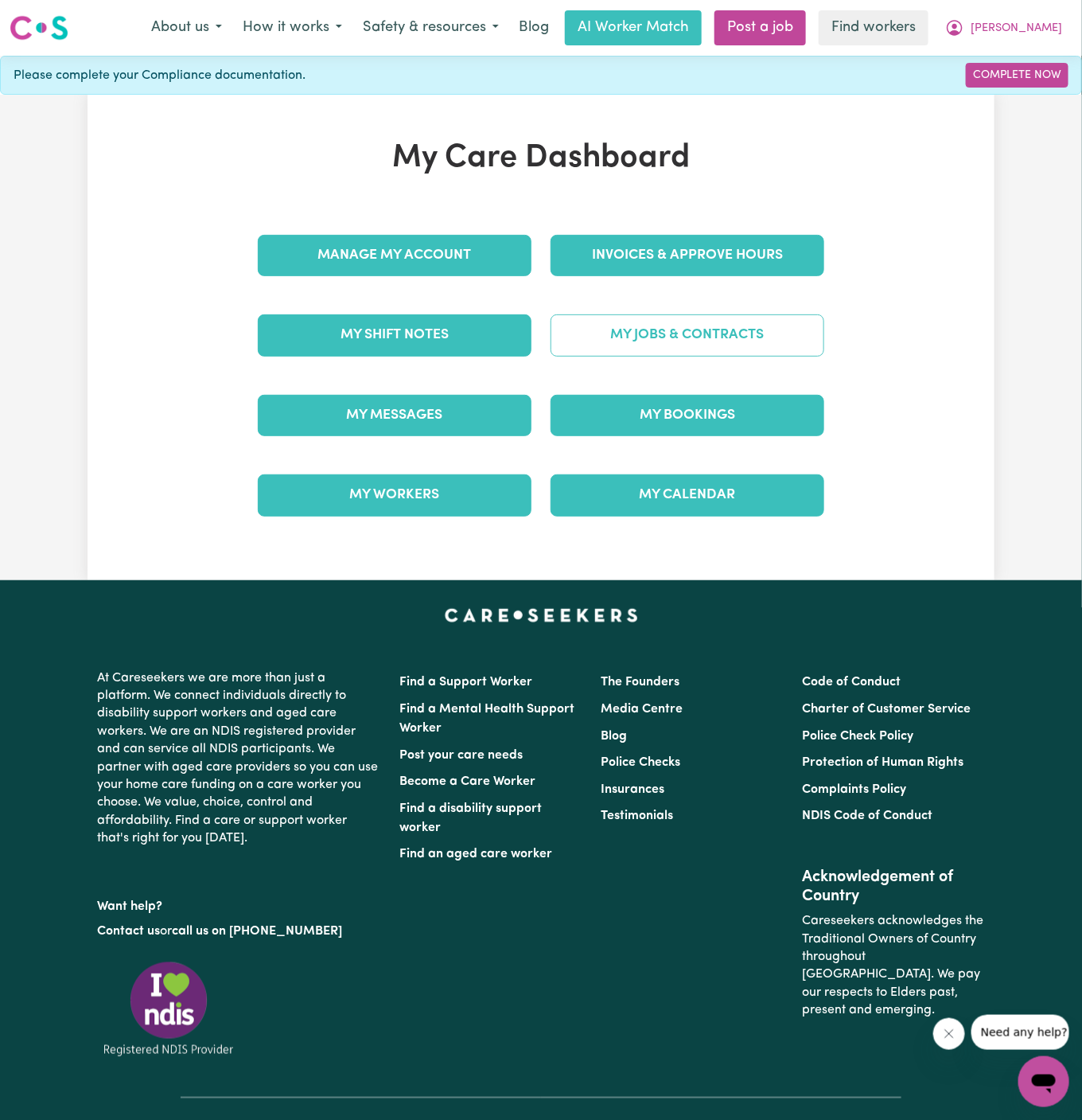
click at [702, 334] on link "My Jobs & Contracts" at bounding box center [687, 335] width 273 height 41
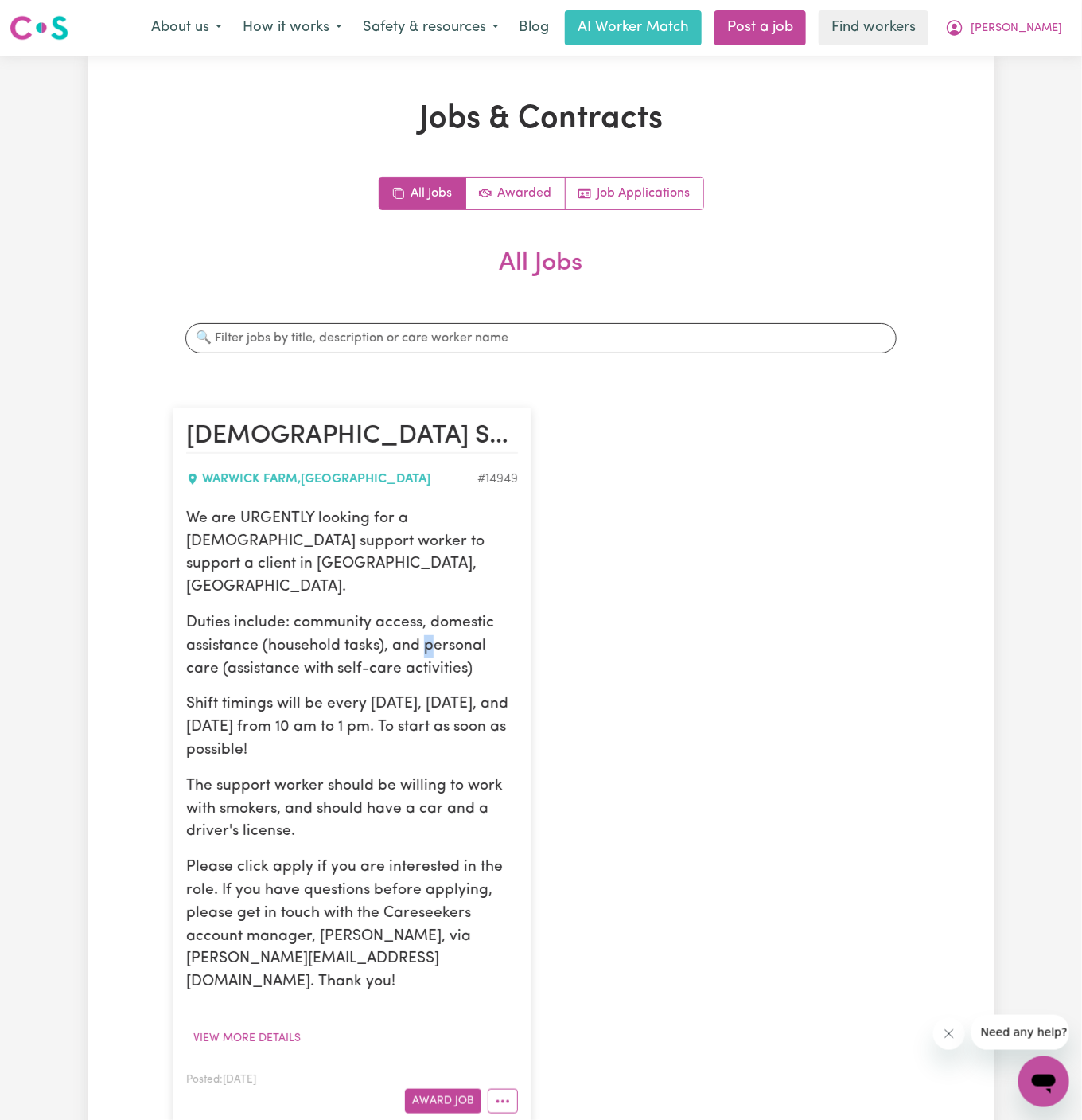
click at [425, 612] on p "Duties include: community access, domestic assistance (household tasks), and pe…" at bounding box center [352, 646] width 332 height 68
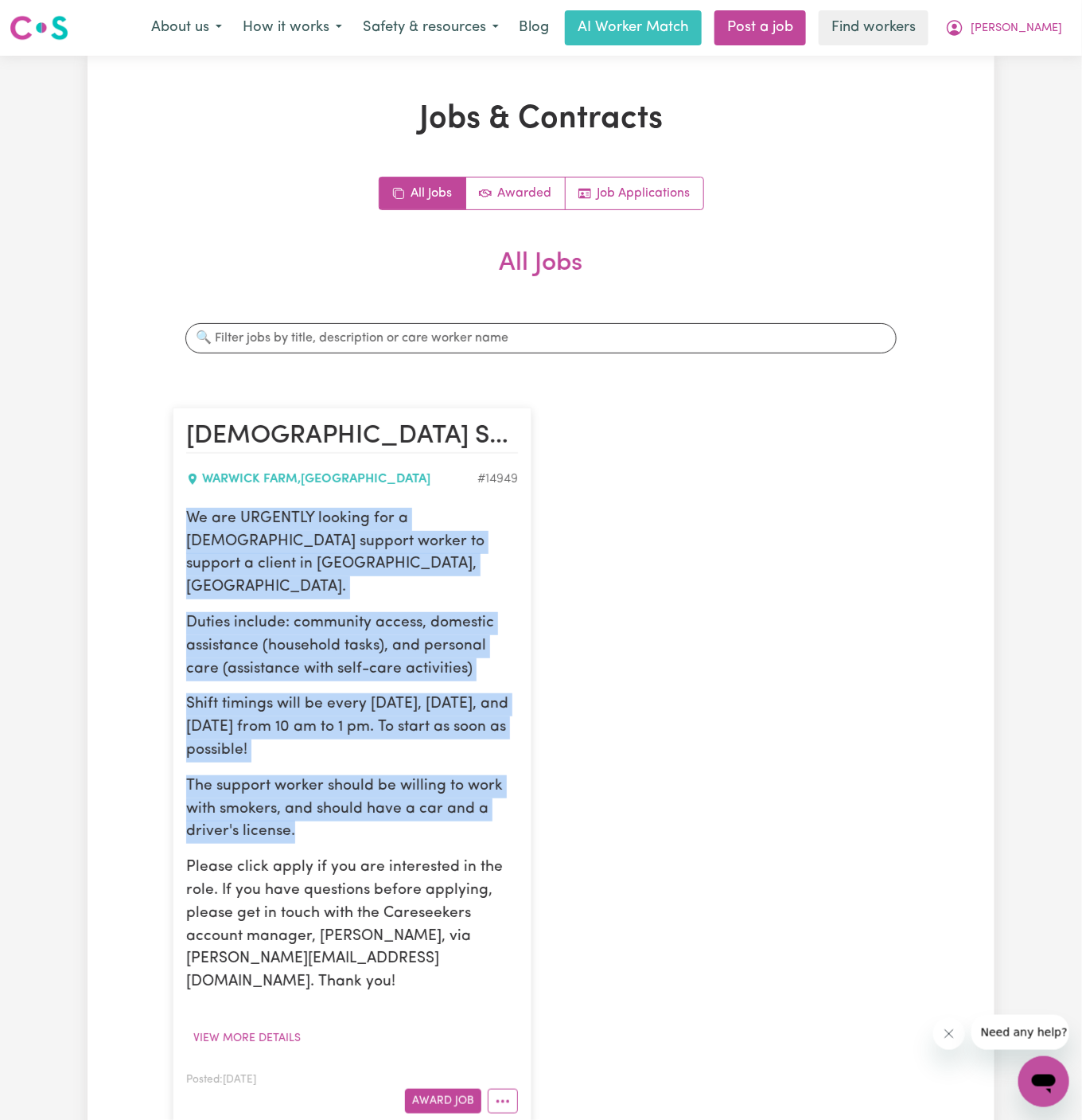
drag, startPoint x: 189, startPoint y: 514, endPoint x: 378, endPoint y: 814, distance: 354.6
click at [378, 814] on div "We are URGENTLY looking for a female support worker to support a client in Warw…" at bounding box center [352, 750] width 332 height 487
copy div "We are URGENTLY looking for a female support worker to support a client in Warw…"
click at [1050, 34] on span "[PERSON_NAME]" at bounding box center [1016, 28] width 92 height 17
click at [1024, 53] on link "My Dashboard" at bounding box center [1009, 62] width 126 height 31
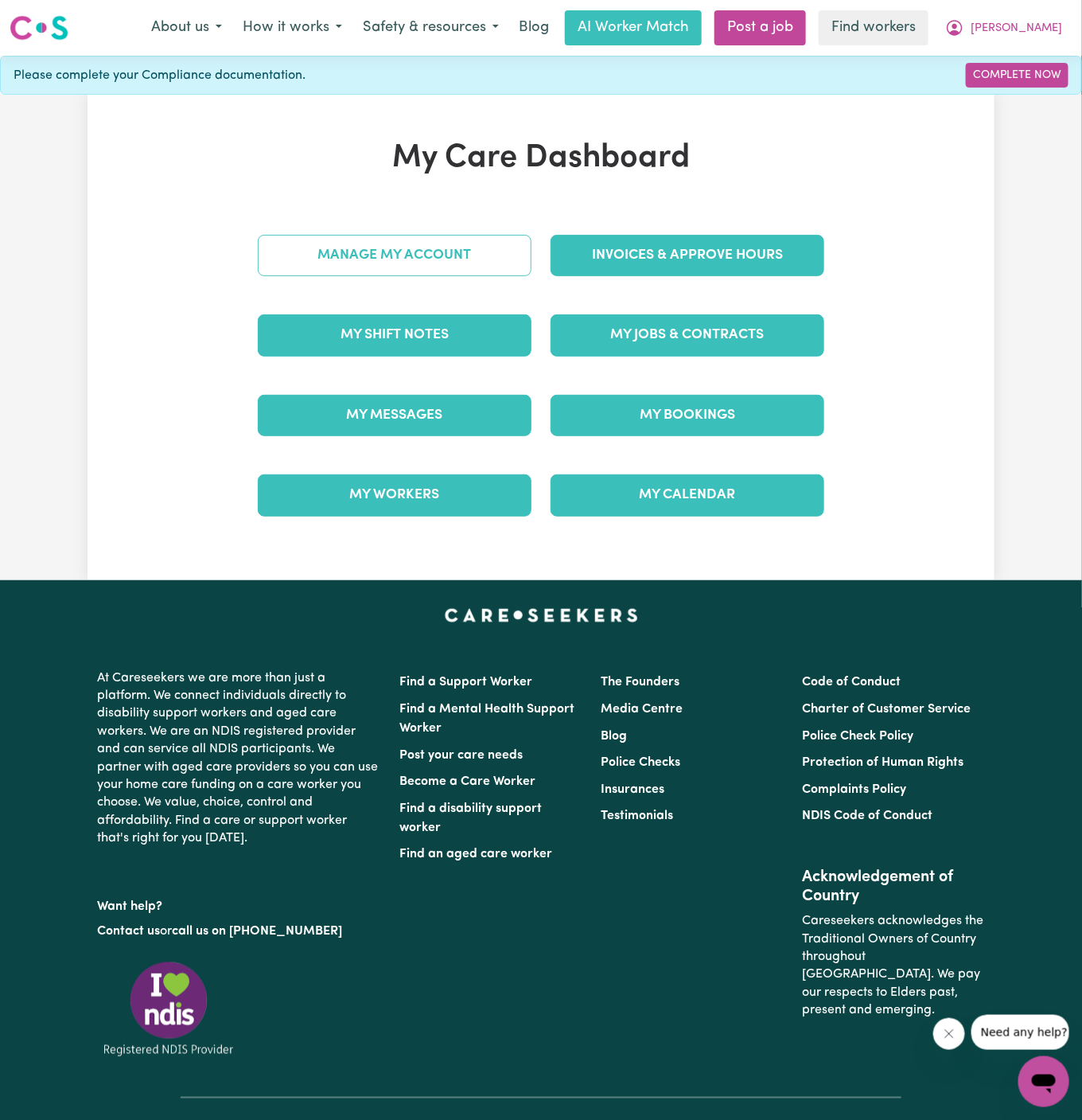
click at [437, 259] on link "Manage My Account" at bounding box center [395, 255] width 273 height 41
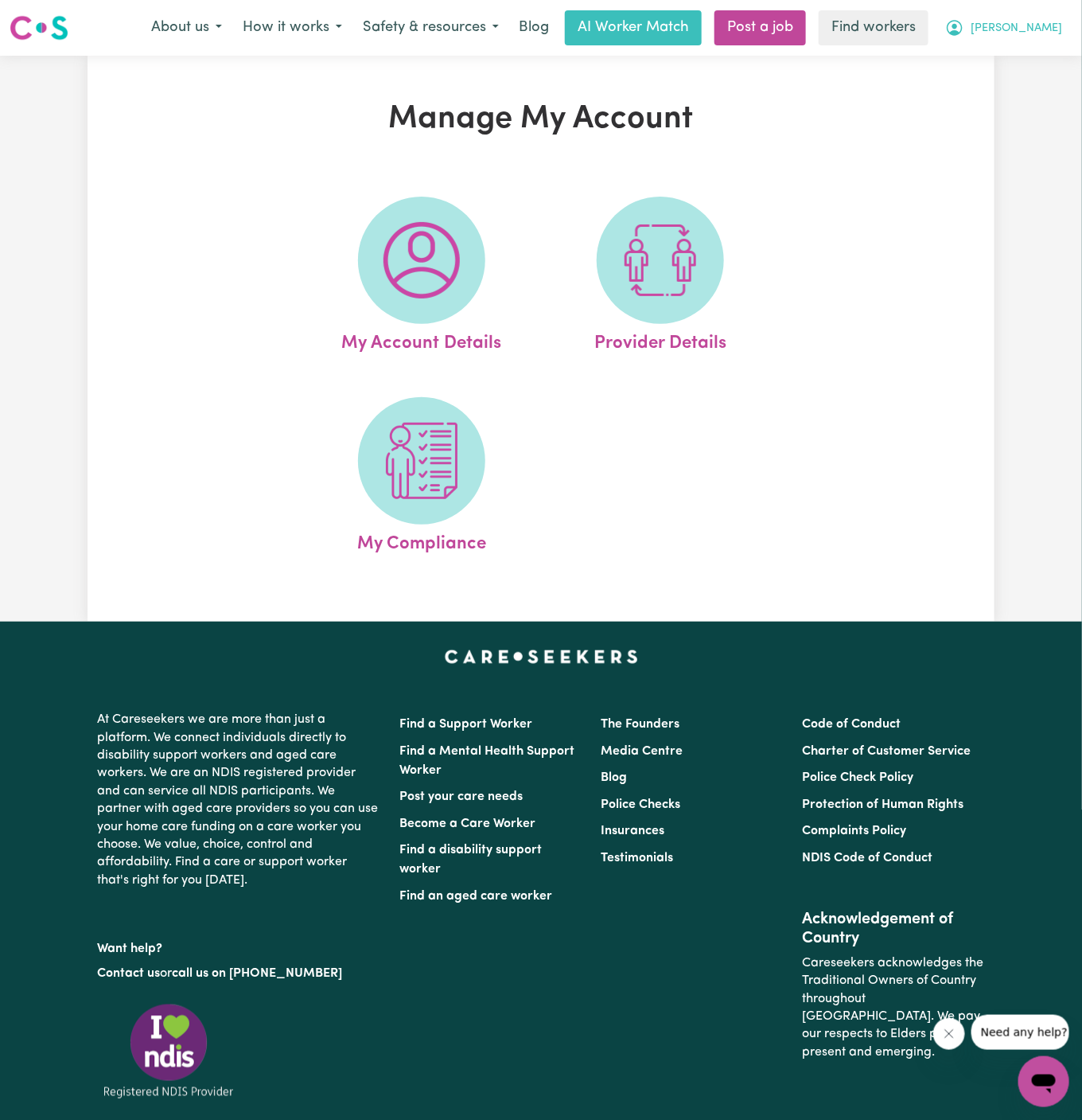
click at [1051, 17] on button "[PERSON_NAME]" at bounding box center [1004, 27] width 138 height 33
click at [1050, 51] on link "My Dashboard" at bounding box center [1009, 62] width 126 height 31
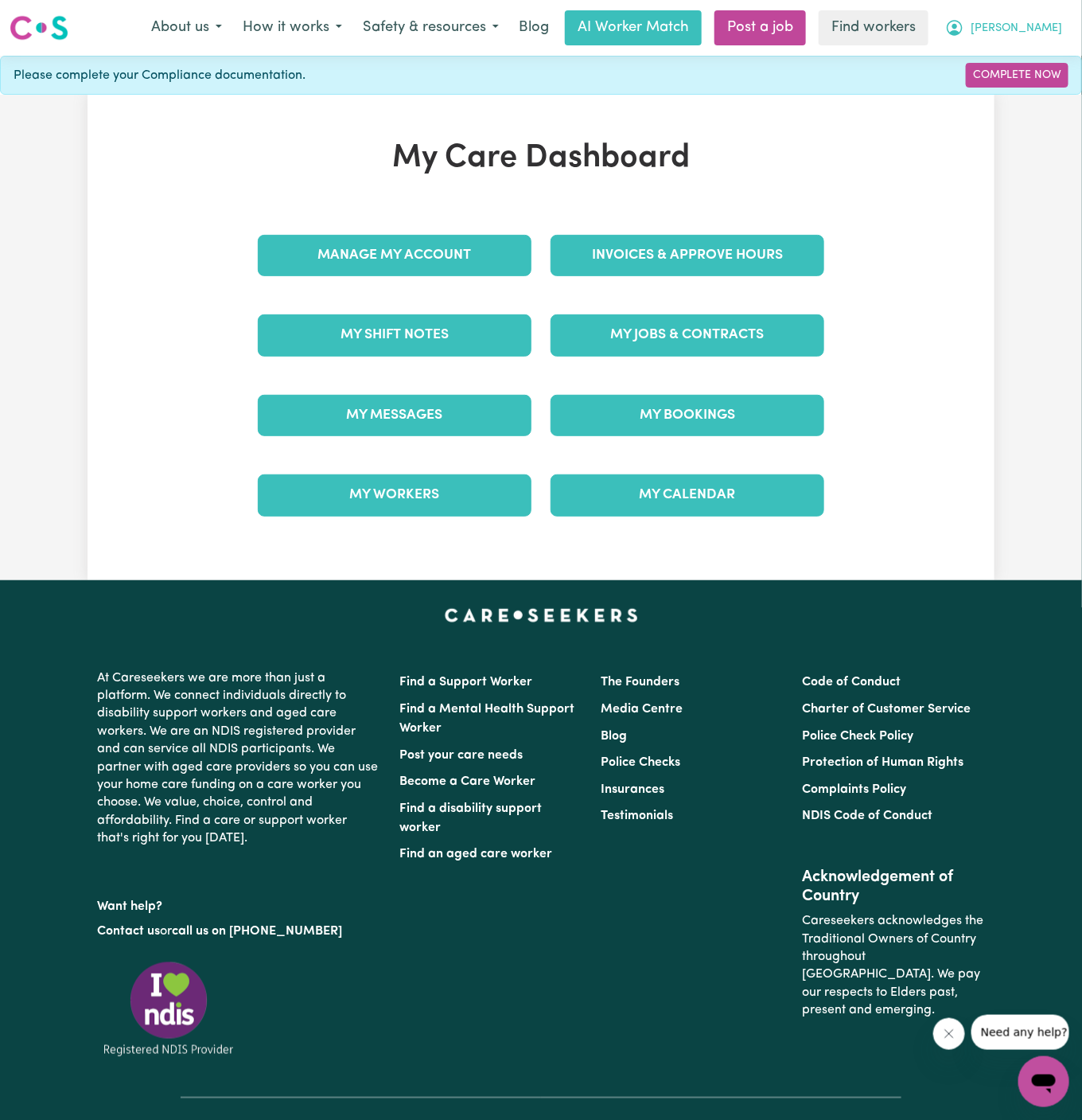
click at [1048, 33] on span "[PERSON_NAME]" at bounding box center [1016, 28] width 92 height 17
click at [1043, 89] on link "Logout" at bounding box center [1009, 92] width 126 height 31
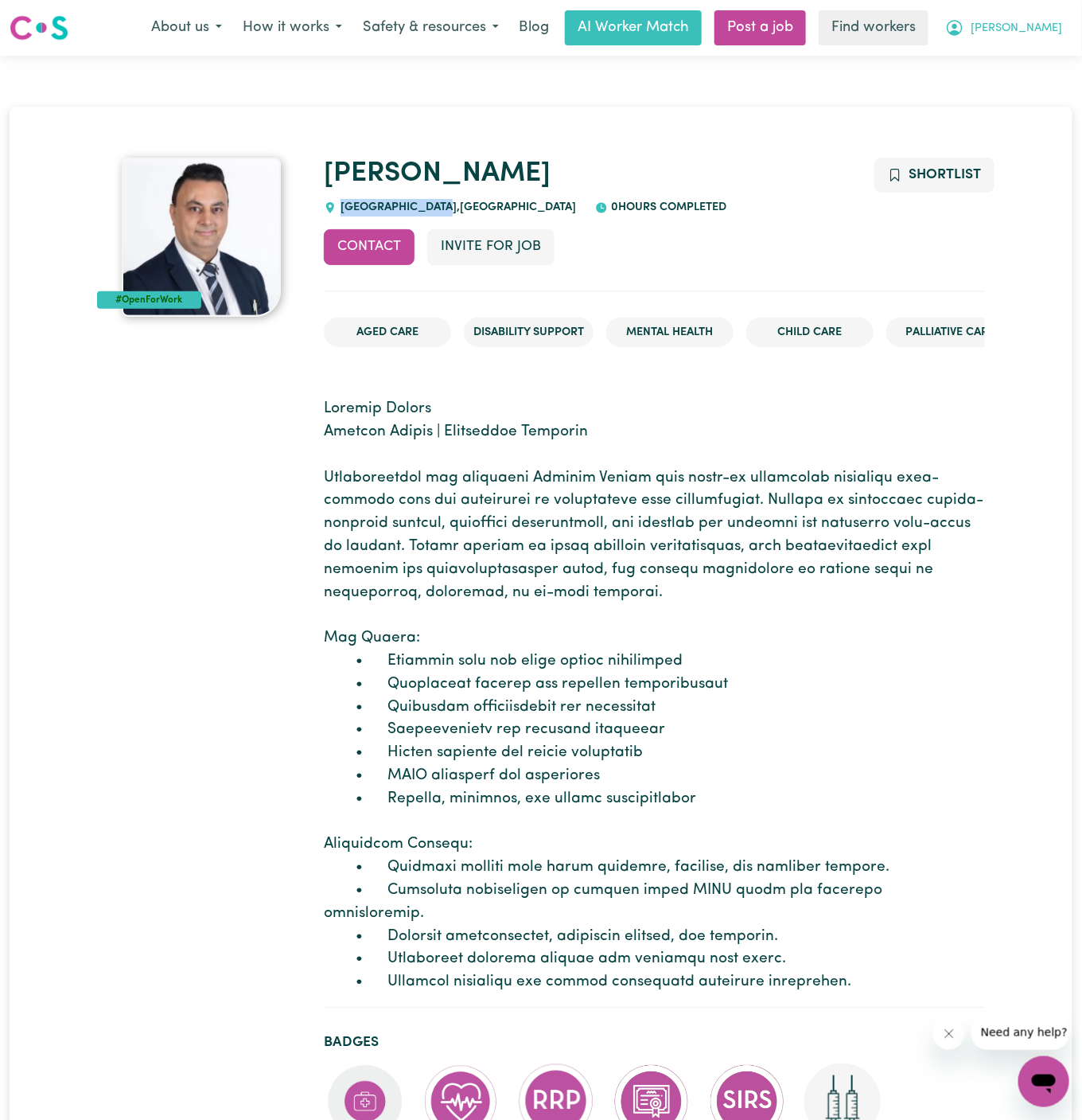
click at [1043, 19] on button "Sarwan" at bounding box center [1004, 27] width 138 height 33
click at [1042, 73] on link "My Dashboard" at bounding box center [1009, 62] width 126 height 31
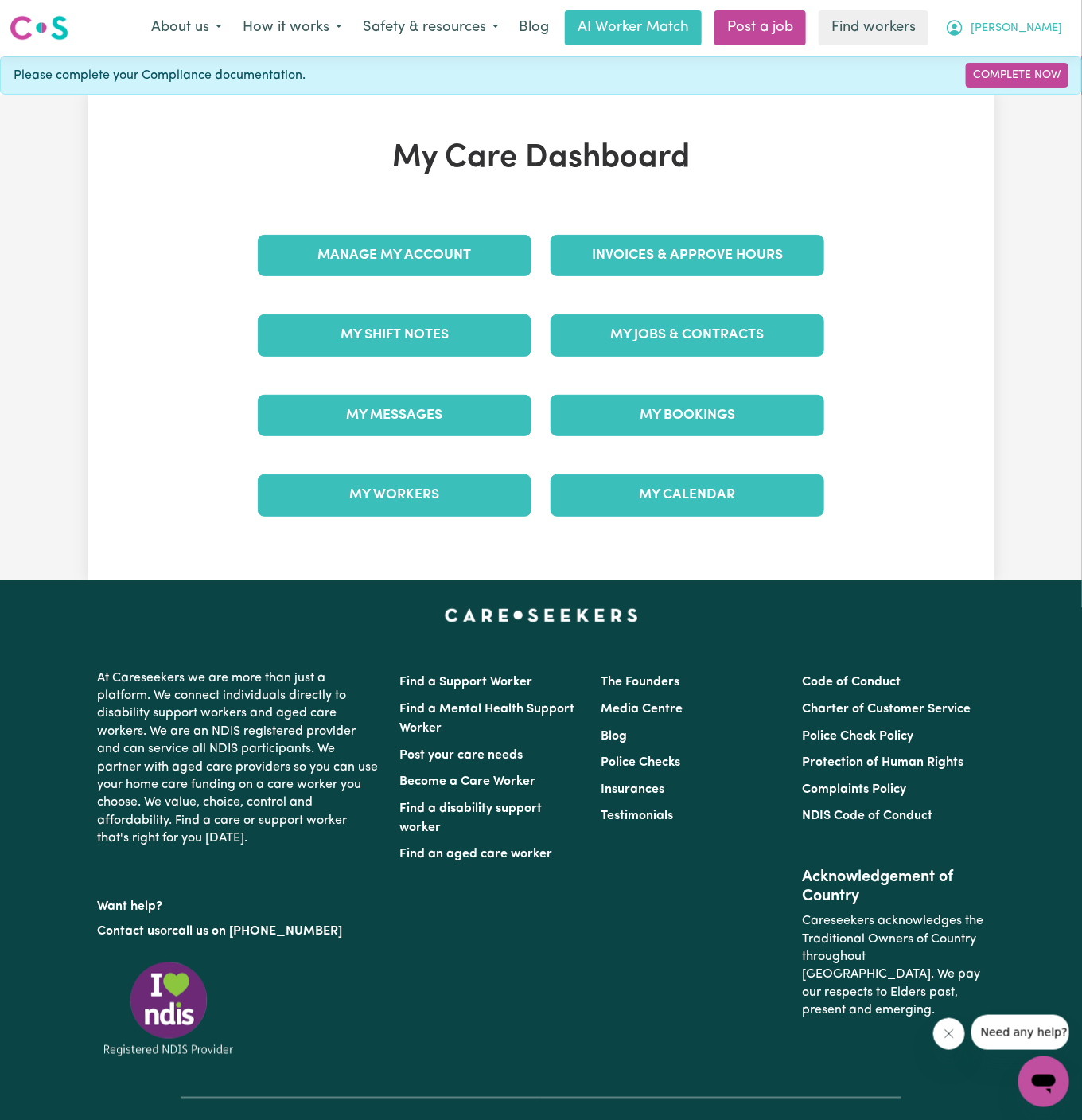
click at [1042, 11] on button "Sarwan" at bounding box center [1004, 27] width 138 height 33
click at [1041, 34] on span "Sarwan" at bounding box center [1016, 28] width 92 height 17
click at [1039, 38] on button "Sarwan" at bounding box center [1004, 27] width 138 height 33
click at [1047, 31] on span "Sarwan" at bounding box center [1016, 28] width 92 height 17
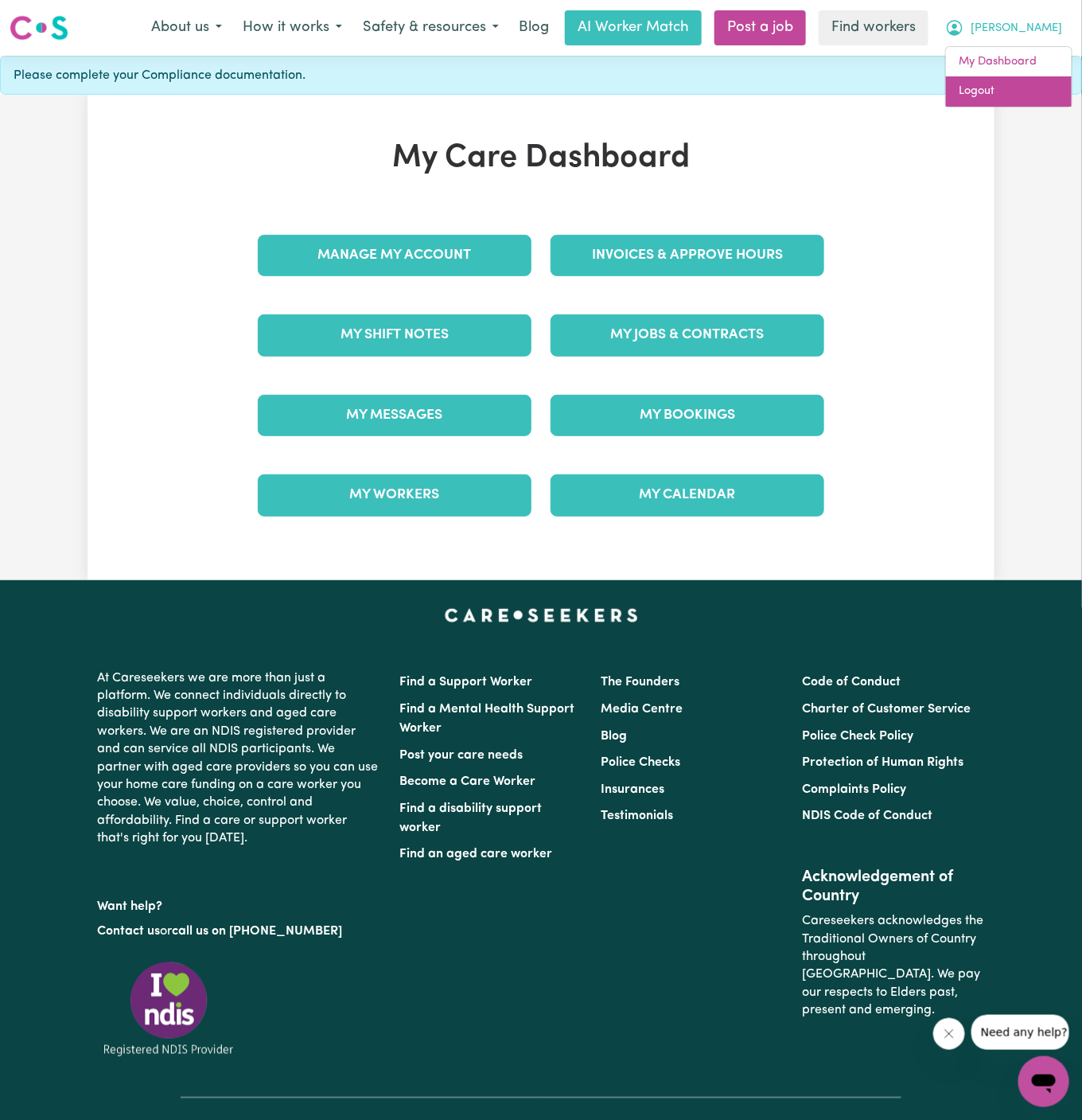
click at [1028, 94] on link "Logout" at bounding box center [1009, 92] width 126 height 31
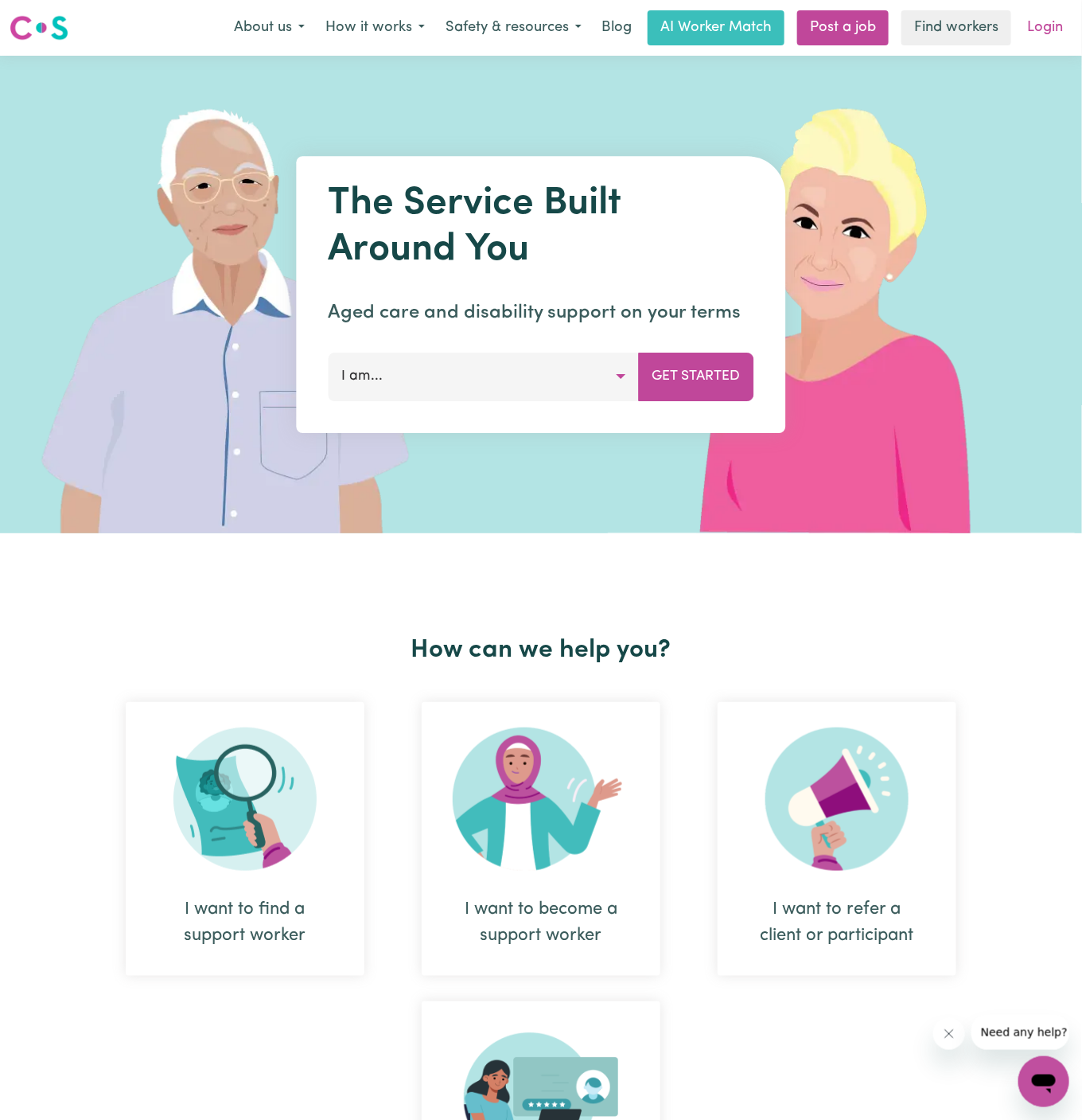
click at [1058, 22] on link "Login" at bounding box center [1045, 28] width 55 height 35
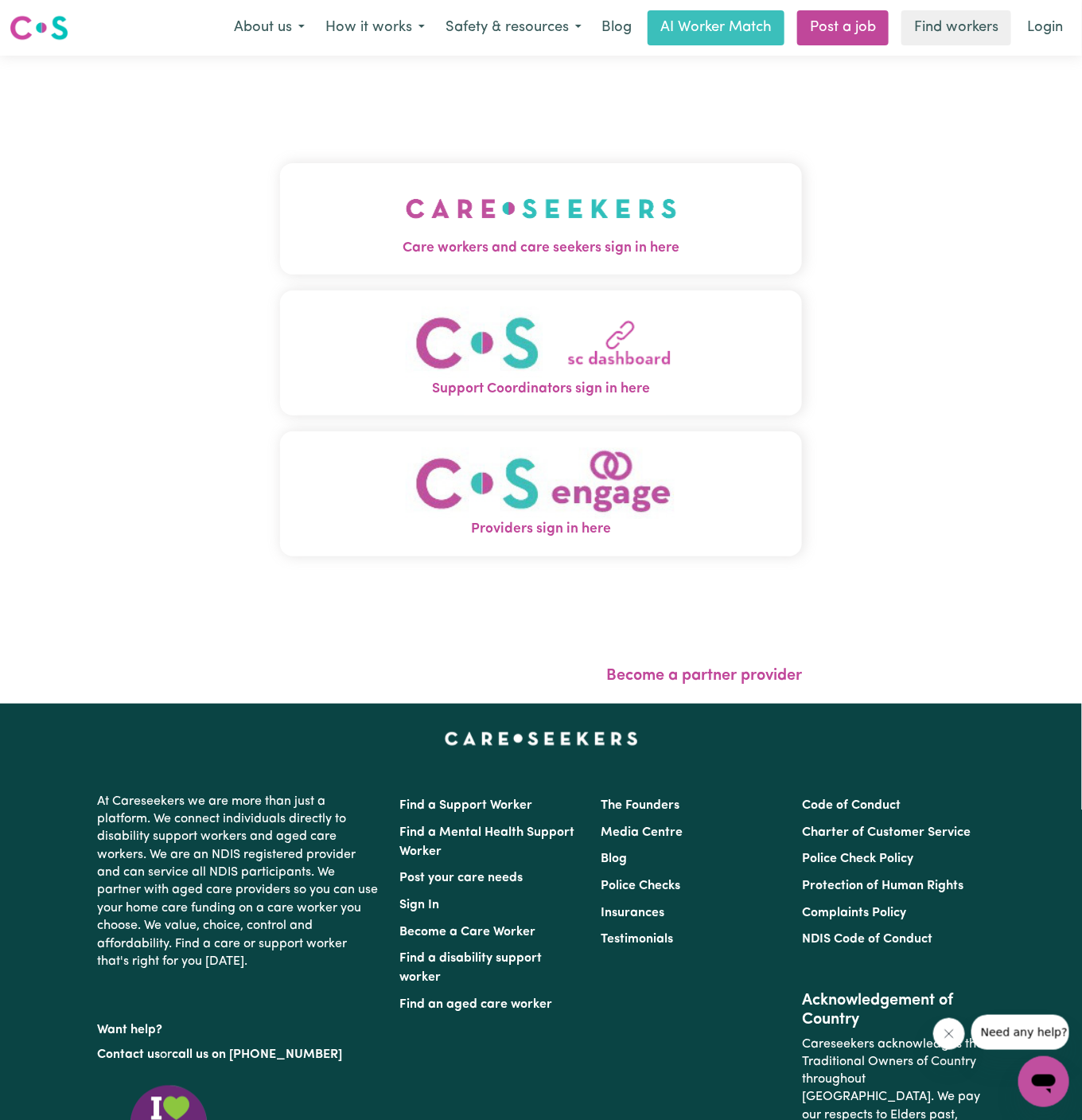
click at [554, 233] on img "Care workers and care seekers sign in here" at bounding box center [541, 208] width 272 height 58
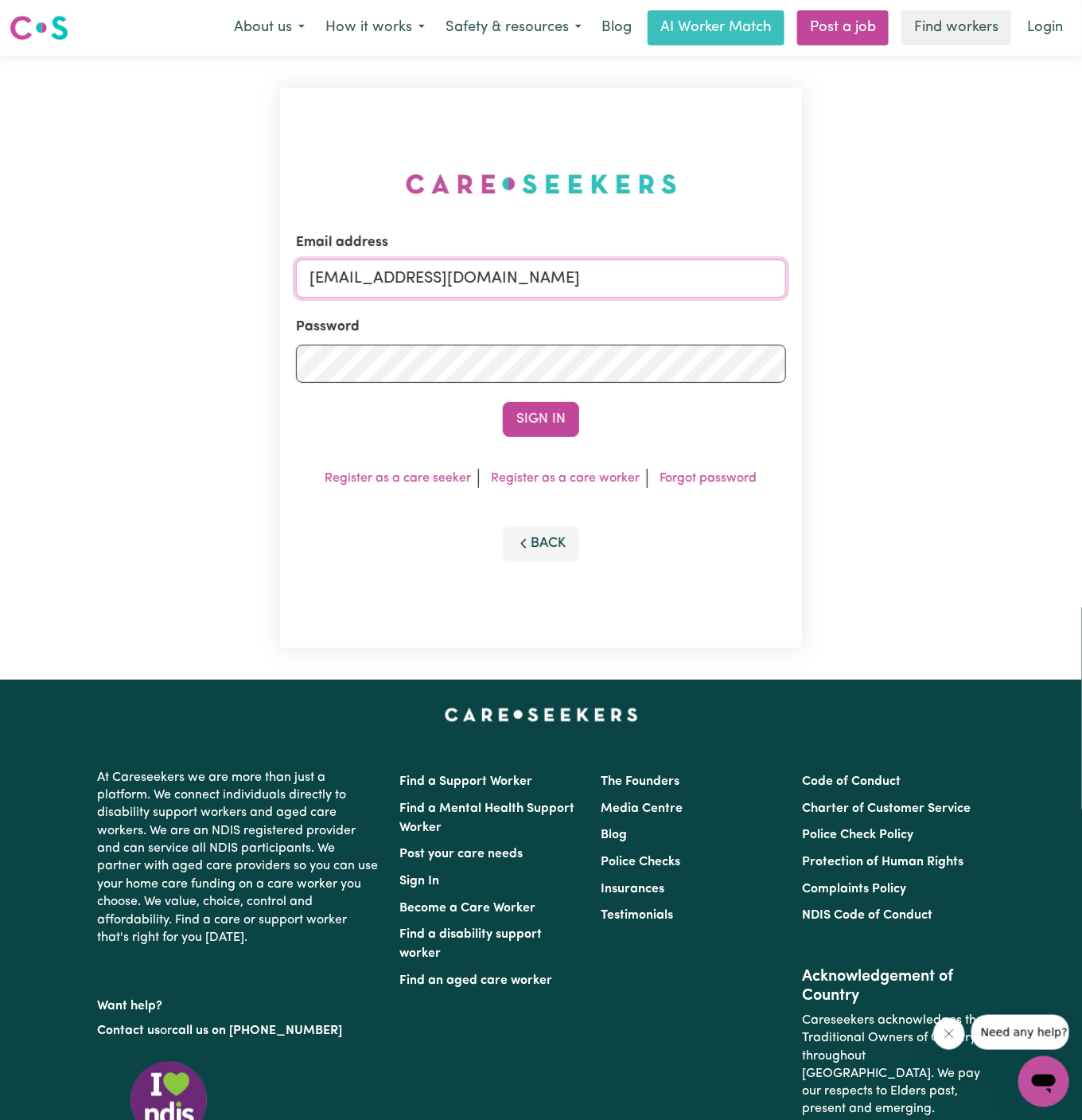
drag, startPoint x: 387, startPoint y: 275, endPoint x: 887, endPoint y: 272, distance: 500.0
click at [887, 272] on div "Email address superuser~SharynWessonRC@careseekers.com.au Password Sign In Regi…" at bounding box center [541, 368] width 1082 height 624
paste input "rupamagar161@gmail.com?"
click at [503, 402] on button "Sign In" at bounding box center [541, 419] width 76 height 35
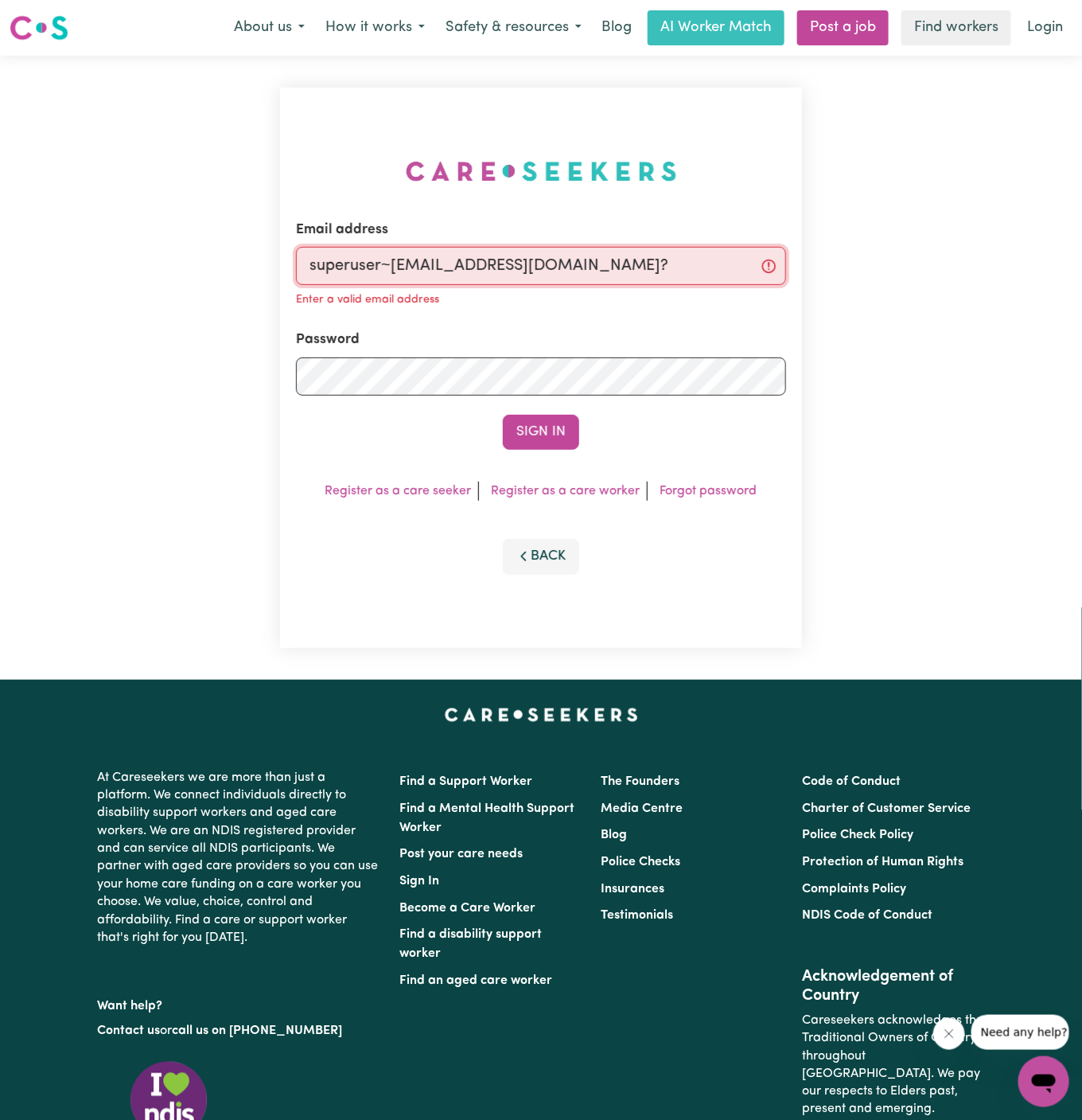
click at [639, 271] on input "superuser~rupamagar161@gmail.com?" at bounding box center [541, 265] width 490 height 38
type input "superuser~rupamagar161@gmail.com"
click at [503, 415] on button "Sign In" at bounding box center [541, 432] width 76 height 35
